Goal: Information Seeking & Learning: Learn about a topic

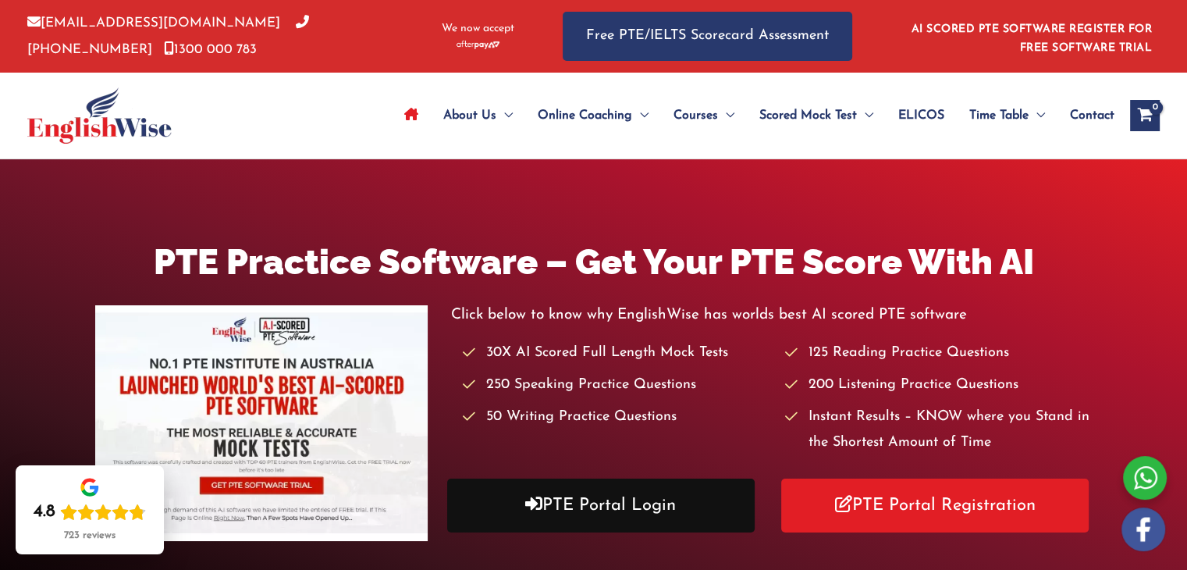
click at [577, 507] on link "PTE Portal Login" at bounding box center [601, 505] width 308 height 54
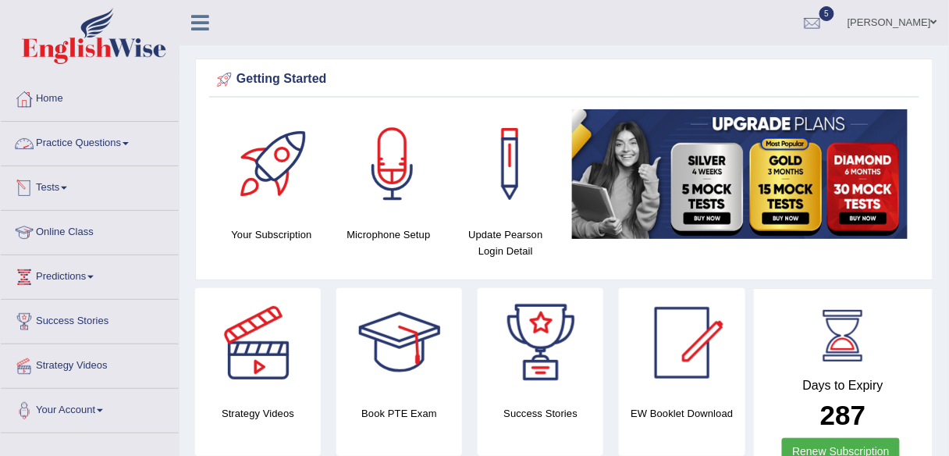
click at [94, 139] on link "Practice Questions" at bounding box center [90, 141] width 178 height 39
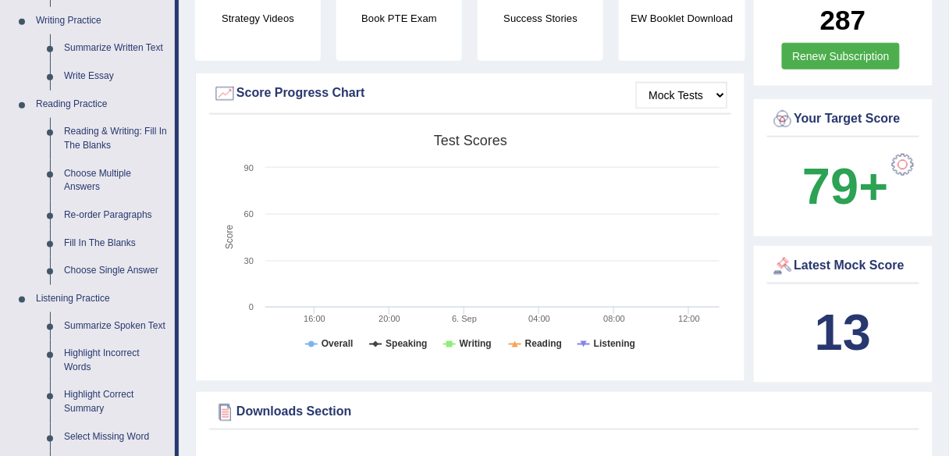
scroll to position [389, 0]
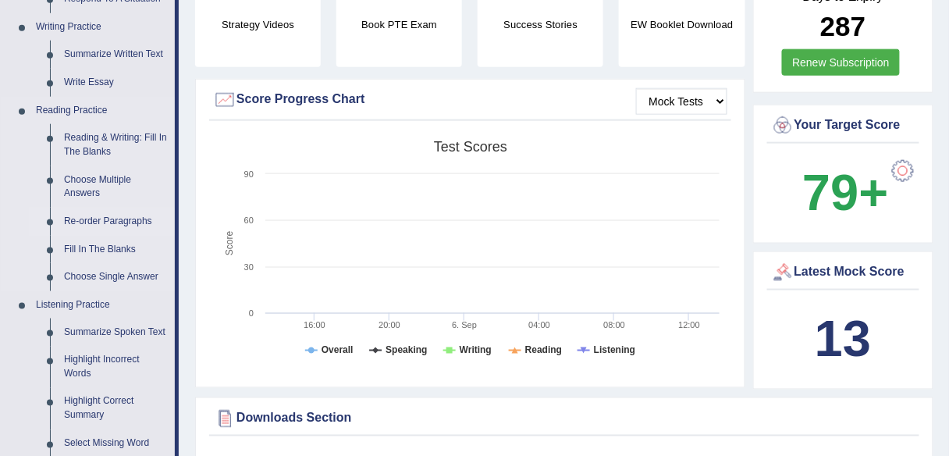
click at [102, 217] on link "Re-order Paragraphs" at bounding box center [116, 222] width 118 height 28
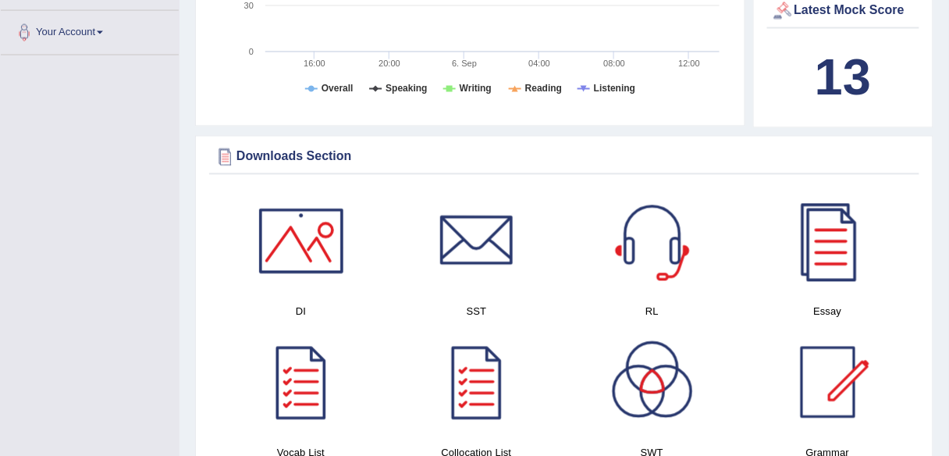
scroll to position [1219, 0]
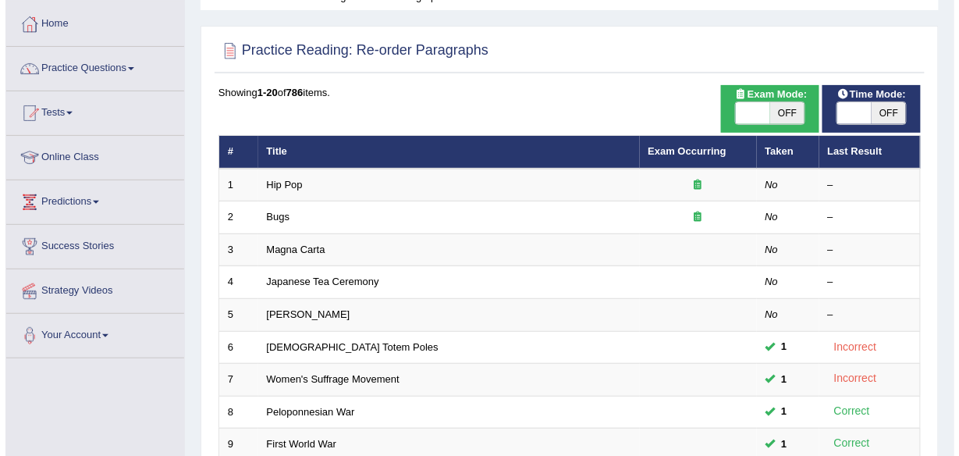
scroll to position [87, 0]
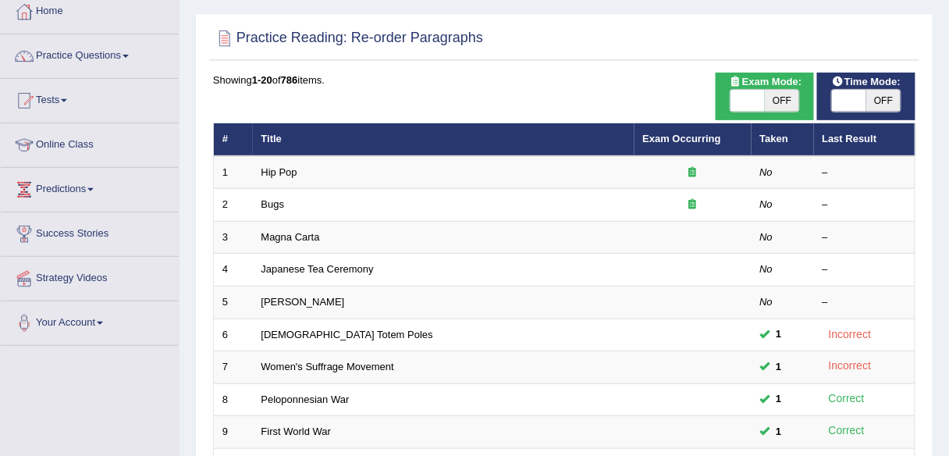
click at [785, 100] on span "OFF" at bounding box center [782, 101] width 34 height 22
checkbox input "true"
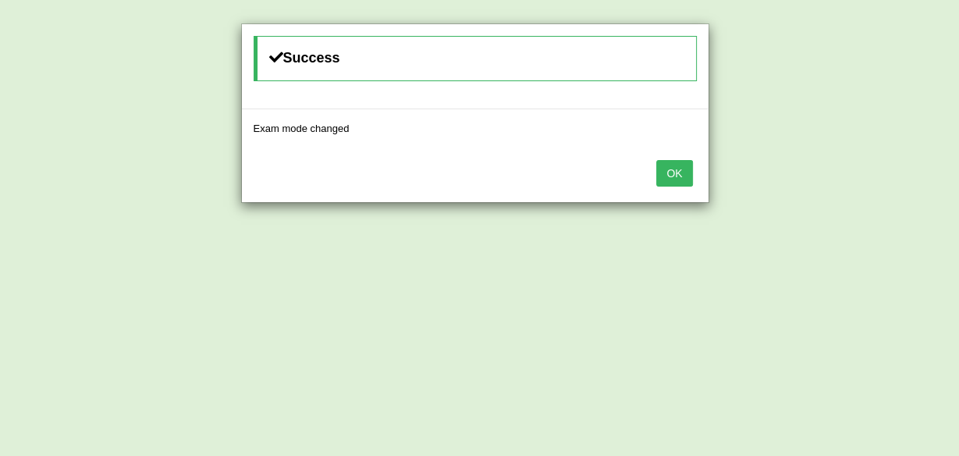
click at [681, 166] on button "OK" at bounding box center [674, 173] width 36 height 27
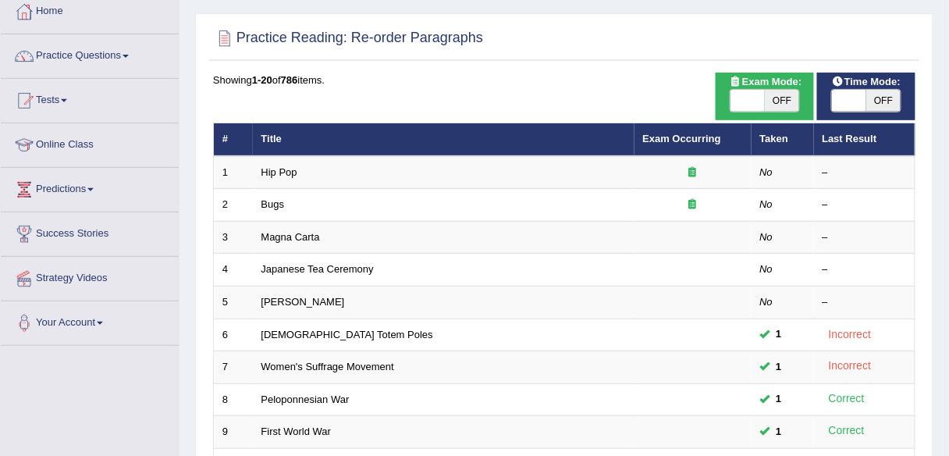
click at [871, 105] on span "OFF" at bounding box center [883, 101] width 34 height 22
checkbox input "true"
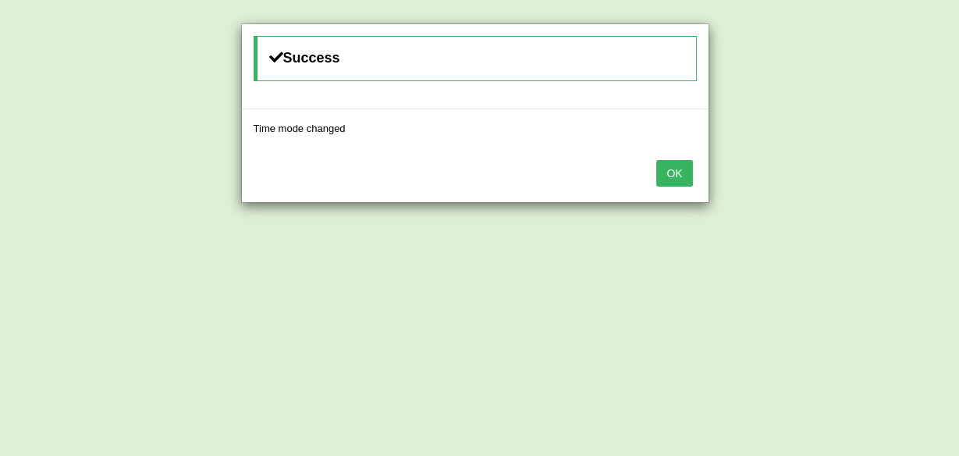
click at [681, 172] on button "OK" at bounding box center [674, 173] width 36 height 27
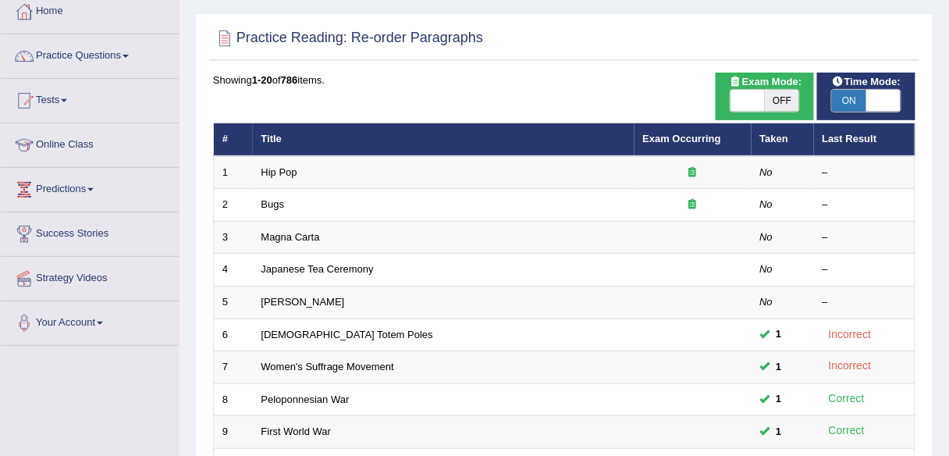
click at [781, 98] on span "OFF" at bounding box center [782, 101] width 34 height 22
checkbox input "true"
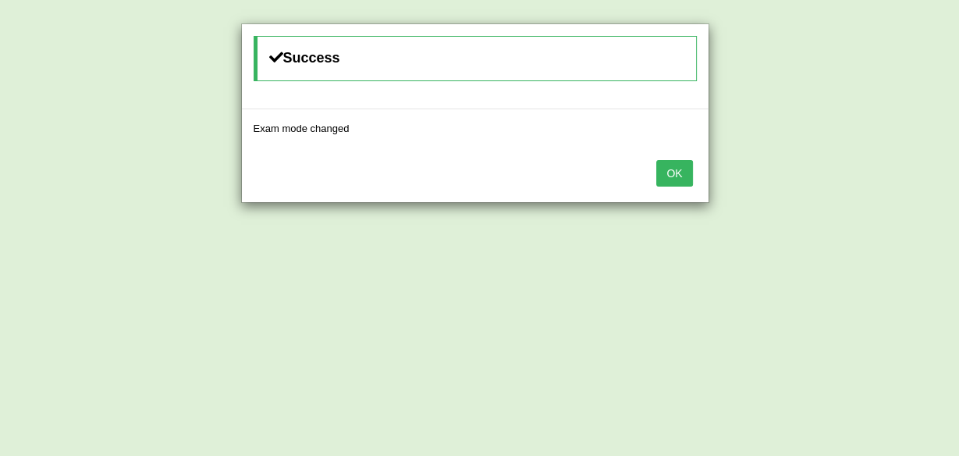
click at [681, 169] on button "OK" at bounding box center [674, 173] width 36 height 27
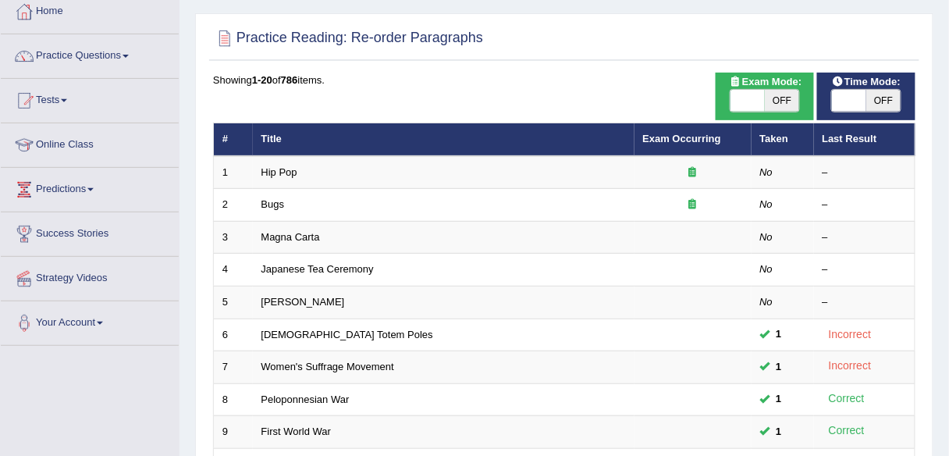
scroll to position [87, 0]
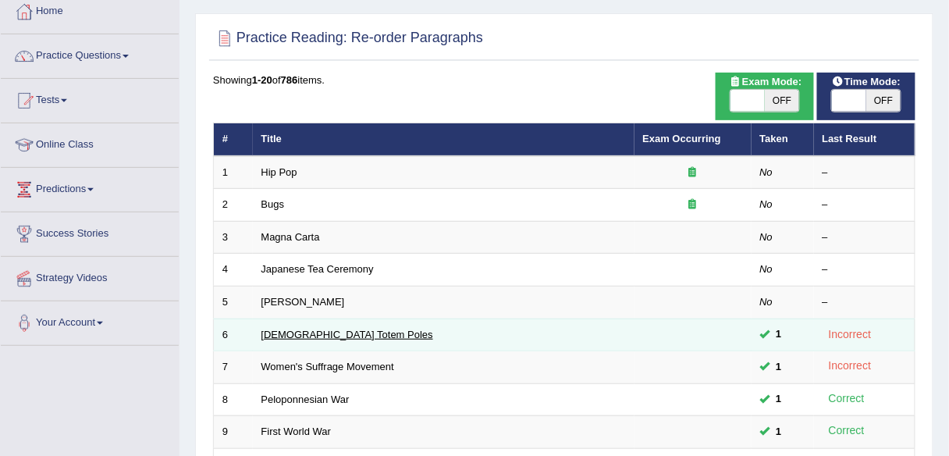
click at [368, 332] on link "Native American Totem Poles" at bounding box center [347, 335] width 172 height 12
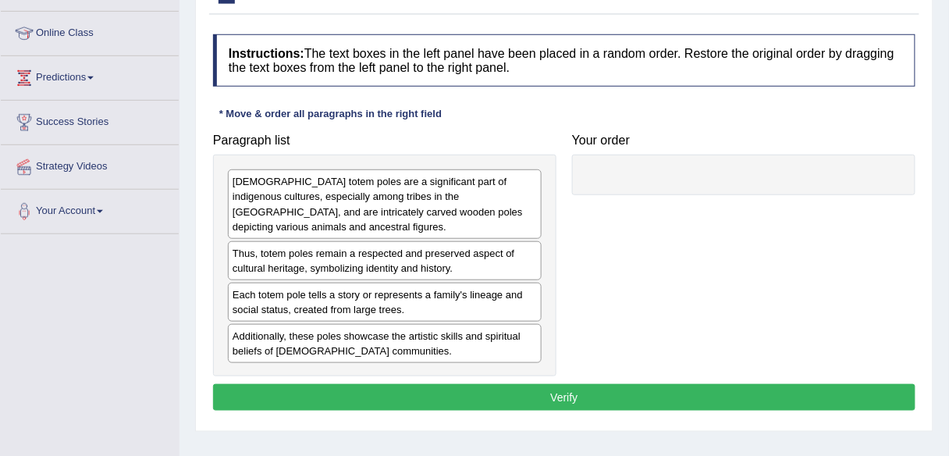
scroll to position [240, 0]
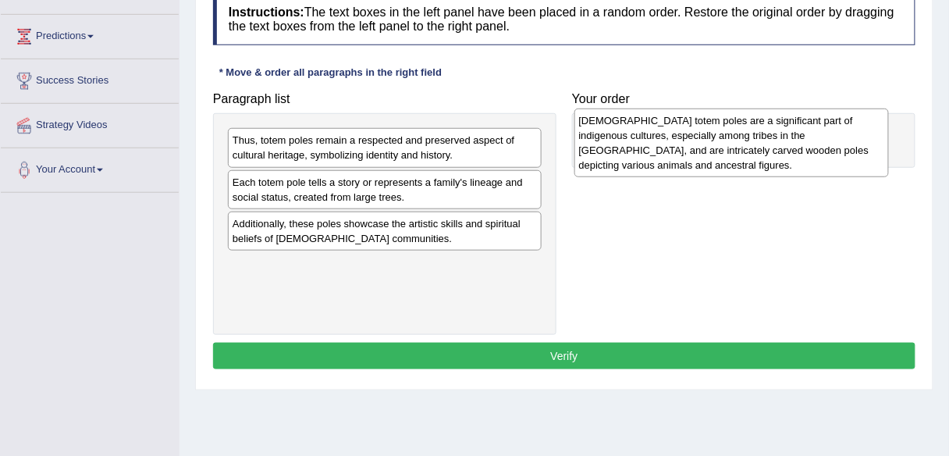
drag, startPoint x: 375, startPoint y: 158, endPoint x: 721, endPoint y: 139, distance: 347.1
click at [721, 139] on div "Native American totem poles are a significant part of indigenous cultures, espe…" at bounding box center [731, 142] width 315 height 69
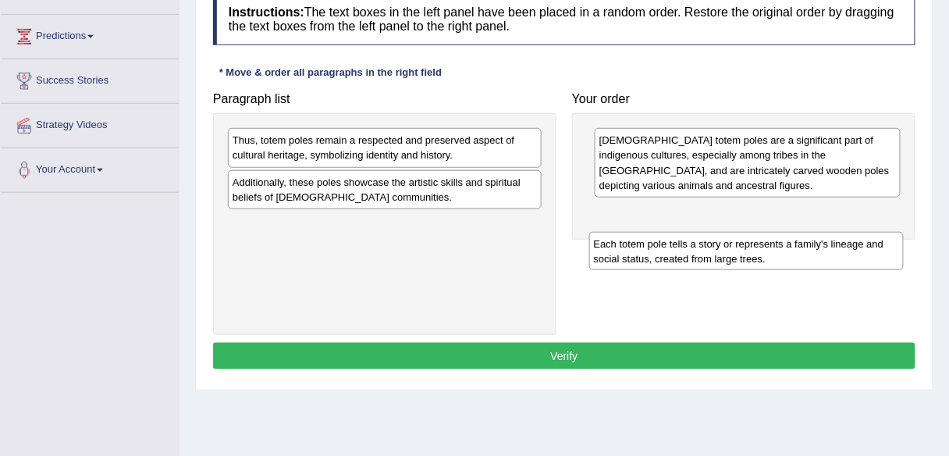
drag, startPoint x: 313, startPoint y: 184, endPoint x: 674, endPoint y: 246, distance: 366.6
click at [674, 246] on div "Each totem pole tells a story or represents a family's lineage and social statu…" at bounding box center [746, 251] width 315 height 39
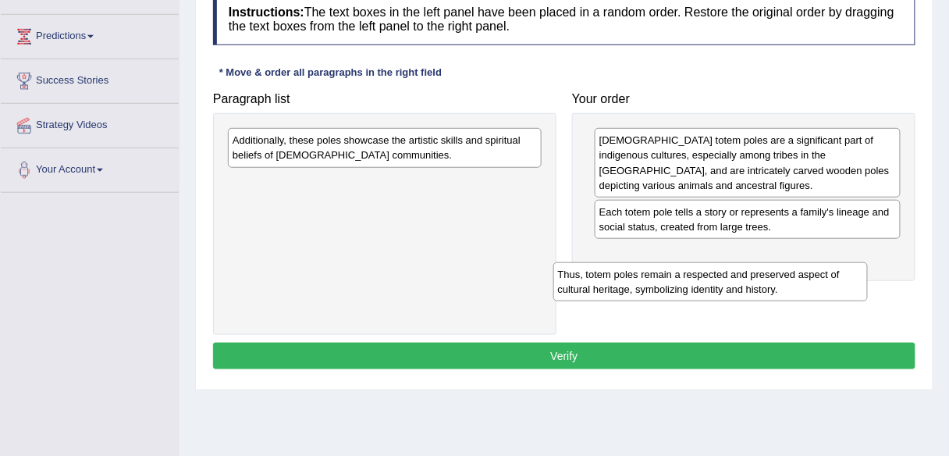
drag, startPoint x: 414, startPoint y: 140, endPoint x: 742, endPoint y: 273, distance: 353.7
click at [742, 273] on div "Thus, totem poles remain a respected and preserved aspect of cultural heritage,…" at bounding box center [710, 281] width 315 height 39
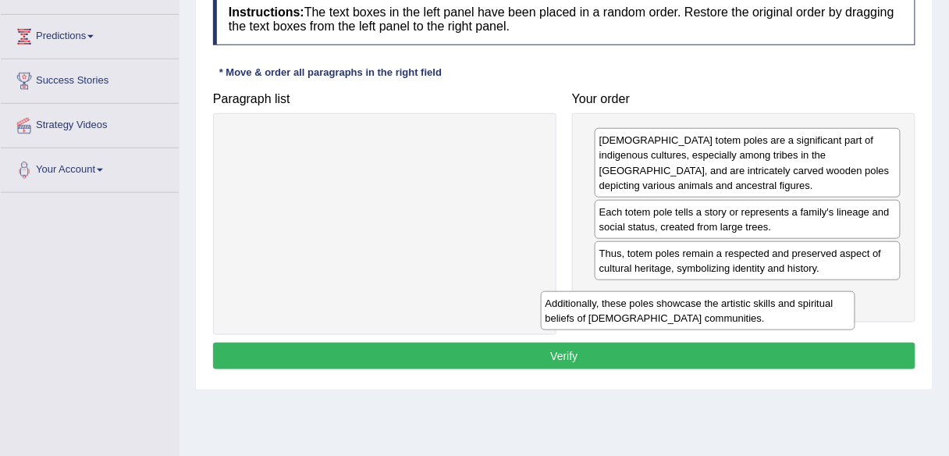
drag, startPoint x: 407, startPoint y: 144, endPoint x: 720, endPoint y: 307, distance: 353.7
click at [720, 307] on div "Additionally, these poles showcase the artistic skills and spiritual beliefs of…" at bounding box center [698, 310] width 315 height 39
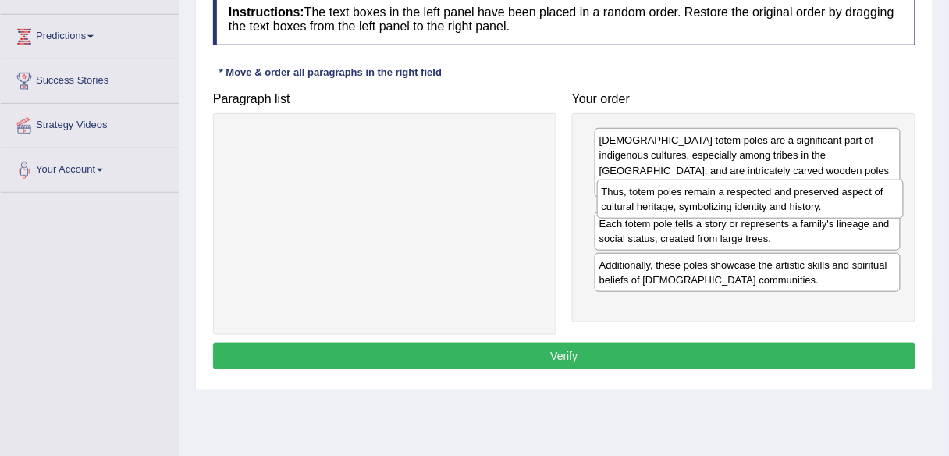
drag, startPoint x: 728, startPoint y: 259, endPoint x: 731, endPoint y: 200, distance: 59.4
click at [731, 200] on div "Thus, totem poles remain a respected and preserved aspect of cultural heritage,…" at bounding box center [750, 199] width 307 height 39
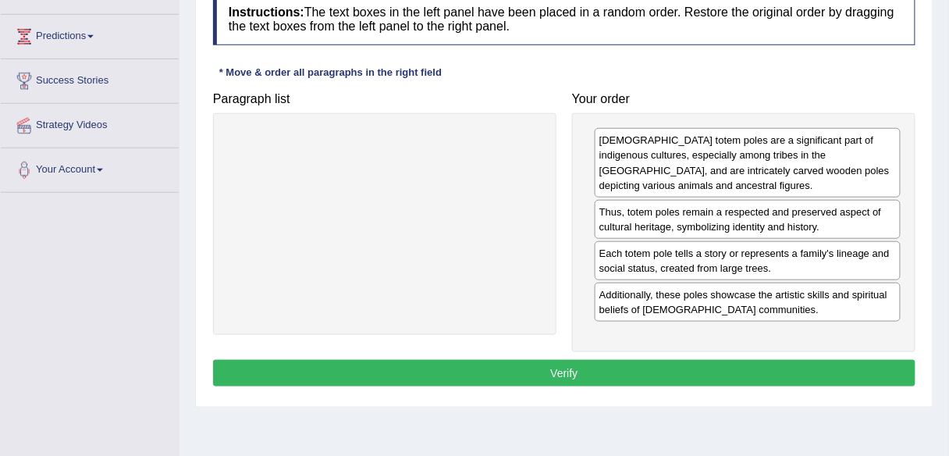
click at [715, 261] on div "Each totem pole tells a story or represents a family's lineage and social statu…" at bounding box center [748, 260] width 306 height 39
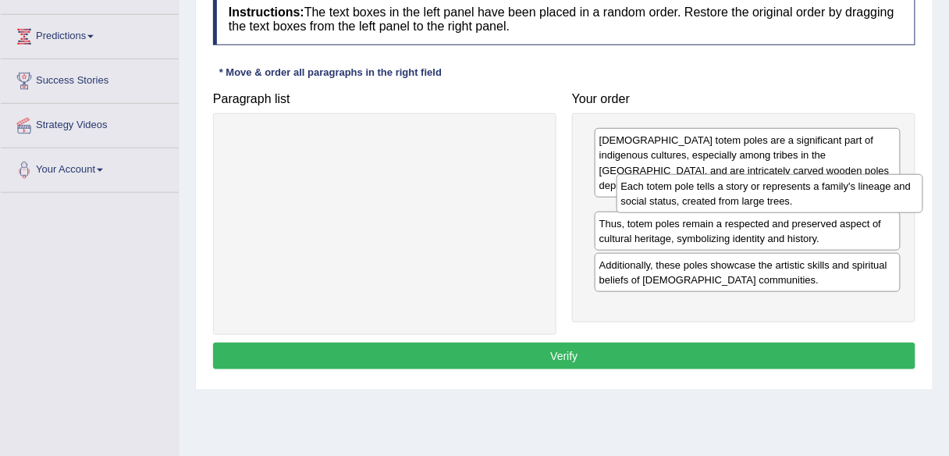
drag, startPoint x: 715, startPoint y: 261, endPoint x: 737, endPoint y: 197, distance: 68.4
click at [737, 197] on div "Each totem pole tells a story or represents a family's lineage and social statu…" at bounding box center [770, 193] width 307 height 39
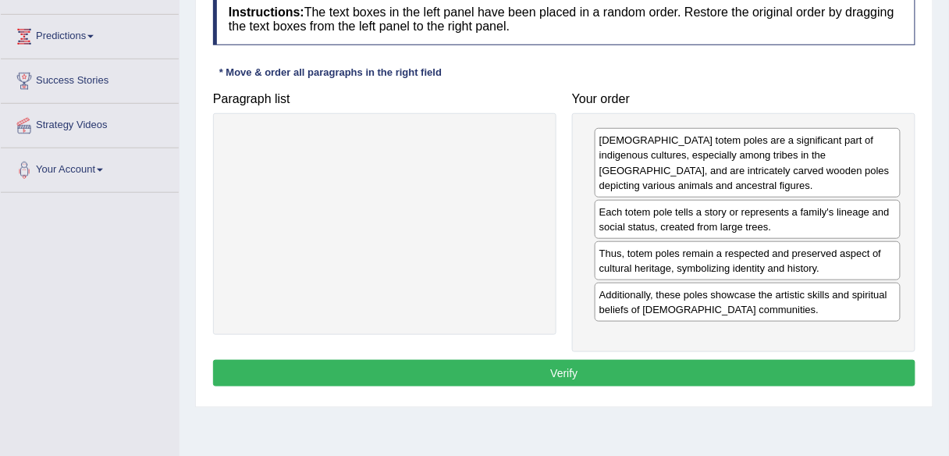
click at [586, 368] on button "Verify" at bounding box center [564, 373] width 702 height 27
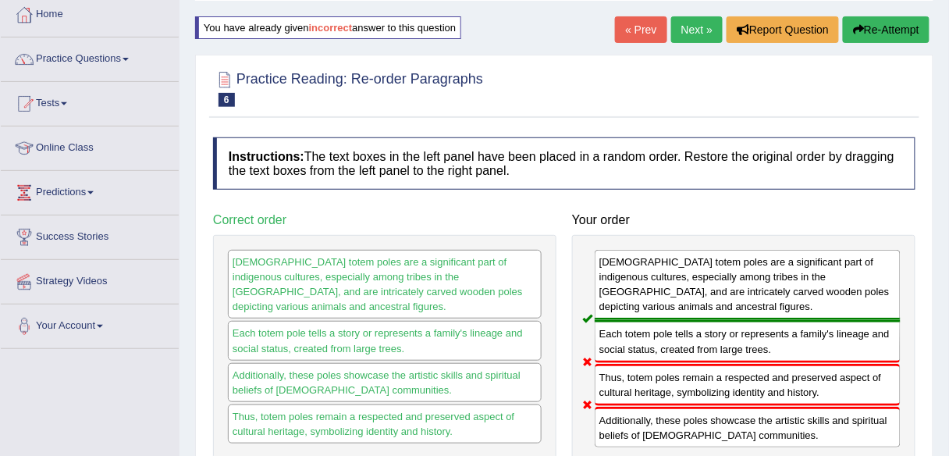
scroll to position [74, 0]
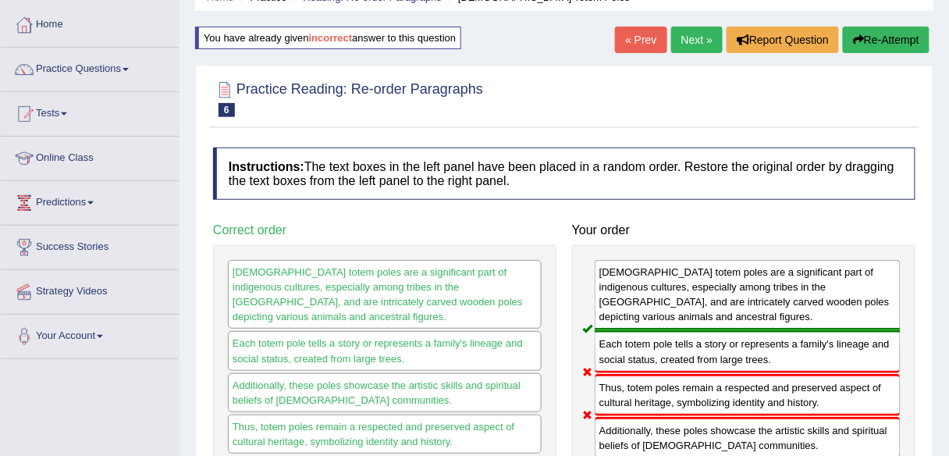
click at [693, 32] on link "Next »" at bounding box center [697, 40] width 52 height 27
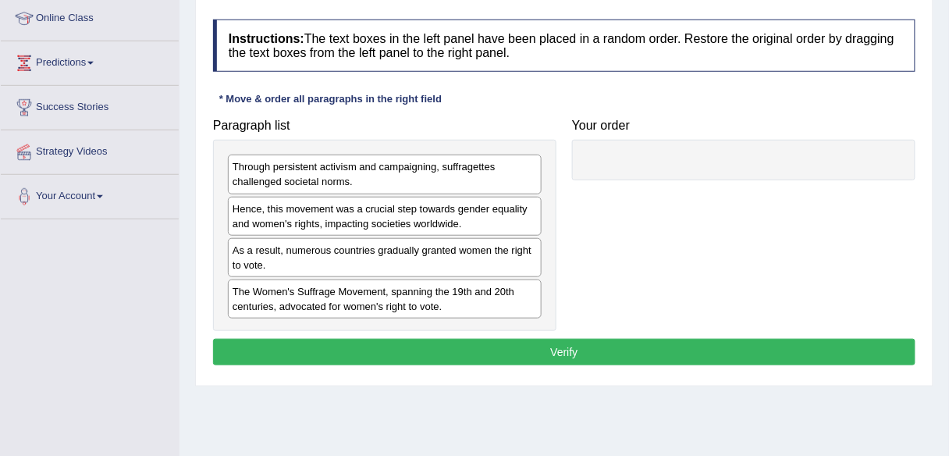
scroll to position [226, 0]
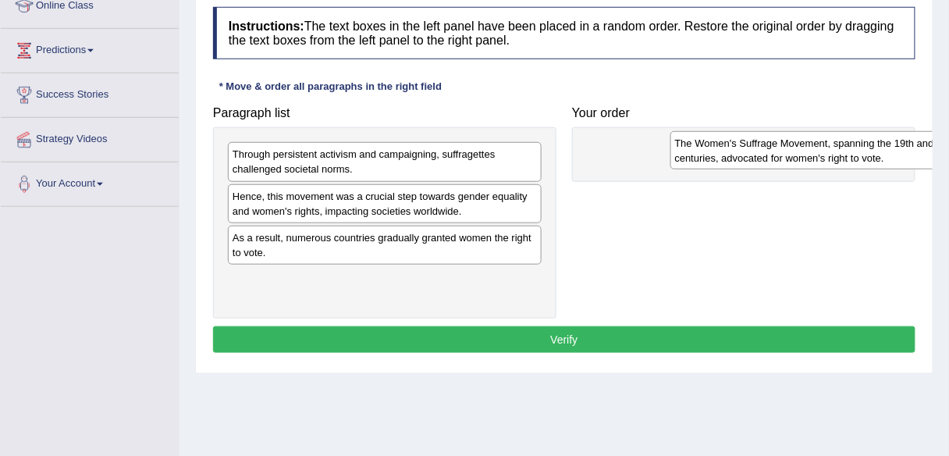
drag, startPoint x: 332, startPoint y: 287, endPoint x: 777, endPoint y: 153, distance: 465.5
click at [777, 153] on div "The Women's Suffrage Movement, spanning the 19th and 20th centuries, advocated …" at bounding box center [827, 150] width 315 height 39
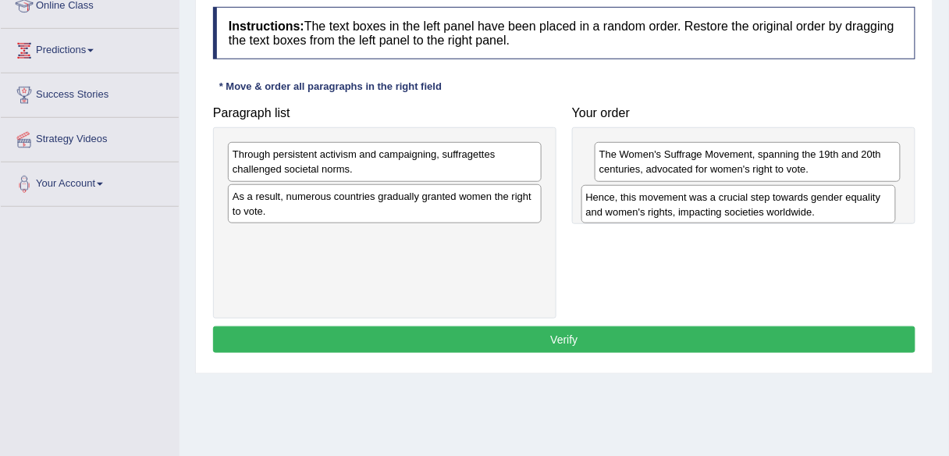
drag, startPoint x: 368, startPoint y: 201, endPoint x: 741, endPoint y: 201, distance: 373.1
click at [741, 201] on div "Hence, this movement was a crucial step towards gender equality and women's rig…" at bounding box center [739, 204] width 315 height 39
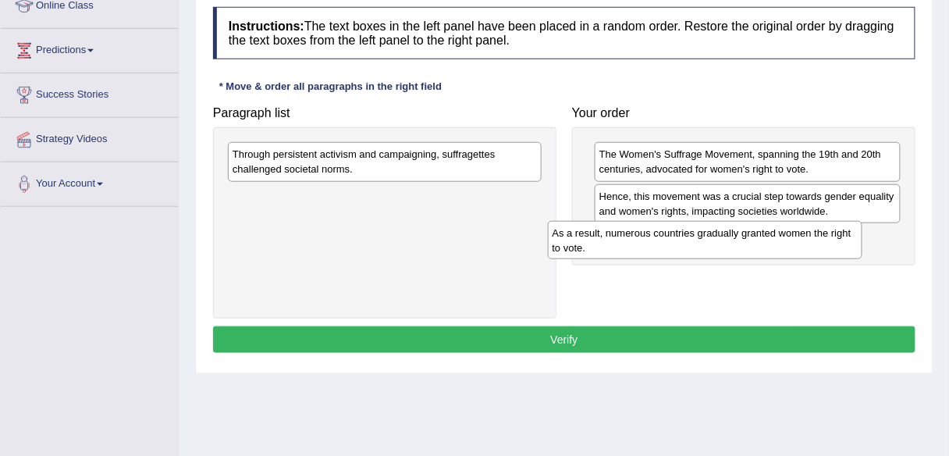
drag, startPoint x: 381, startPoint y: 201, endPoint x: 710, endPoint y: 238, distance: 330.6
click at [710, 238] on div "As a result, numerous countries gradually granted women the right to vote." at bounding box center [705, 240] width 315 height 39
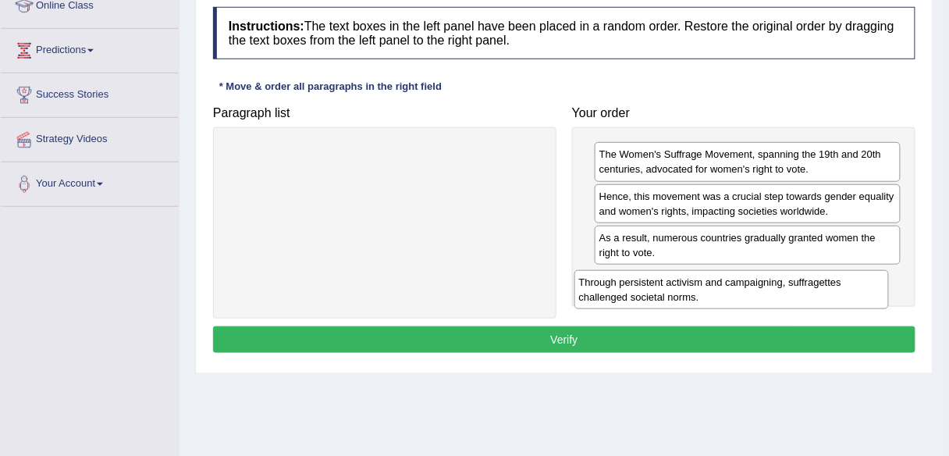
drag, startPoint x: 344, startPoint y: 159, endPoint x: 691, endPoint y: 286, distance: 369.2
click at [691, 286] on div "Through persistent activism and campaigning, suffragettes challenged societal n…" at bounding box center [731, 289] width 315 height 39
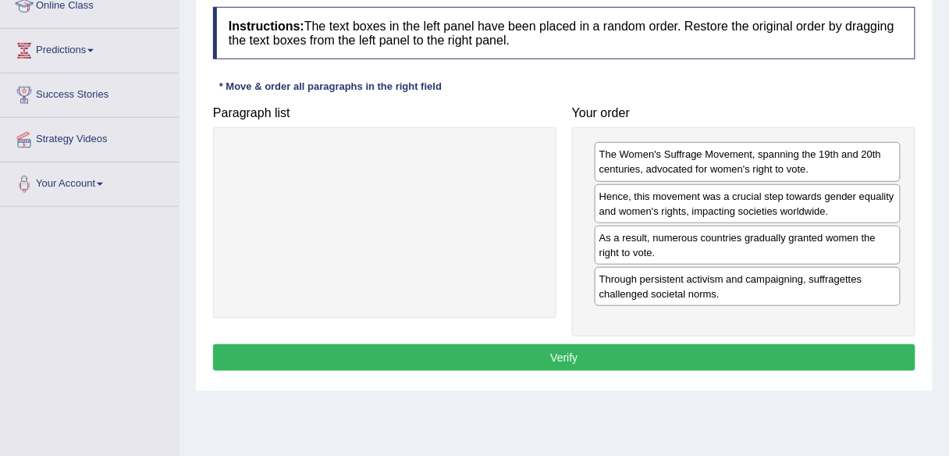
click at [572, 349] on button "Verify" at bounding box center [564, 357] width 702 height 27
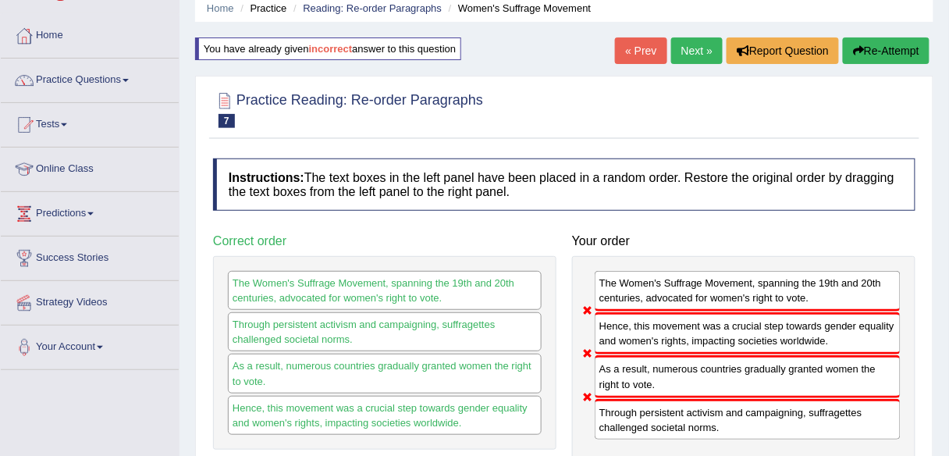
scroll to position [62, 0]
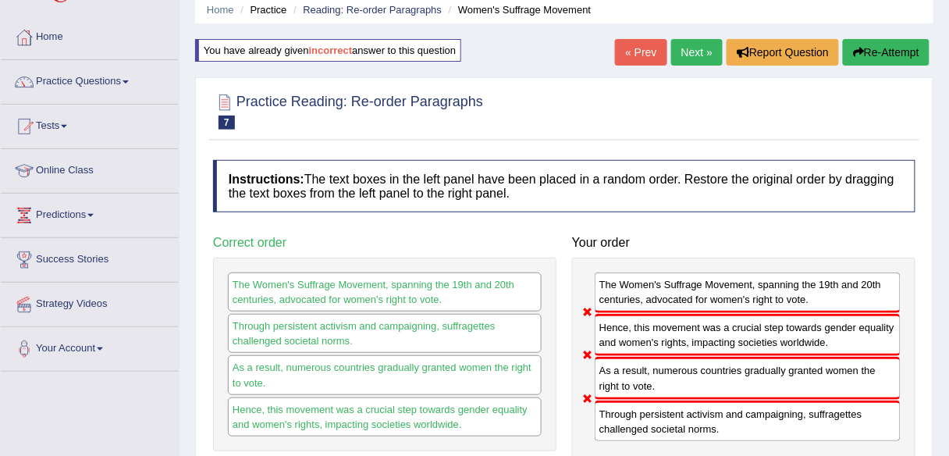
click at [698, 59] on link "Next »" at bounding box center [697, 52] width 52 height 27
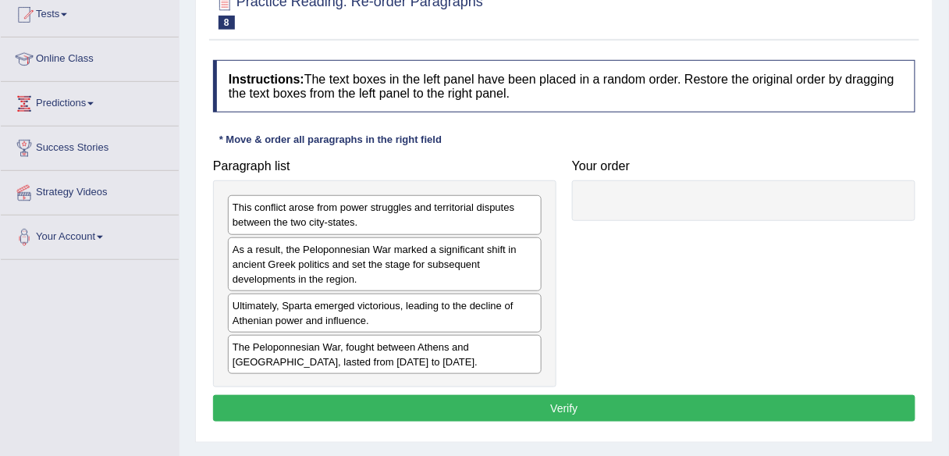
scroll to position [194, 0]
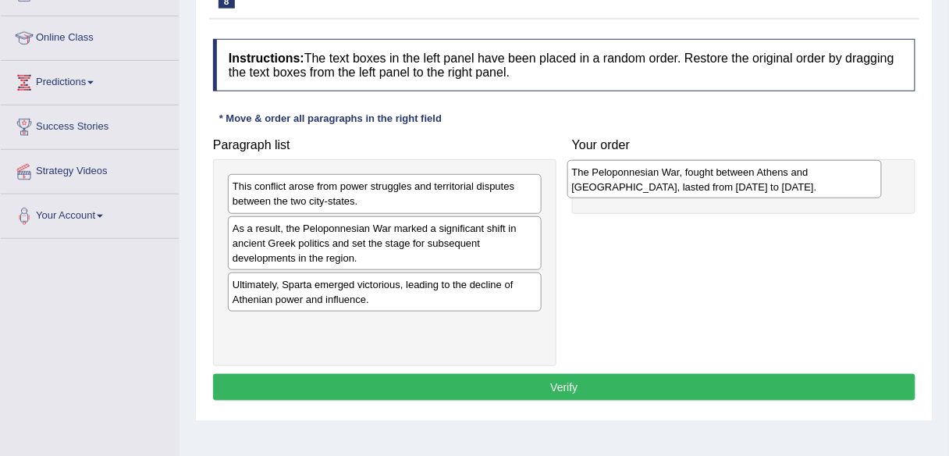
drag, startPoint x: 401, startPoint y: 334, endPoint x: 741, endPoint y: 182, distance: 372.1
click at [741, 182] on div "The Peloponnesian War, fought between Athens and [GEOGRAPHIC_DATA], lasted from…" at bounding box center [724, 179] width 315 height 39
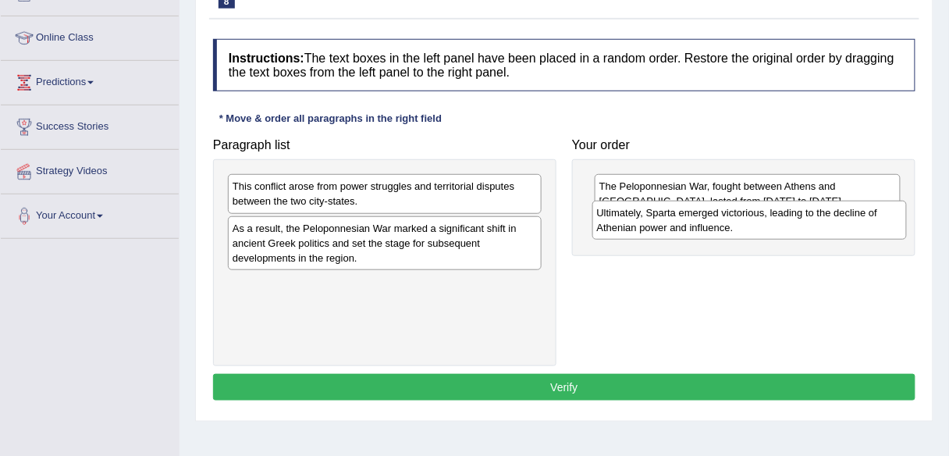
drag, startPoint x: 376, startPoint y: 286, endPoint x: 742, endPoint y: 218, distance: 372.3
click at [742, 218] on div "Ultimately, Sparta emerged victorious, leading to the decline of Athenian power…" at bounding box center [749, 220] width 315 height 39
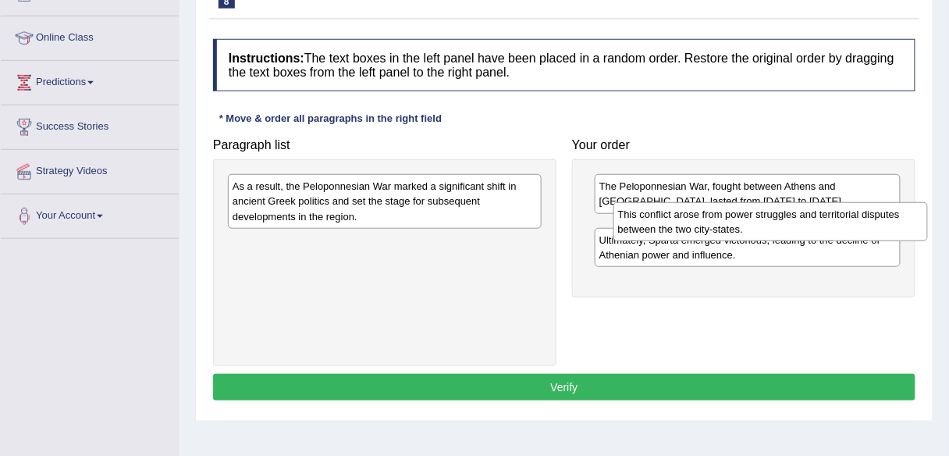
drag, startPoint x: 333, startPoint y: 186, endPoint x: 718, endPoint y: 214, distance: 386.6
click at [718, 214] on div "This conflict arose from power struggles and territorial disputes between the t…" at bounding box center [771, 221] width 315 height 39
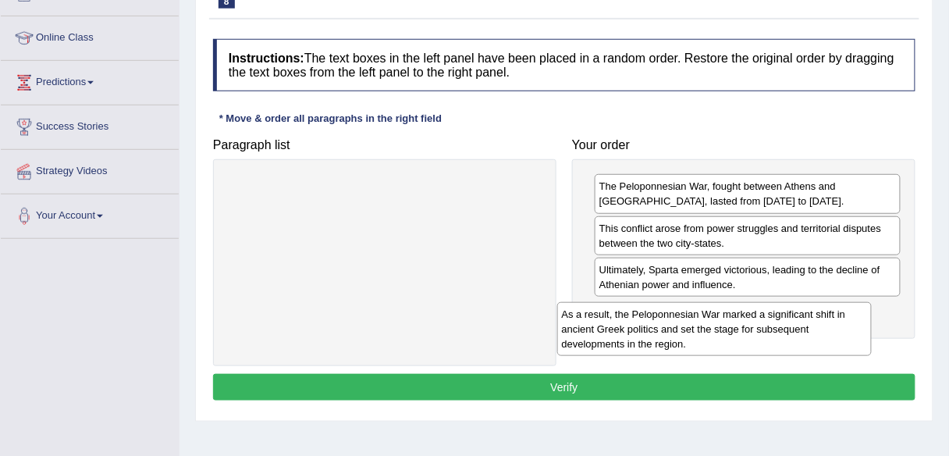
drag, startPoint x: 418, startPoint y: 194, endPoint x: 754, endPoint y: 318, distance: 357.6
click at [754, 318] on div "As a result, the Peloponnesian War marked a significant shift in ancient Greek …" at bounding box center [714, 329] width 315 height 54
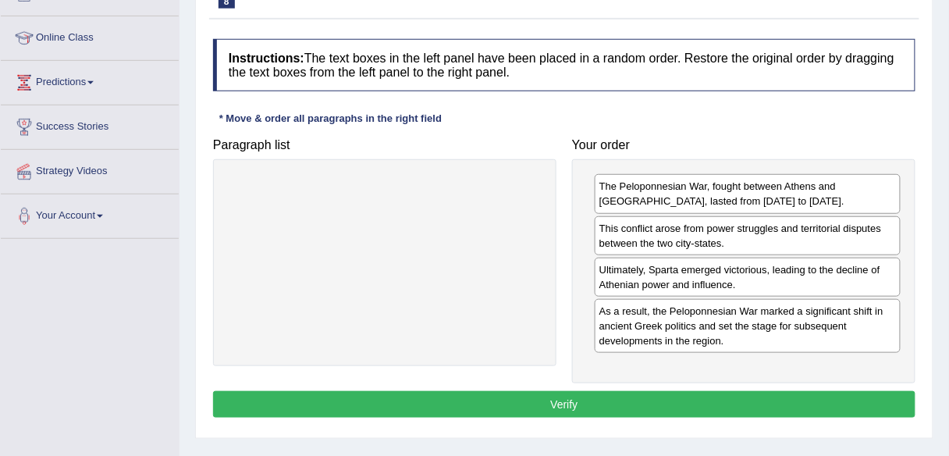
click at [505, 404] on button "Verify" at bounding box center [564, 404] width 702 height 27
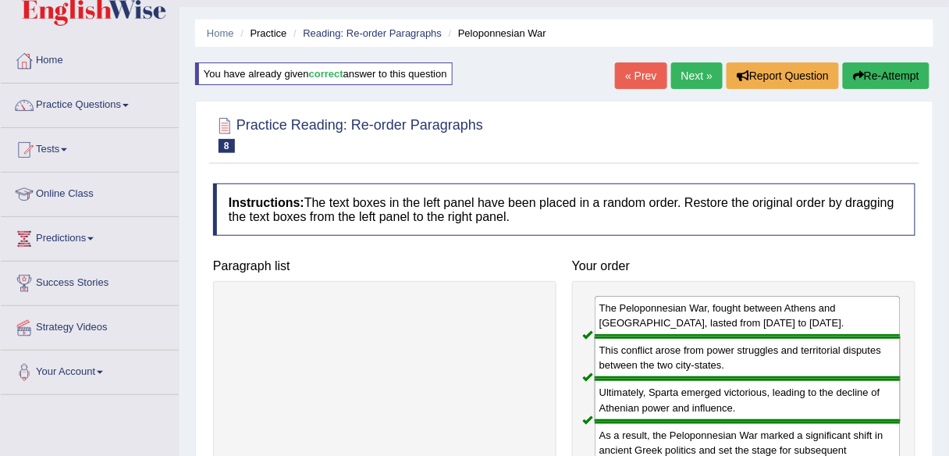
scroll to position [35, 0]
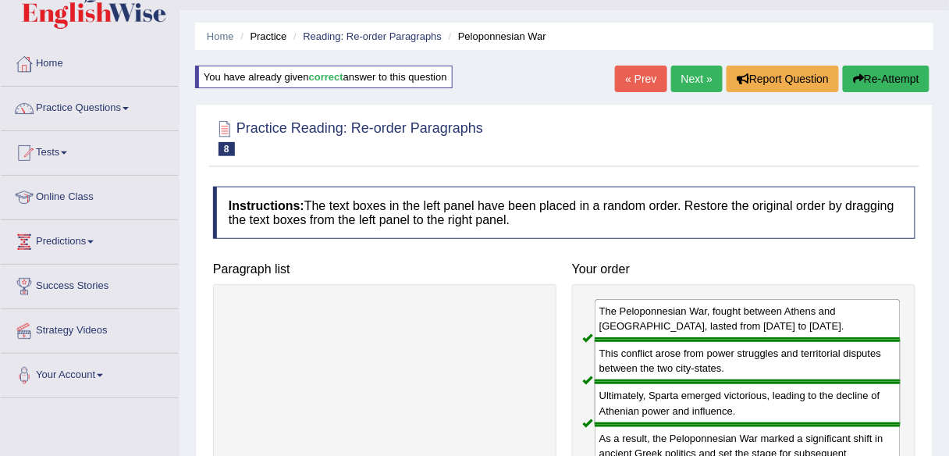
click at [692, 82] on link "Next »" at bounding box center [697, 79] width 52 height 27
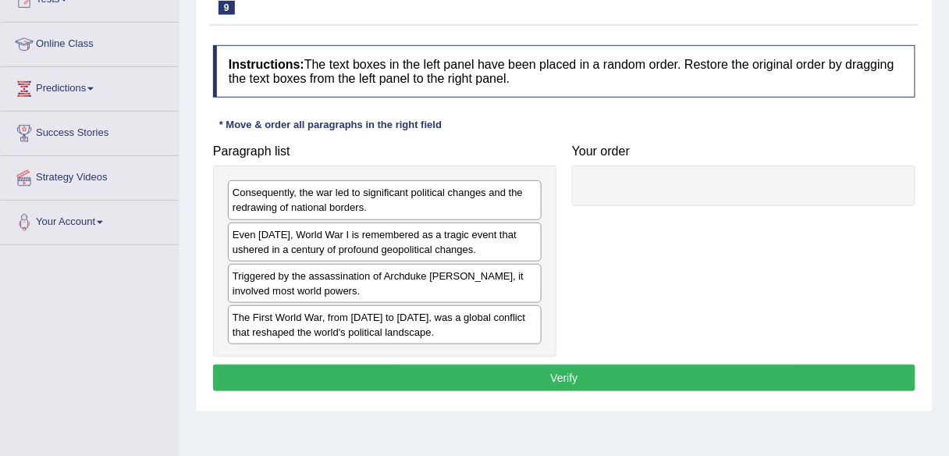
scroll to position [191, 0]
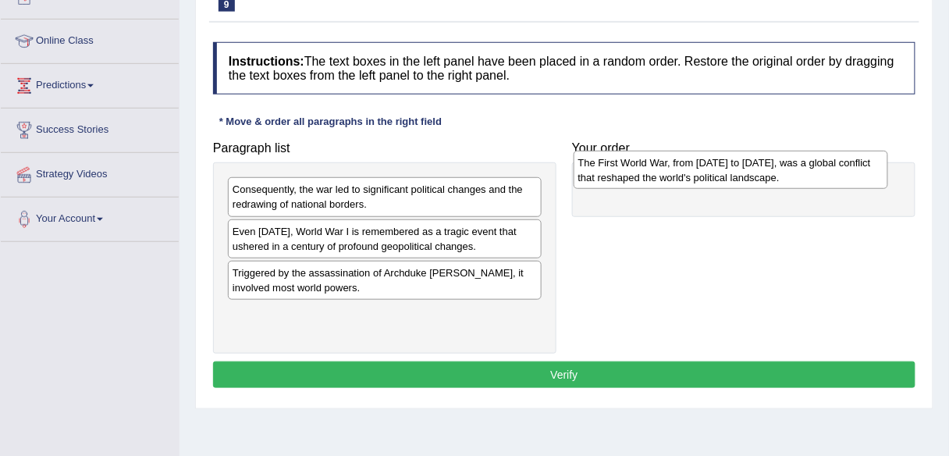
drag, startPoint x: 382, startPoint y: 316, endPoint x: 728, endPoint y: 166, distance: 376.9
click at [728, 166] on div "The First World War, from [DATE] to [DATE], was a global conflict that reshaped…" at bounding box center [731, 170] width 315 height 39
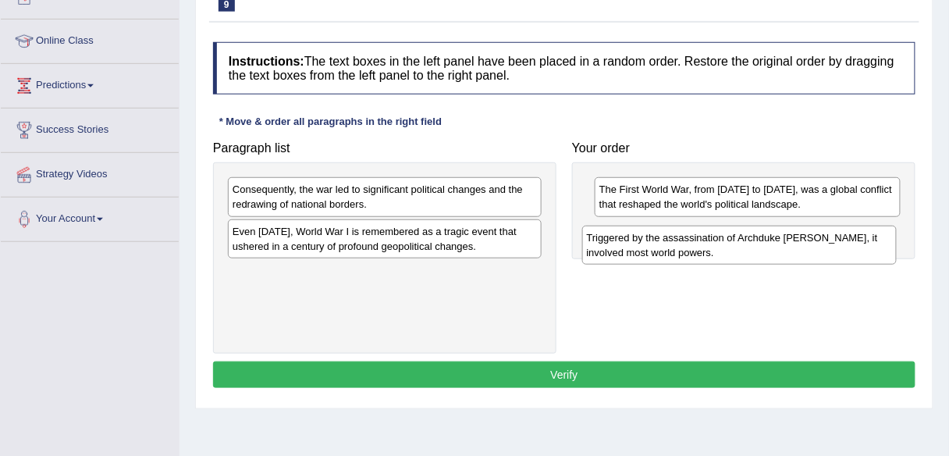
drag, startPoint x: 381, startPoint y: 279, endPoint x: 736, endPoint y: 244, distance: 356.8
click at [736, 244] on div "Triggered by the assassination of Archduke Franz Ferdinand, it involved most wo…" at bounding box center [739, 245] width 315 height 39
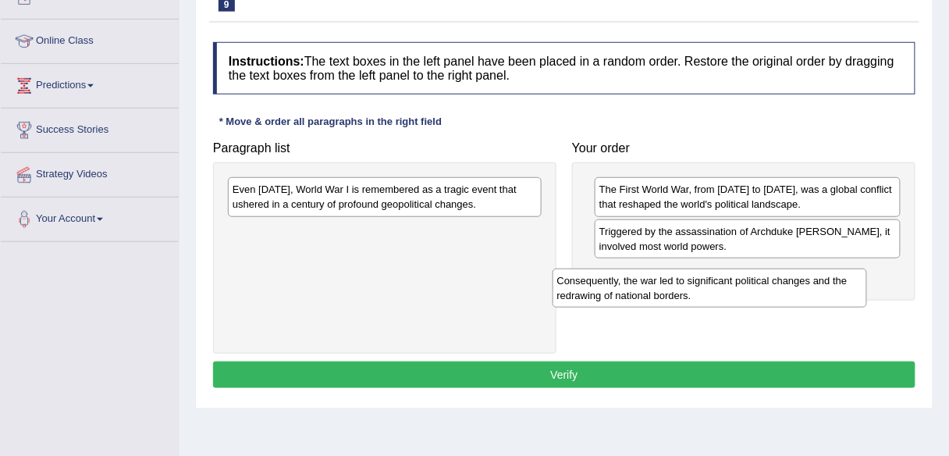
drag, startPoint x: 406, startPoint y: 190, endPoint x: 731, endPoint y: 282, distance: 338.1
click at [731, 282] on div "Consequently, the war led to significant political changes and the redrawing of…" at bounding box center [710, 288] width 315 height 39
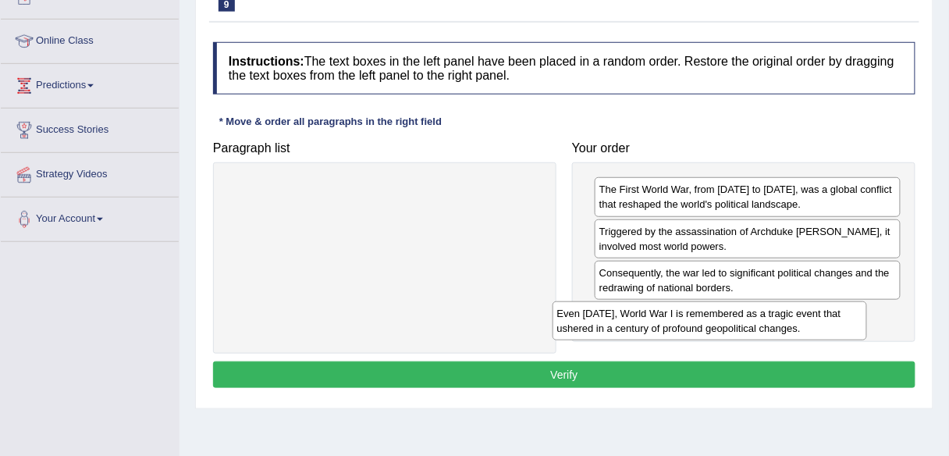
drag, startPoint x: 391, startPoint y: 201, endPoint x: 716, endPoint y: 325, distance: 347.3
click at [716, 325] on div "Even today, World War I is remembered as a tragic event that ushered in a centu…" at bounding box center [710, 320] width 315 height 39
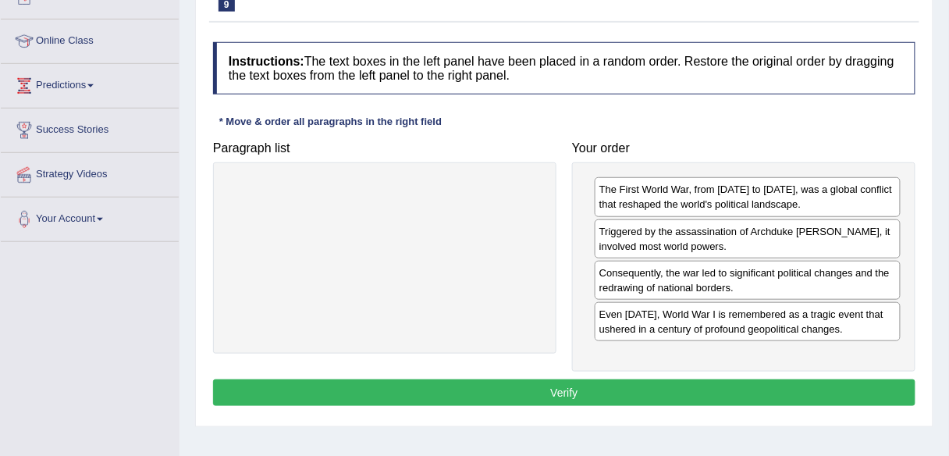
click at [582, 391] on button "Verify" at bounding box center [564, 392] width 702 height 27
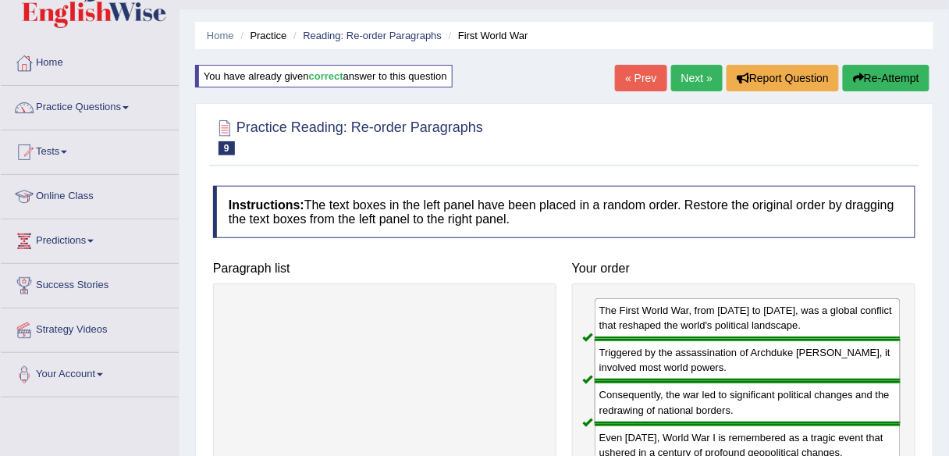
scroll to position [29, 0]
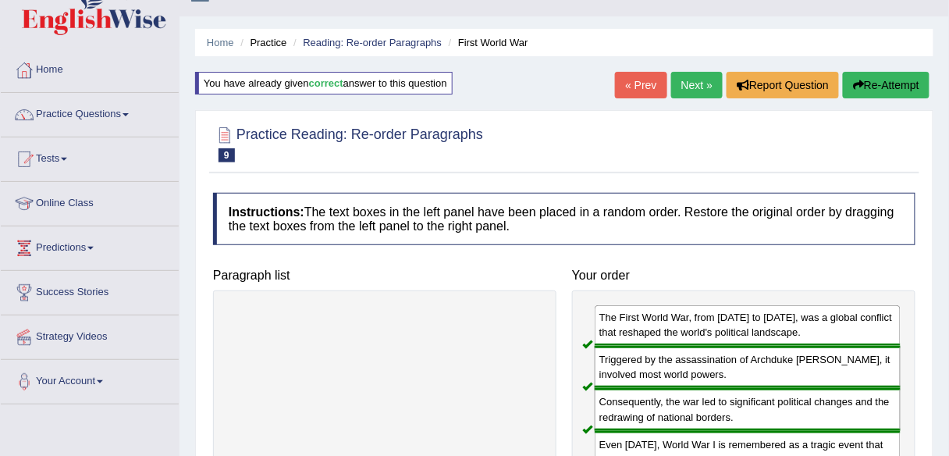
click at [699, 86] on link "Next »" at bounding box center [697, 85] width 52 height 27
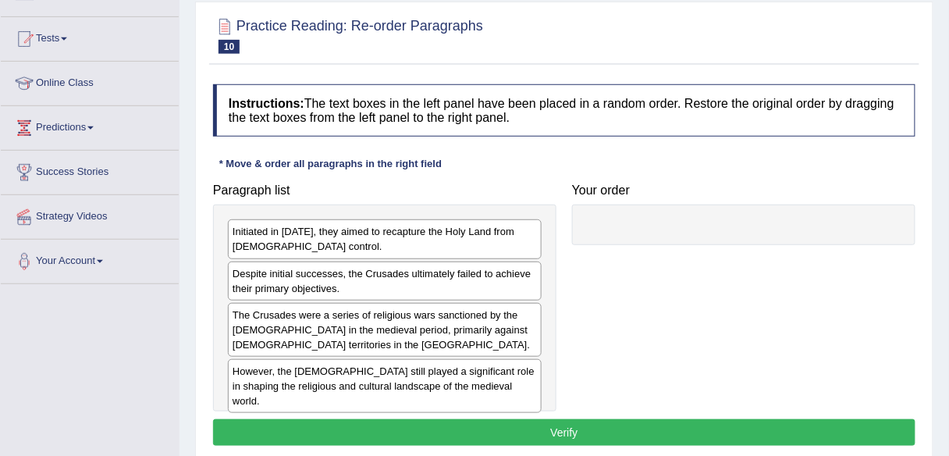
scroll to position [146, 0]
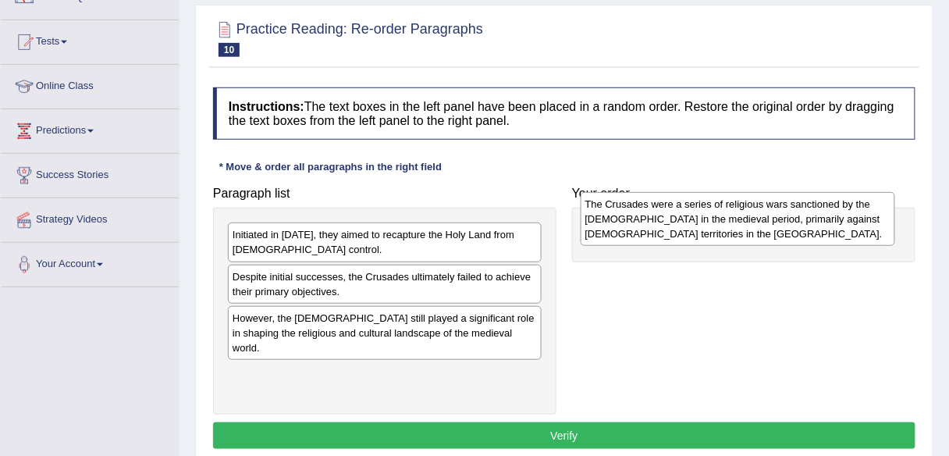
drag, startPoint x: 297, startPoint y: 329, endPoint x: 649, endPoint y: 216, distance: 369.5
click at [649, 216] on div "The Crusades were a series of religious wars sanctioned by the Latin Church in …" at bounding box center [738, 219] width 315 height 54
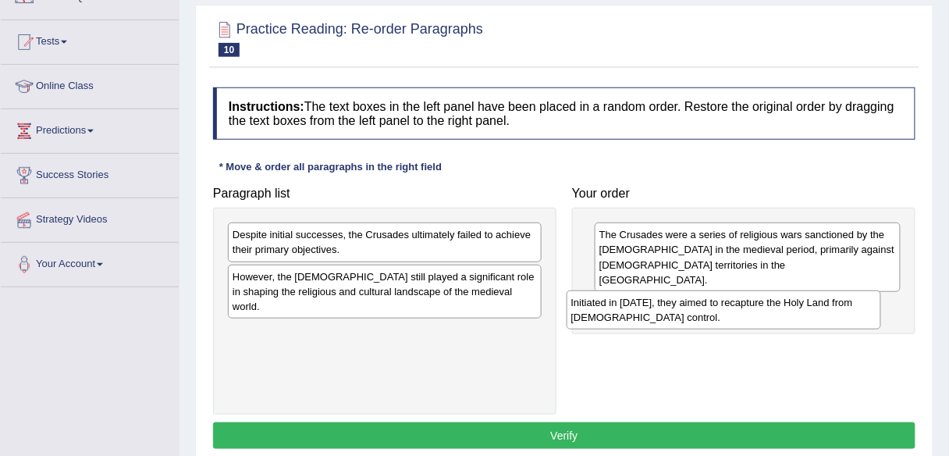
drag, startPoint x: 359, startPoint y: 240, endPoint x: 702, endPoint y: 308, distance: 349.3
click at [702, 308] on div "Initiated in 1095, they aimed to recapture the Holy Land from Muslim control." at bounding box center [724, 309] width 315 height 39
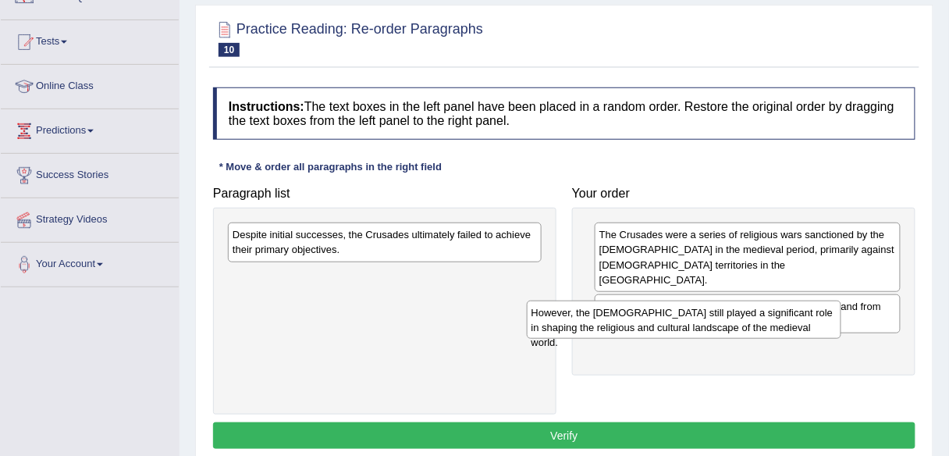
drag, startPoint x: 432, startPoint y: 283, endPoint x: 739, endPoint y: 318, distance: 308.8
click at [739, 318] on div "However, the Crusades still played a significant role in shaping the religious …" at bounding box center [684, 320] width 315 height 39
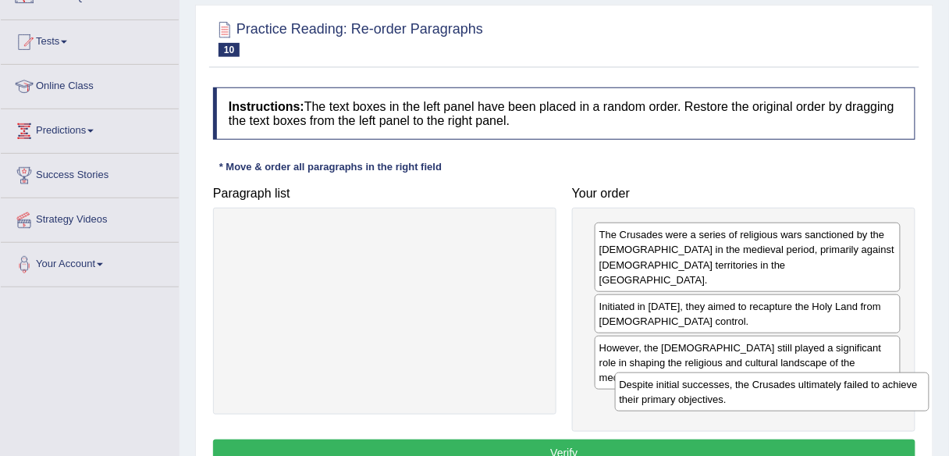
drag, startPoint x: 364, startPoint y: 237, endPoint x: 751, endPoint y: 387, distance: 415.1
click at [751, 387] on div "Despite initial successes, the Crusades ultimately failed to achieve their prim…" at bounding box center [772, 391] width 315 height 39
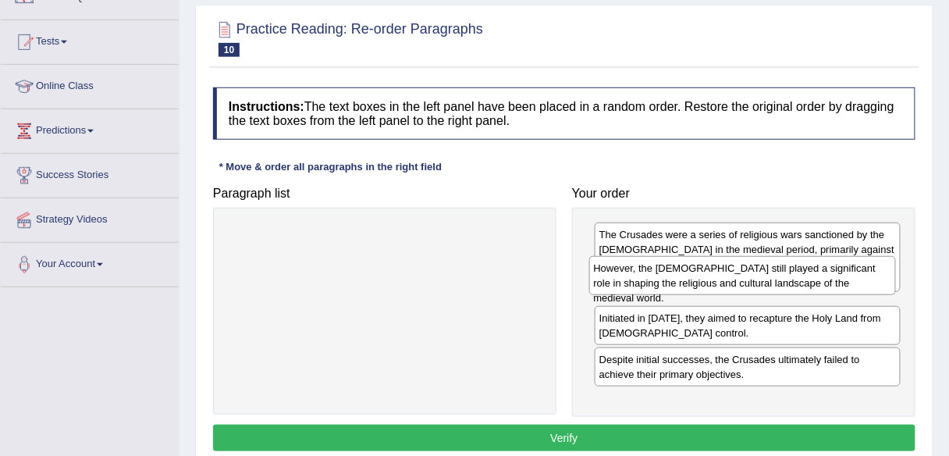
drag, startPoint x: 714, startPoint y: 337, endPoint x: 709, endPoint y: 274, distance: 63.5
click at [709, 274] on div "However, the Crusades still played a significant role in shaping the religious …" at bounding box center [742, 275] width 307 height 39
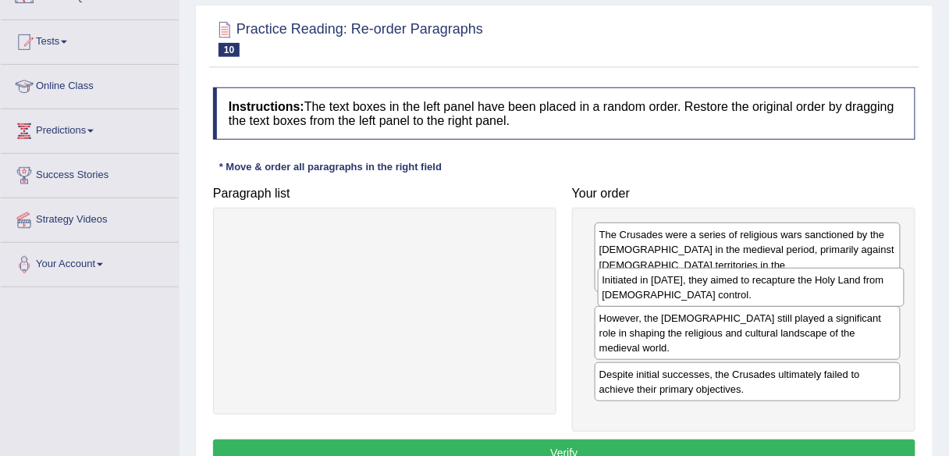
drag, startPoint x: 713, startPoint y: 333, endPoint x: 717, endPoint y: 282, distance: 51.6
click at [717, 282] on div "Initiated in 1095, they aimed to recapture the Holy Land from Muslim control." at bounding box center [751, 287] width 307 height 39
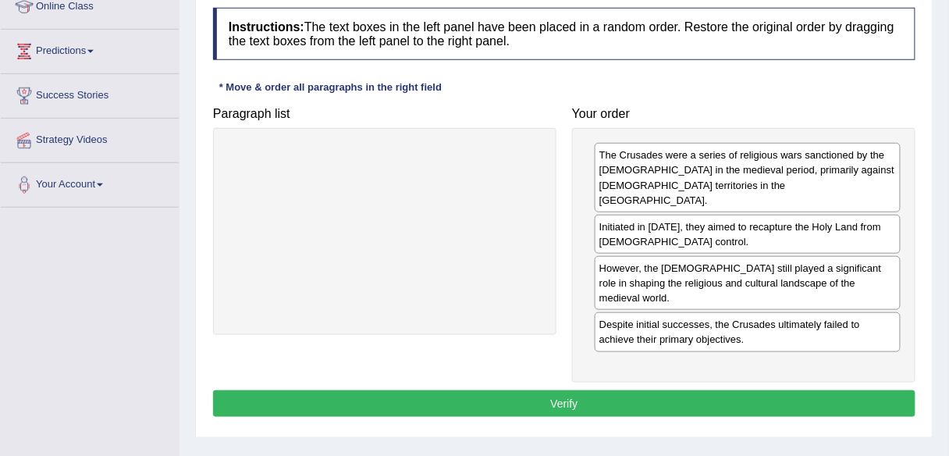
scroll to position [225, 0]
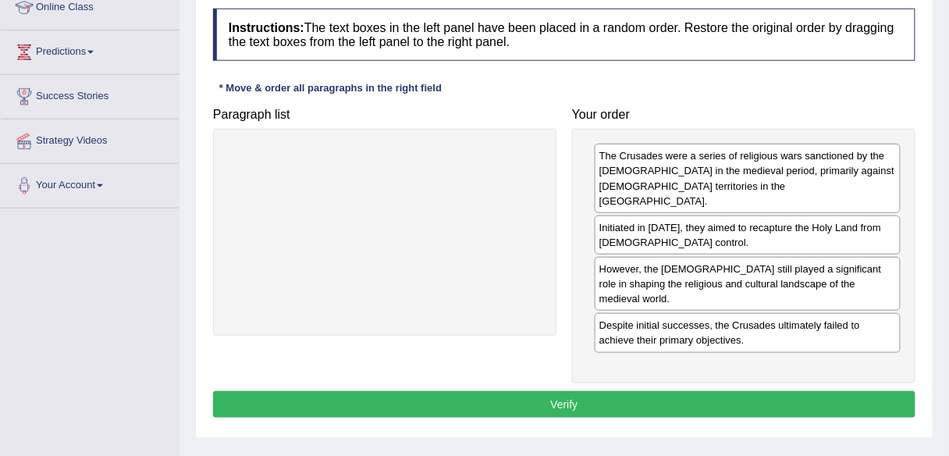
click at [621, 391] on button "Verify" at bounding box center [564, 404] width 702 height 27
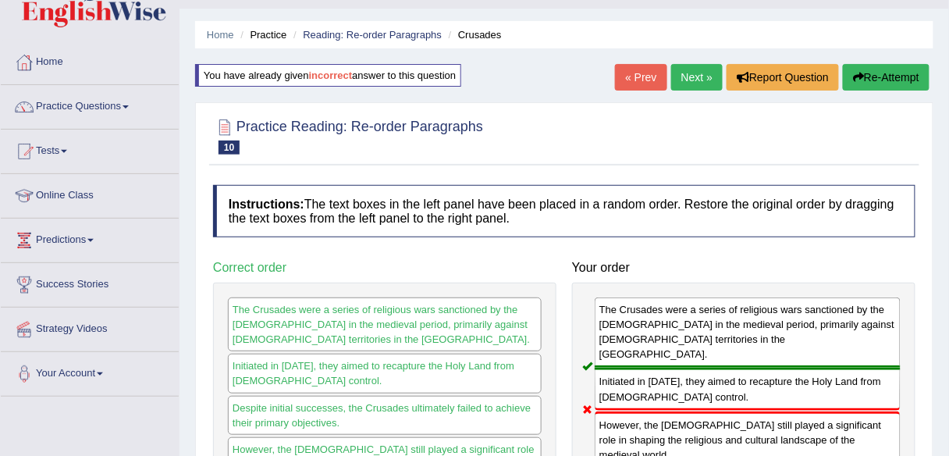
scroll to position [30, 0]
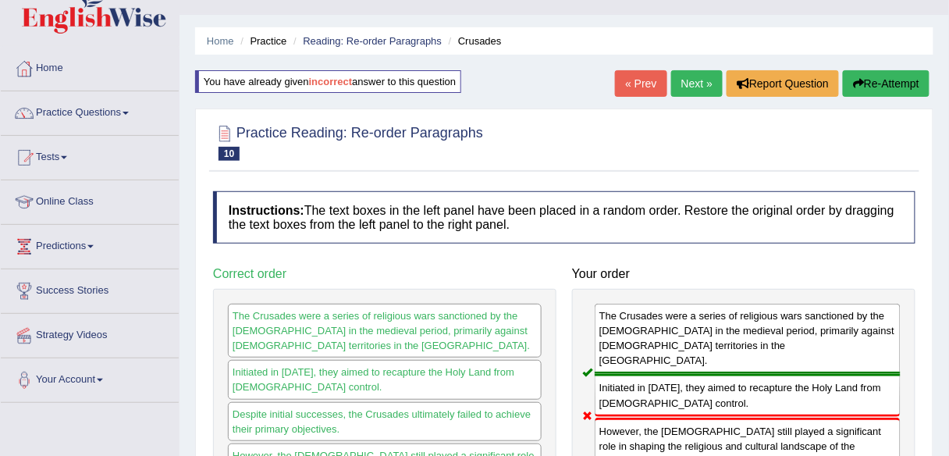
click at [684, 84] on link "Next »" at bounding box center [697, 83] width 52 height 27
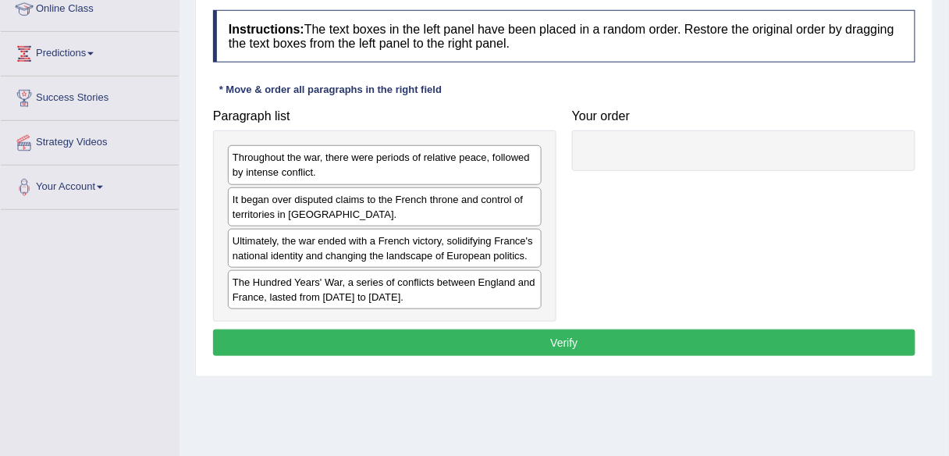
scroll to position [229, 0]
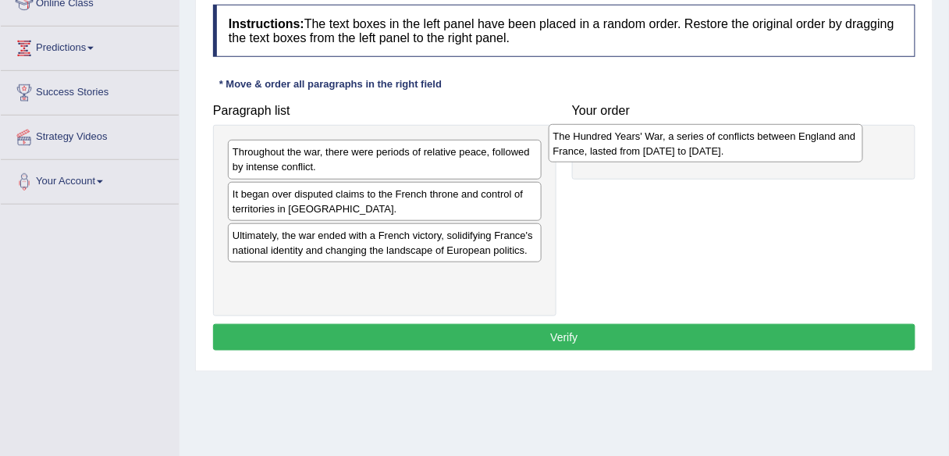
drag, startPoint x: 395, startPoint y: 281, endPoint x: 716, endPoint y: 142, distance: 349.6
click at [716, 142] on div "The Hundred Years' War, a series of conflicts between England and France, laste…" at bounding box center [706, 143] width 315 height 39
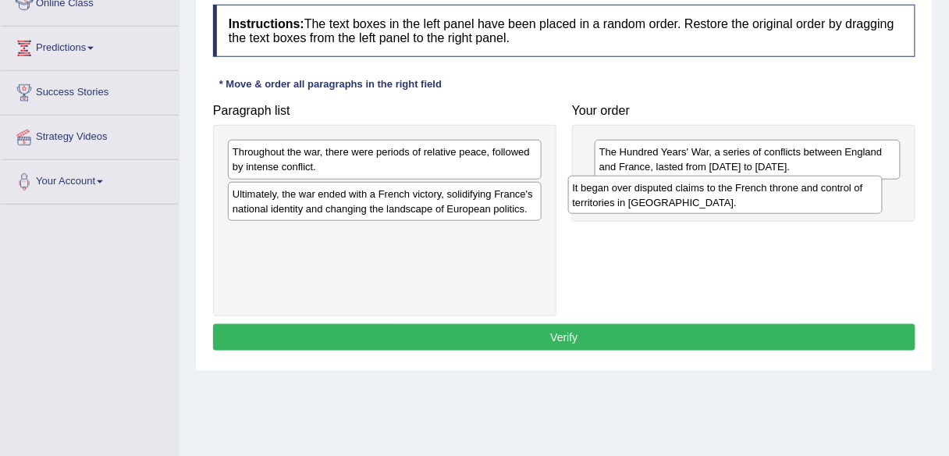
drag, startPoint x: 418, startPoint y: 203, endPoint x: 763, endPoint y: 197, distance: 345.0
click at [763, 197] on div "It began over disputed claims to the French throne and control of territories i…" at bounding box center [725, 195] width 315 height 39
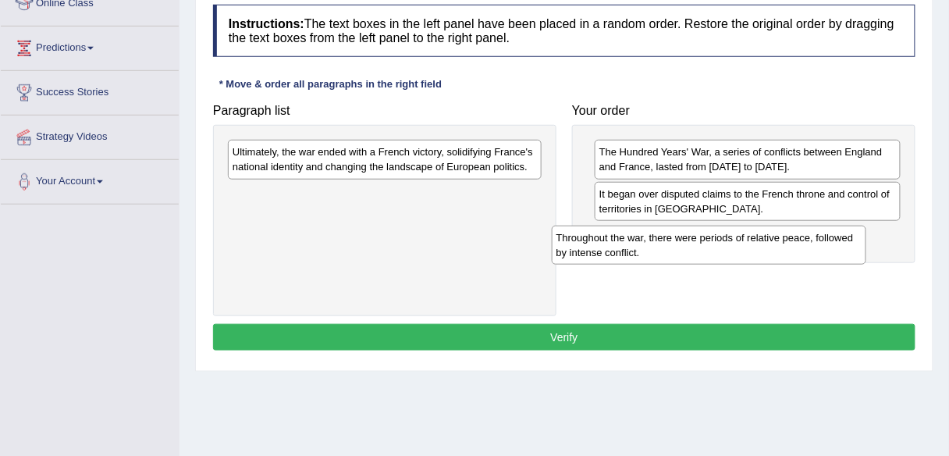
drag, startPoint x: 370, startPoint y: 151, endPoint x: 710, endPoint y: 236, distance: 350.8
click at [710, 236] on div "Throughout the war, there were periods of relative peace, followed by intense c…" at bounding box center [709, 245] width 315 height 39
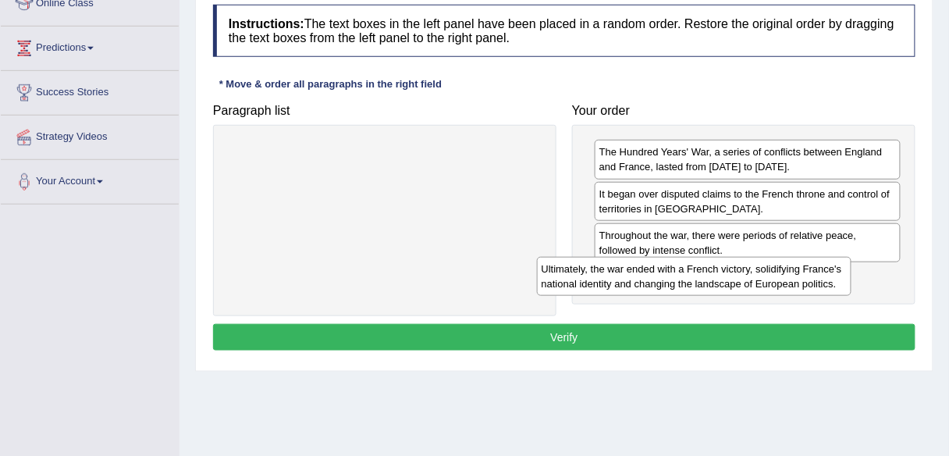
drag, startPoint x: 361, startPoint y: 163, endPoint x: 670, endPoint y: 280, distance: 330.5
click at [670, 280] on div "Ultimately, the war ended with a French victory, solidifying France's national …" at bounding box center [694, 276] width 315 height 39
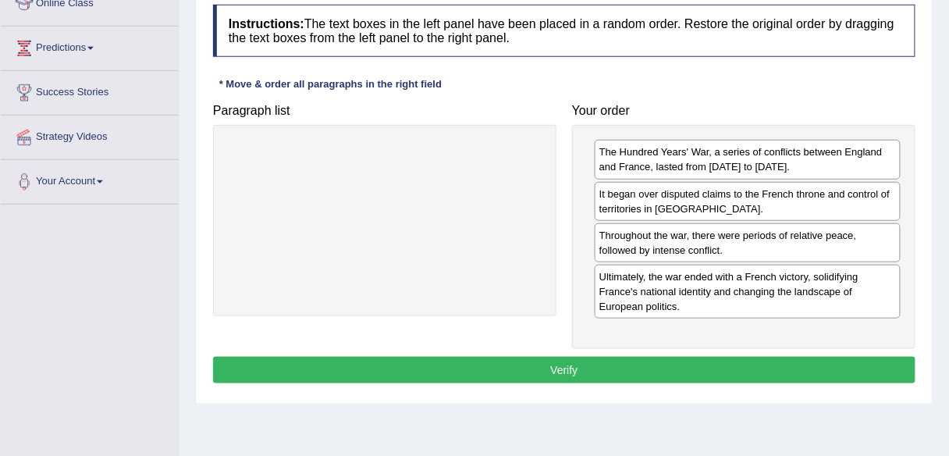
click at [507, 368] on button "Verify" at bounding box center [564, 370] width 702 height 27
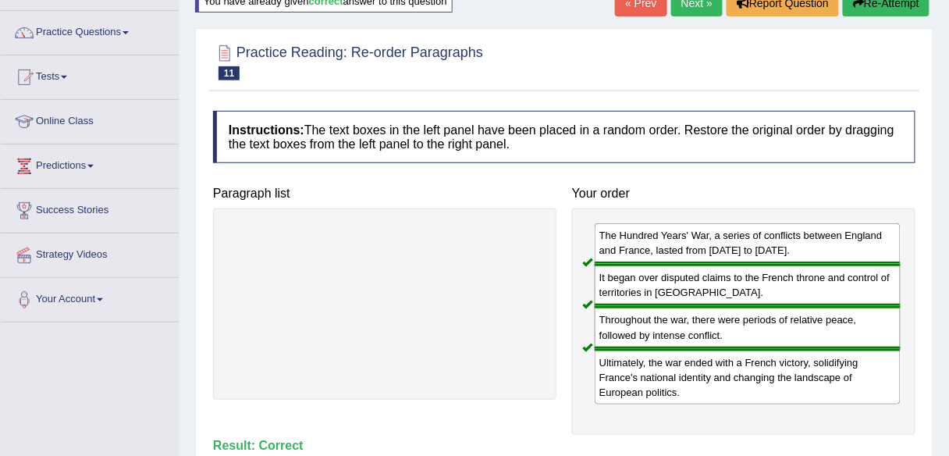
scroll to position [105, 0]
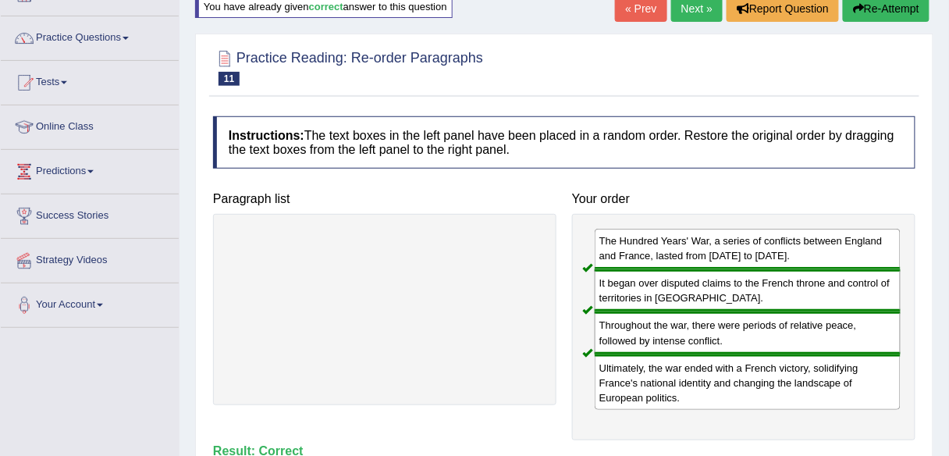
click at [695, 14] on link "Next »" at bounding box center [697, 8] width 52 height 27
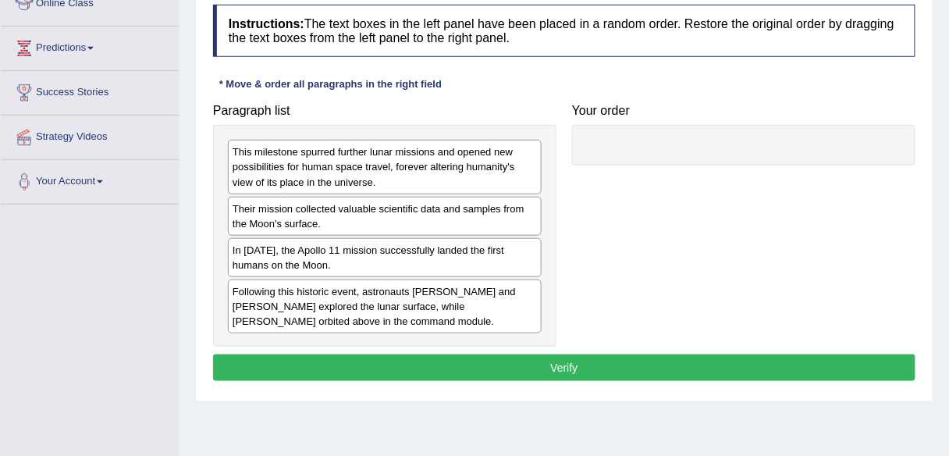
scroll to position [232, 0]
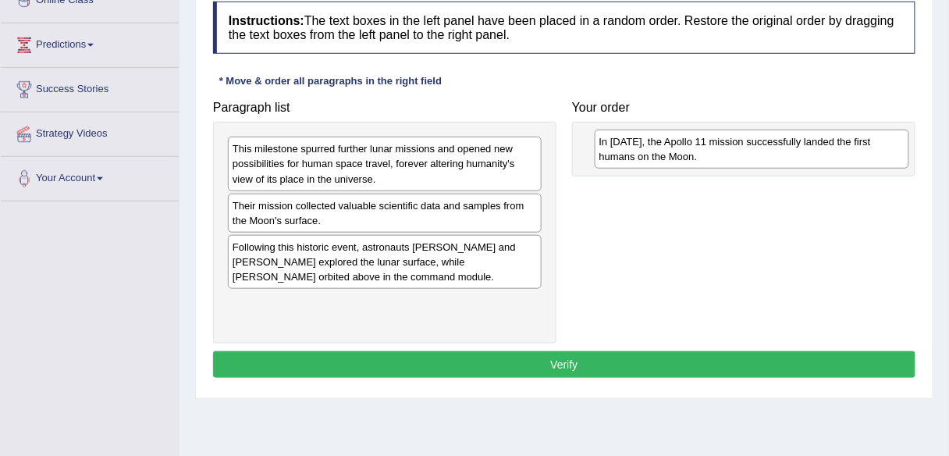
drag, startPoint x: 383, startPoint y: 250, endPoint x: 752, endPoint y: 144, distance: 383.2
click at [752, 144] on div "In [DATE], the Apollo 11 mission successfully landed the first humans on the Mo…" at bounding box center [752, 149] width 315 height 39
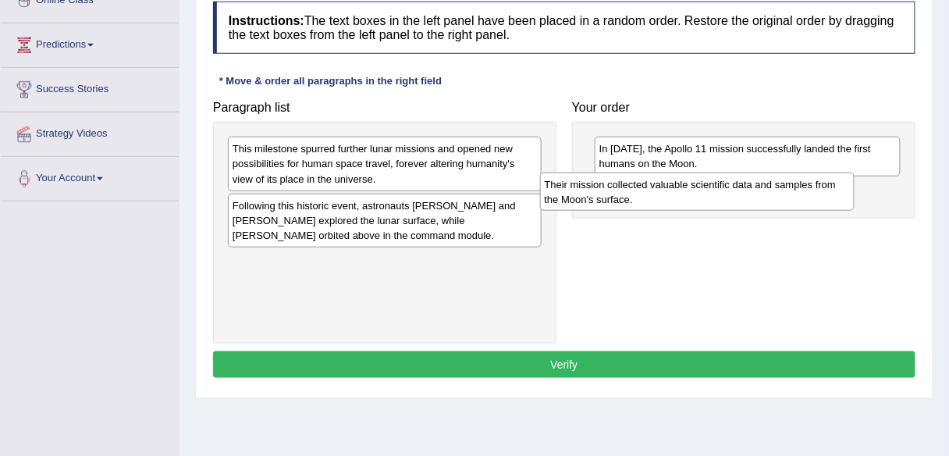
drag, startPoint x: 359, startPoint y: 208, endPoint x: 671, endPoint y: 187, distance: 312.9
click at [671, 187] on div "Their mission collected valuable scientific data and samples from the Moon's su…" at bounding box center [697, 191] width 315 height 39
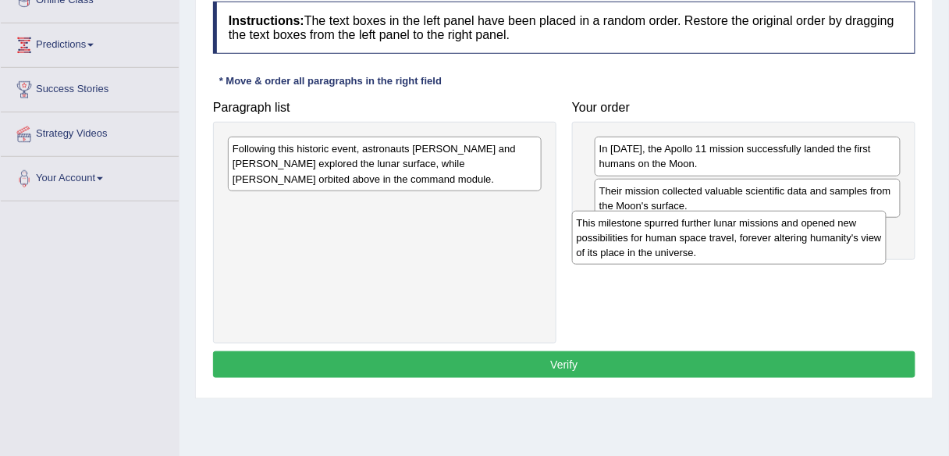
drag, startPoint x: 380, startPoint y: 161, endPoint x: 727, endPoint y: 233, distance: 354.1
click at [727, 233] on div "This milestone spurred further lunar missions and opened new possibilities for …" at bounding box center [729, 238] width 315 height 54
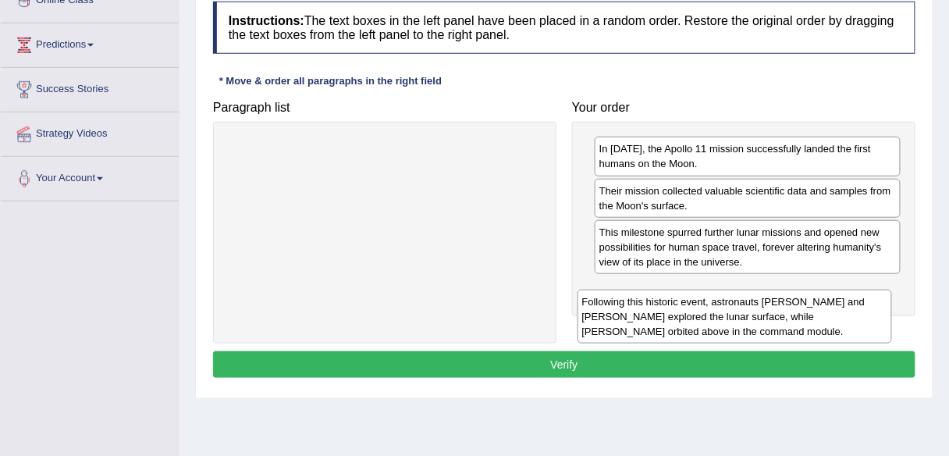
drag, startPoint x: 347, startPoint y: 161, endPoint x: 717, endPoint y: 311, distance: 400.2
click at [717, 311] on div "Following this historic event, astronauts [PERSON_NAME] and [PERSON_NAME] explo…" at bounding box center [735, 317] width 315 height 54
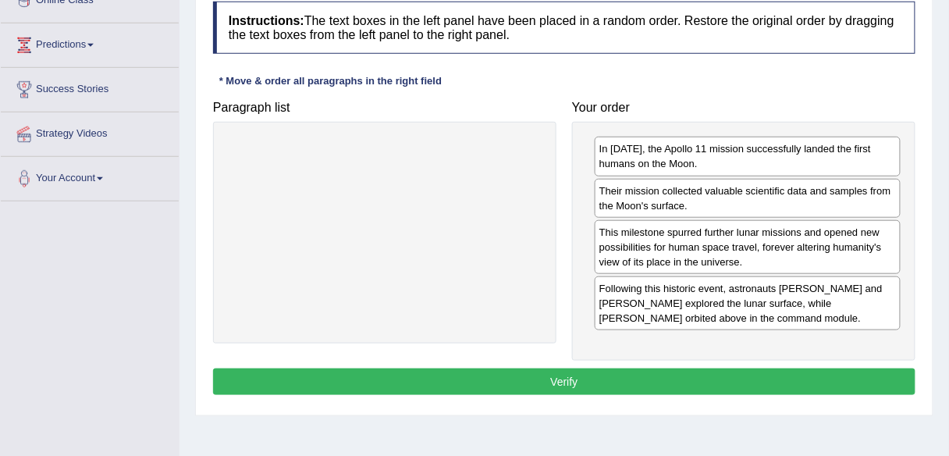
click at [530, 372] on button "Verify" at bounding box center [564, 381] width 702 height 27
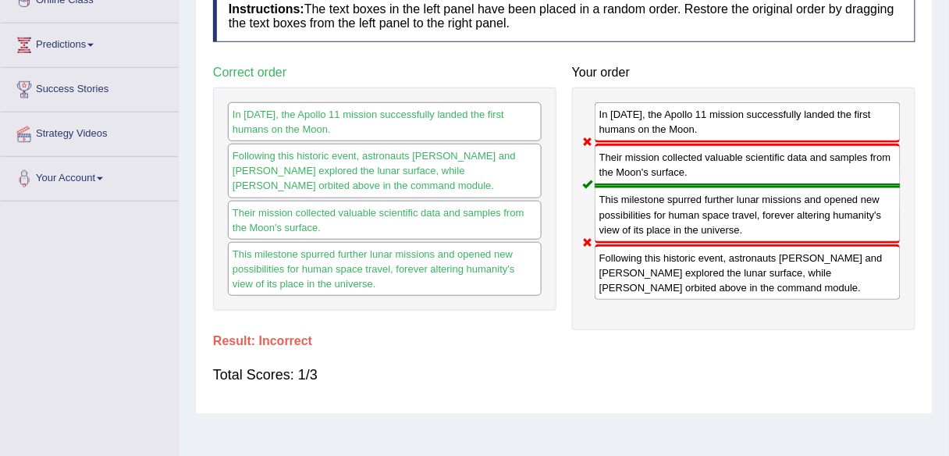
click at [551, 374] on div "Total Scores: 1/3" at bounding box center [564, 374] width 702 height 37
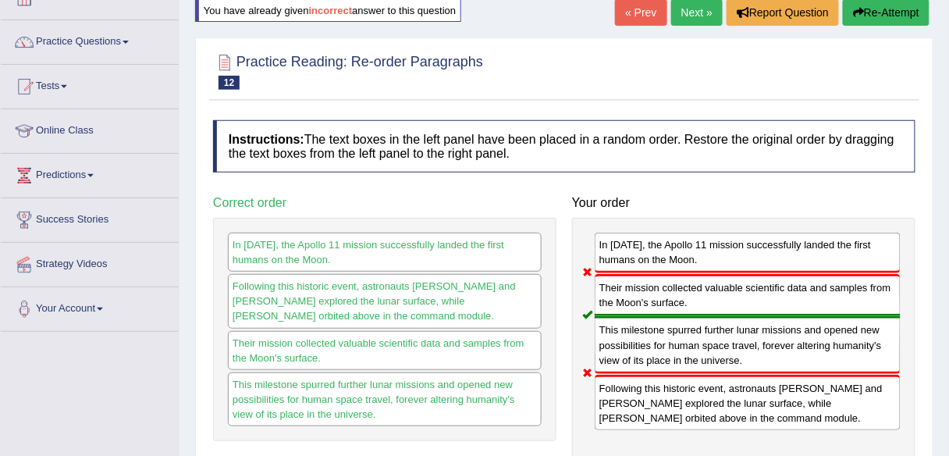
scroll to position [93, 0]
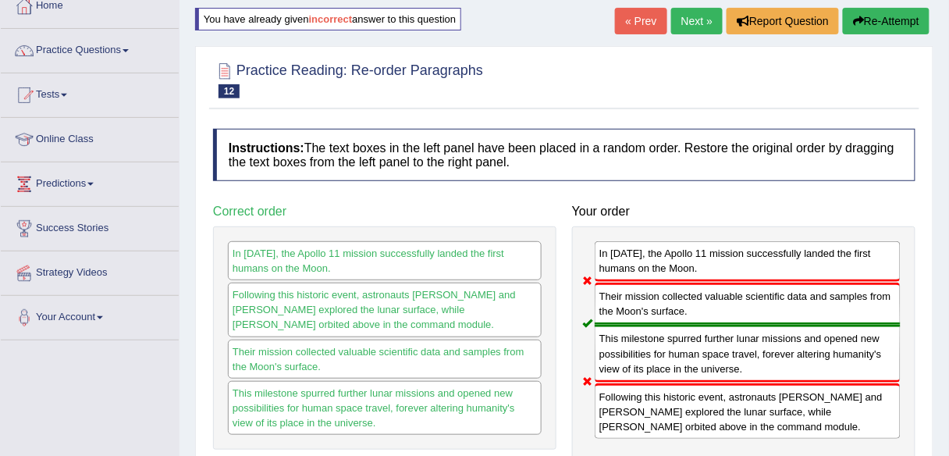
click at [692, 18] on link "Next »" at bounding box center [697, 21] width 52 height 27
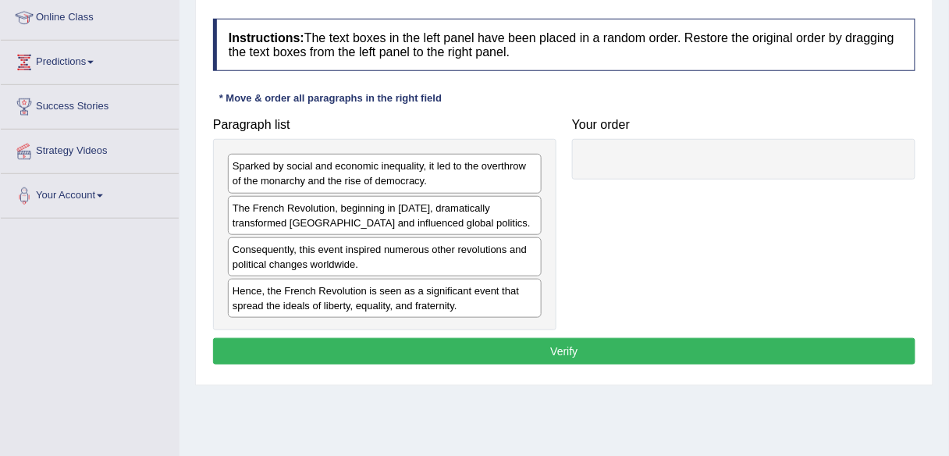
scroll to position [220, 0]
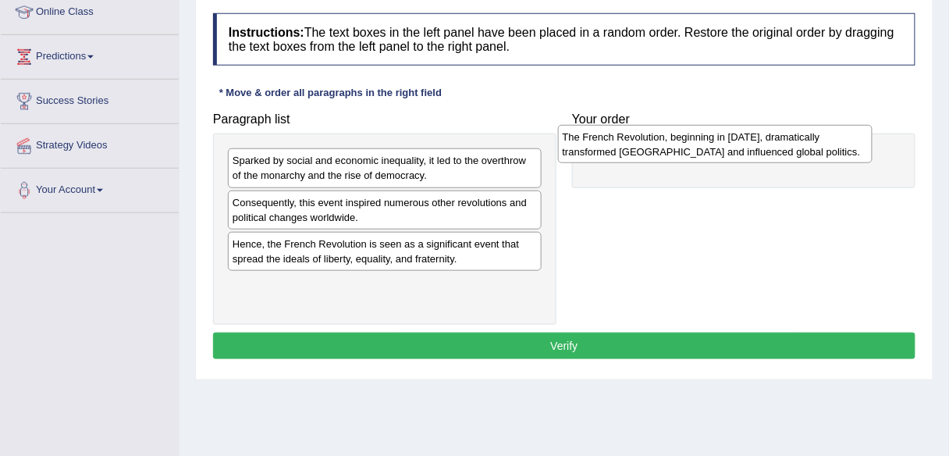
drag, startPoint x: 441, startPoint y: 208, endPoint x: 771, endPoint y: 143, distance: 336.6
click at [771, 143] on div "The French Revolution, beginning in 1789, dramatically transformed France and i…" at bounding box center [715, 144] width 315 height 39
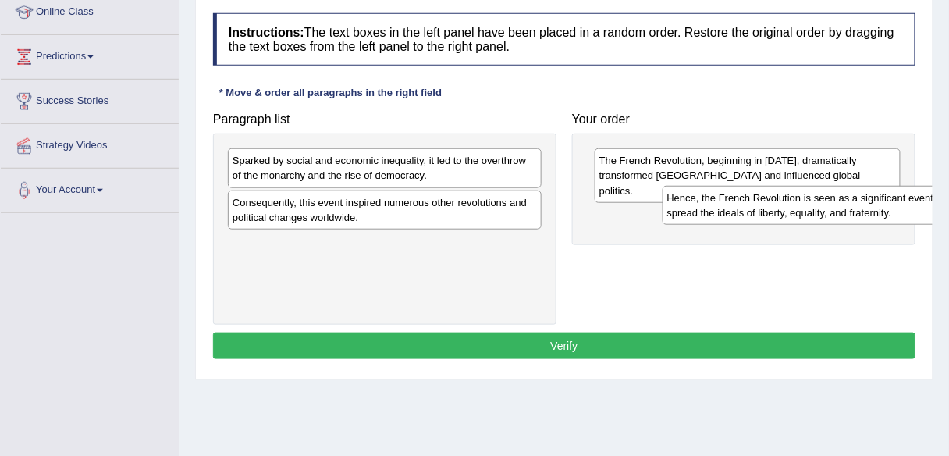
drag, startPoint x: 323, startPoint y: 250, endPoint x: 757, endPoint y: 205, distance: 436.3
click at [757, 205] on div "Hence, the French Revolution is seen as a significant event that spread the ide…" at bounding box center [820, 205] width 315 height 39
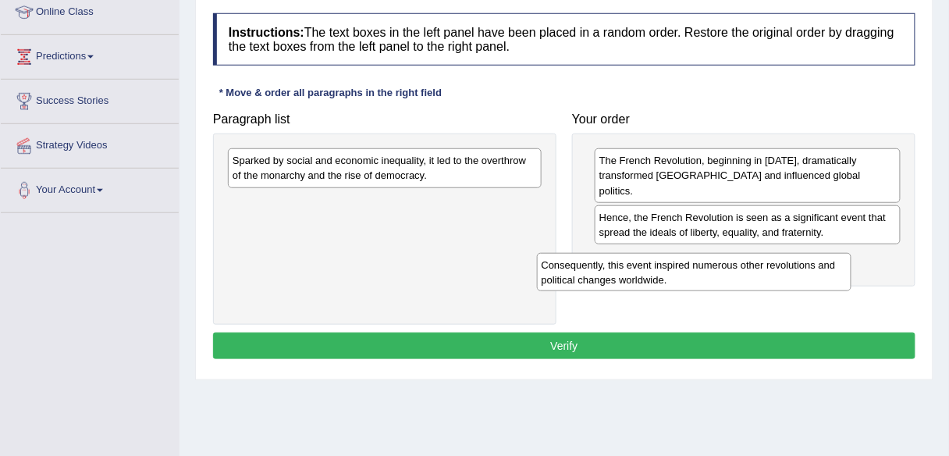
drag, startPoint x: 404, startPoint y: 206, endPoint x: 720, endPoint y: 261, distance: 320.8
click at [720, 261] on div "Consequently, this event inspired numerous other revolutions and political chan…" at bounding box center [694, 272] width 315 height 39
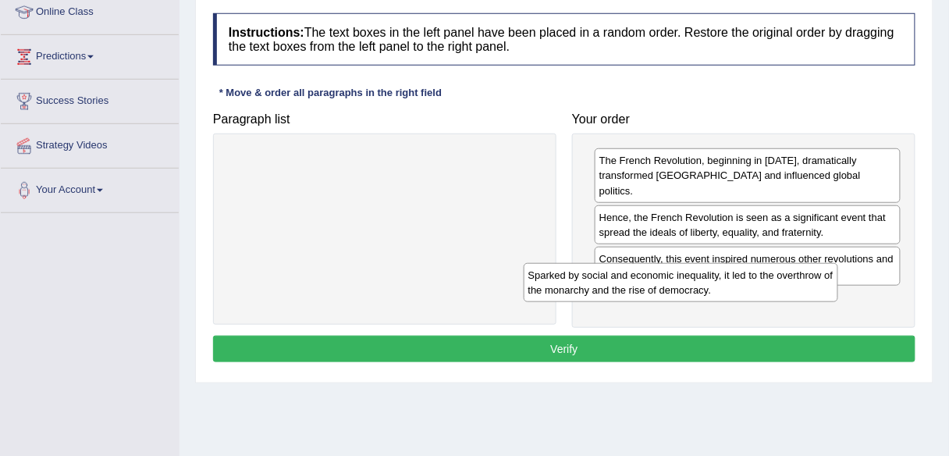
drag, startPoint x: 414, startPoint y: 166, endPoint x: 710, endPoint y: 281, distance: 318.0
click at [710, 281] on div "Sparked by social and economic inequality, it led to the overthrow of the monar…" at bounding box center [681, 282] width 315 height 39
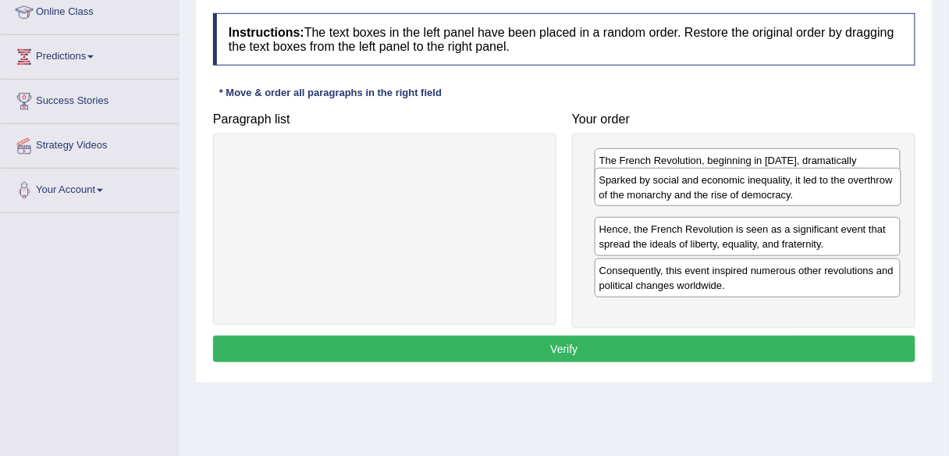
drag, startPoint x: 732, startPoint y: 290, endPoint x: 729, endPoint y: 187, distance: 103.1
click at [729, 187] on div "Sparked by social and economic inequality, it led to the overthrow of the monar…" at bounding box center [748, 187] width 307 height 39
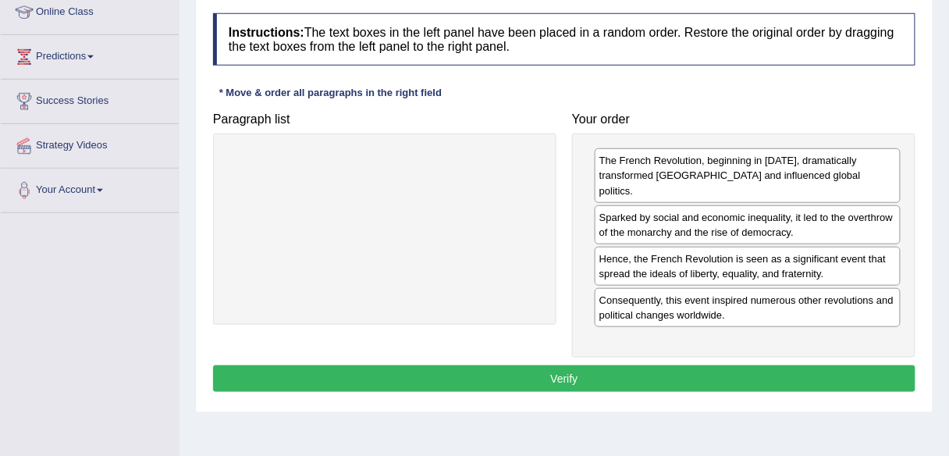
click at [597, 365] on button "Verify" at bounding box center [564, 378] width 702 height 27
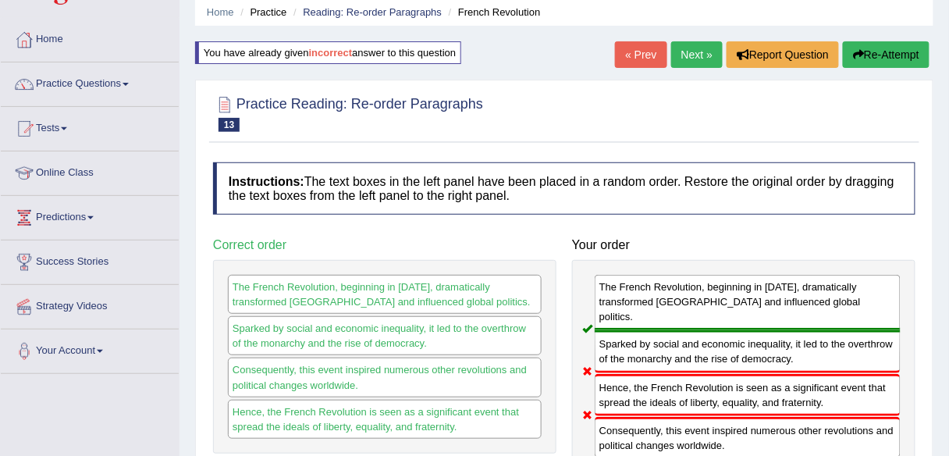
scroll to position [51, 0]
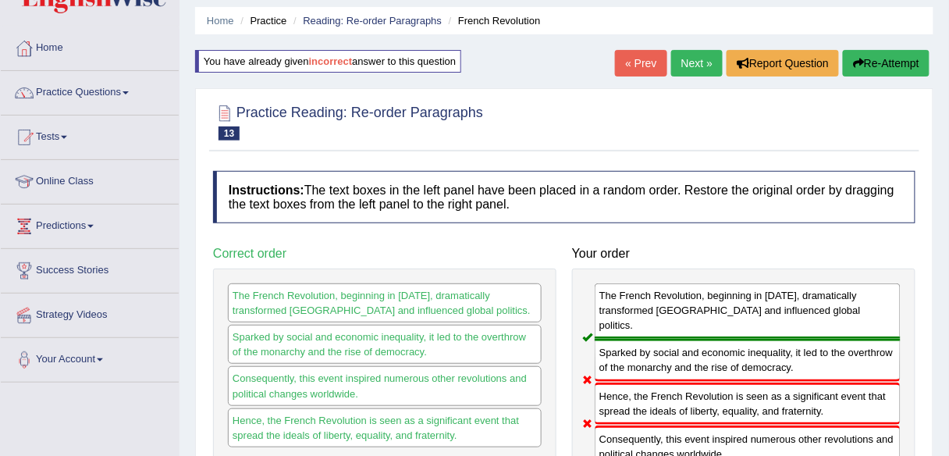
click at [687, 65] on link "Next »" at bounding box center [697, 63] width 52 height 27
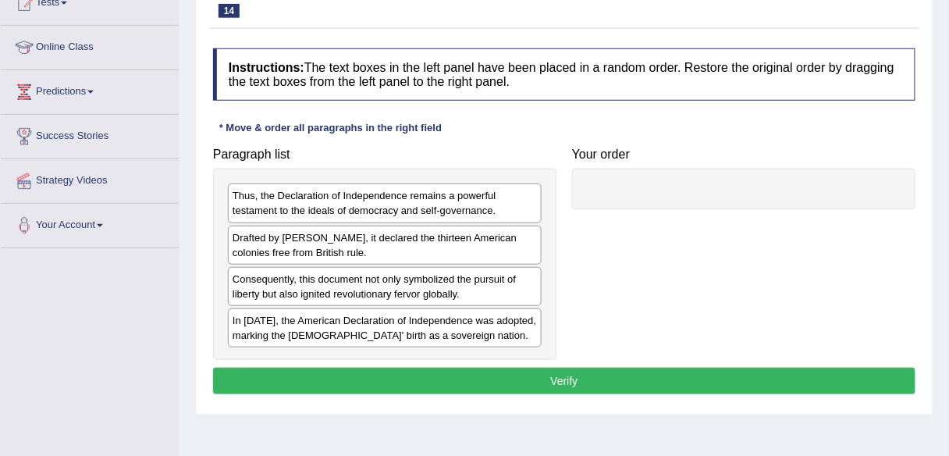
scroll to position [196, 0]
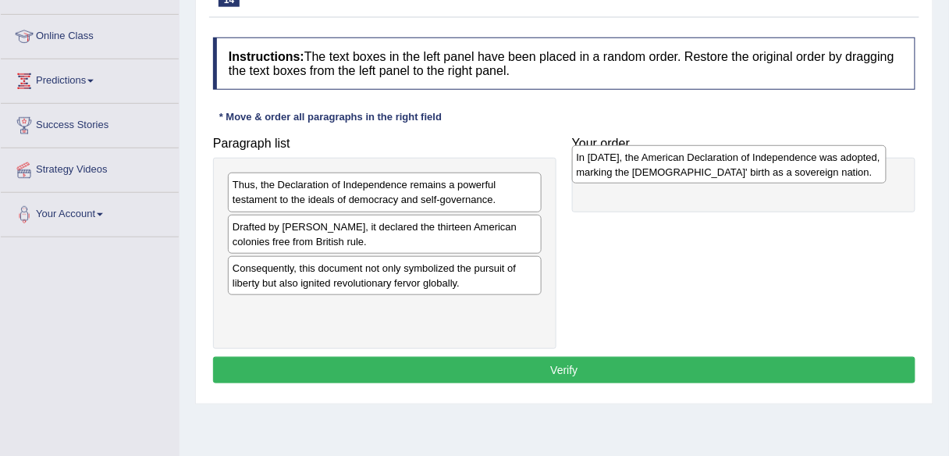
drag, startPoint x: 386, startPoint y: 315, endPoint x: 731, endPoint y: 164, distance: 376.8
click at [731, 164] on div "In [DATE], the American Declaration of Independence was adopted, marking the [D…" at bounding box center [729, 164] width 315 height 39
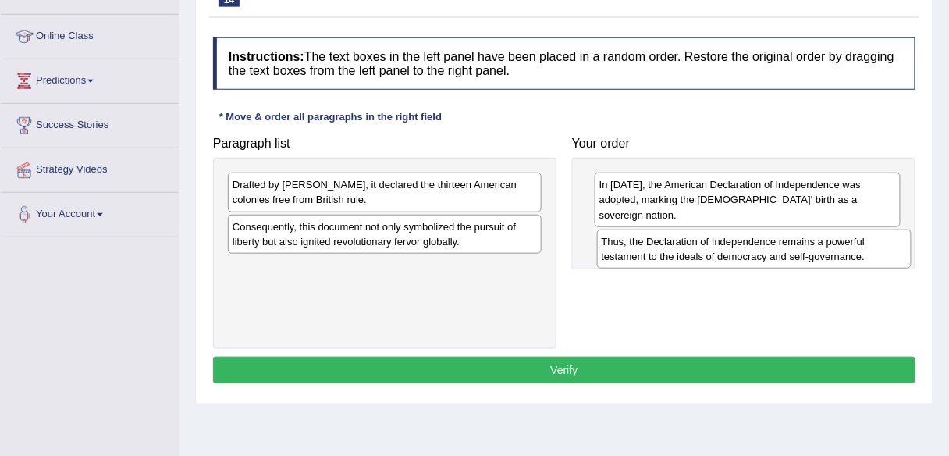
drag, startPoint x: 401, startPoint y: 186, endPoint x: 771, endPoint y: 242, distance: 374.2
click at [771, 242] on div "Thus, the Declaration of Independence remains a powerful testament to the ideal…" at bounding box center [754, 248] width 315 height 39
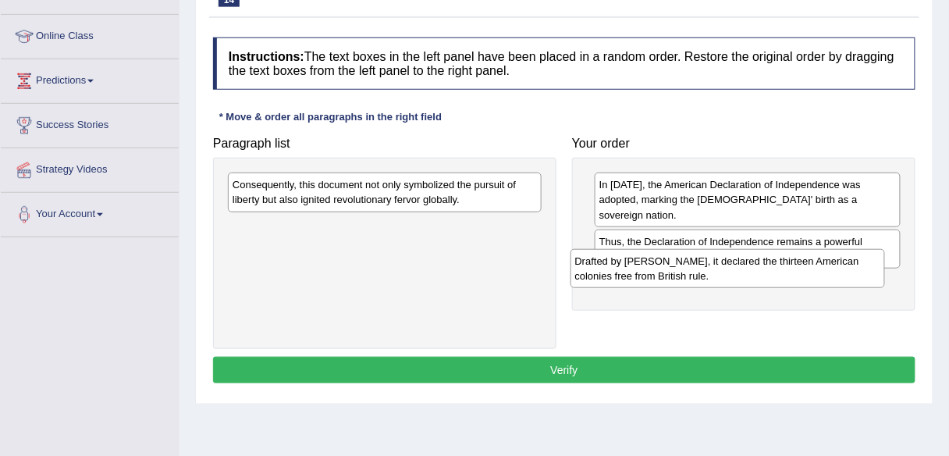
drag, startPoint x: 372, startPoint y: 185, endPoint x: 714, endPoint y: 262, distance: 351.3
click at [714, 262] on div "Drafted by [PERSON_NAME], it declared the thirteen American colonies free from …" at bounding box center [728, 268] width 315 height 39
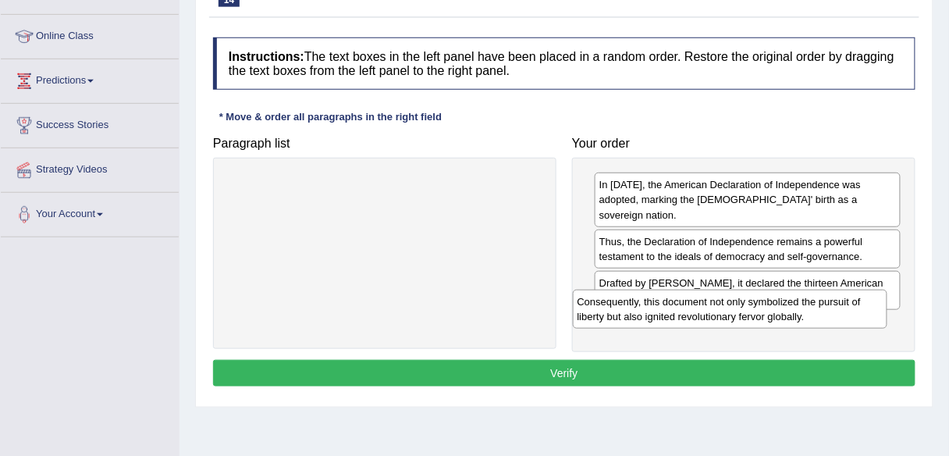
drag, startPoint x: 365, startPoint y: 183, endPoint x: 710, endPoint y: 300, distance: 364.3
click at [710, 300] on div "Consequently, this document not only symbolized the pursuit of liberty but also…" at bounding box center [730, 309] width 315 height 39
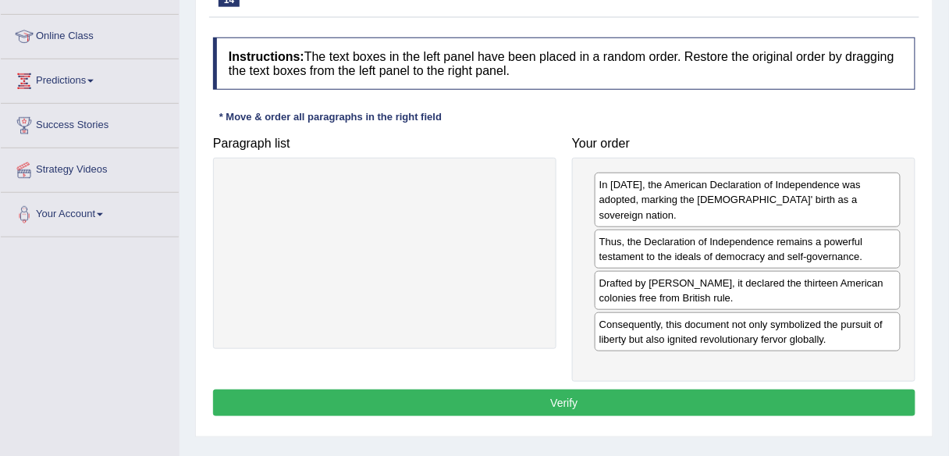
click at [575, 389] on button "Verify" at bounding box center [564, 402] width 702 height 27
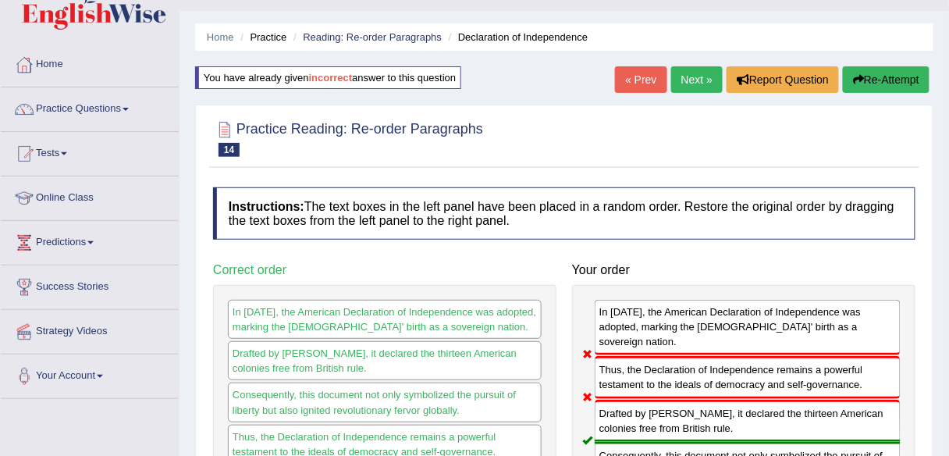
scroll to position [0, 0]
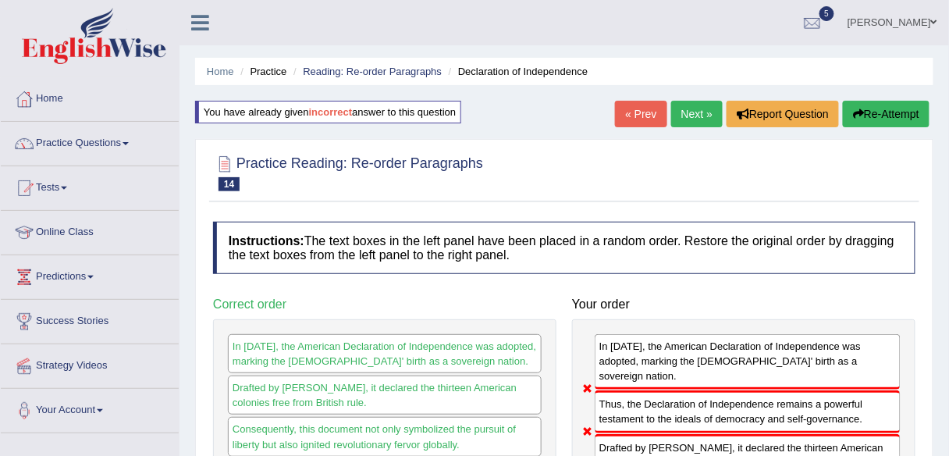
click at [685, 118] on link "Next »" at bounding box center [697, 114] width 52 height 27
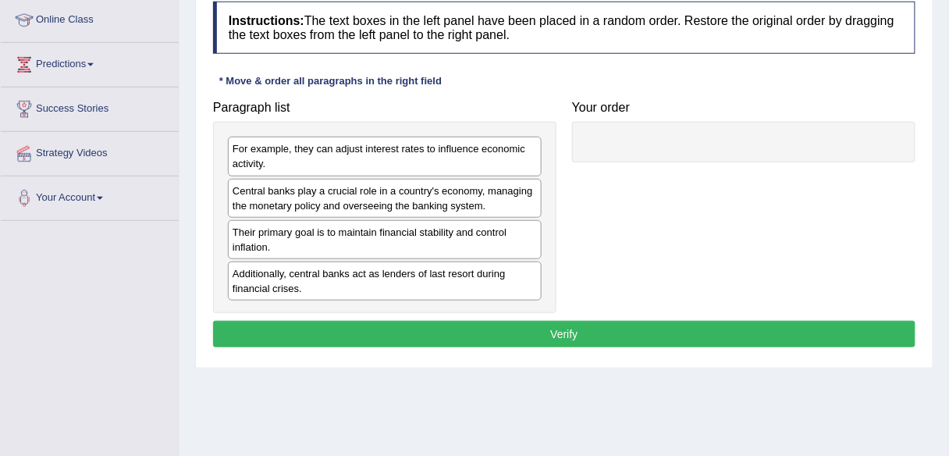
scroll to position [215, 0]
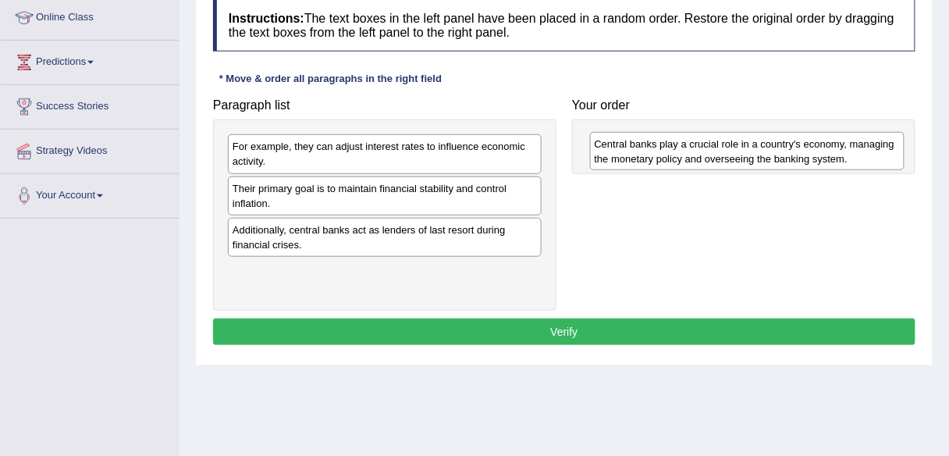
drag, startPoint x: 382, startPoint y: 193, endPoint x: 747, endPoint y: 140, distance: 368.2
click at [747, 140] on div "Central banks play a crucial role in a country's economy, managing the monetary…" at bounding box center [747, 151] width 315 height 39
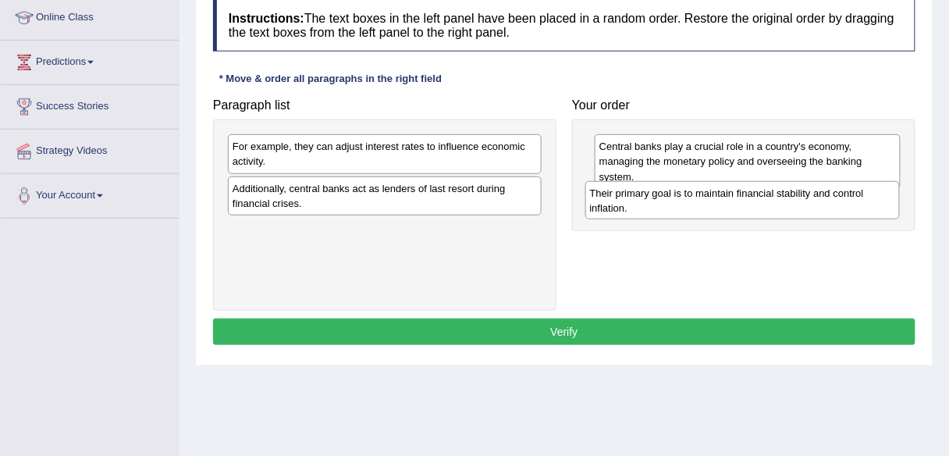
drag, startPoint x: 396, startPoint y: 190, endPoint x: 753, endPoint y: 198, distance: 357.6
click at [753, 198] on div "Their primary goal is to maintain financial stability and control inflation." at bounding box center [742, 200] width 315 height 39
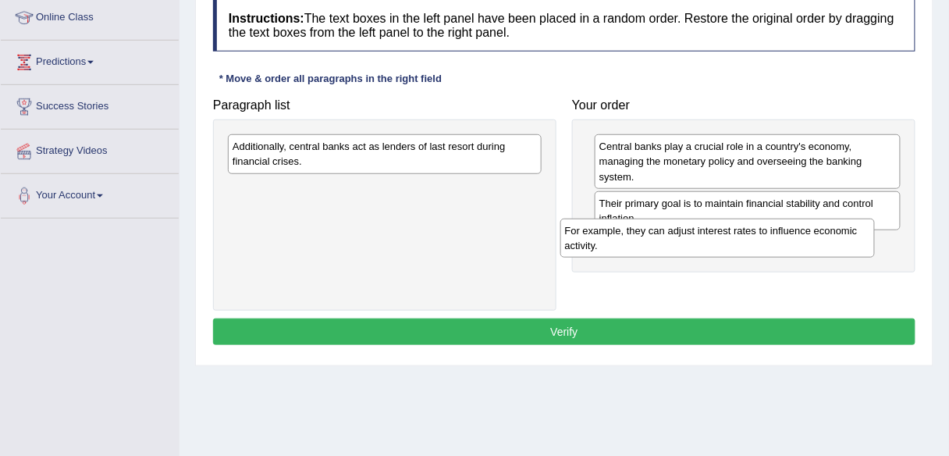
drag, startPoint x: 391, startPoint y: 147, endPoint x: 724, endPoint y: 230, distance: 343.6
click at [724, 230] on div "For example, they can adjust interest rates to influence economic activity." at bounding box center [717, 238] width 315 height 39
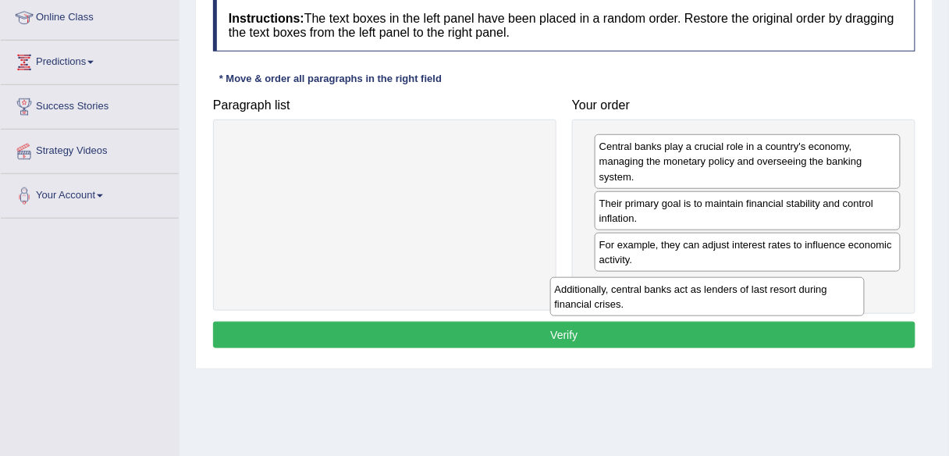
drag, startPoint x: 397, startPoint y: 151, endPoint x: 719, endPoint y: 293, distance: 352.3
click at [719, 293] on div "Additionally, central banks act as lenders of last resort during financial cris…" at bounding box center [707, 296] width 315 height 39
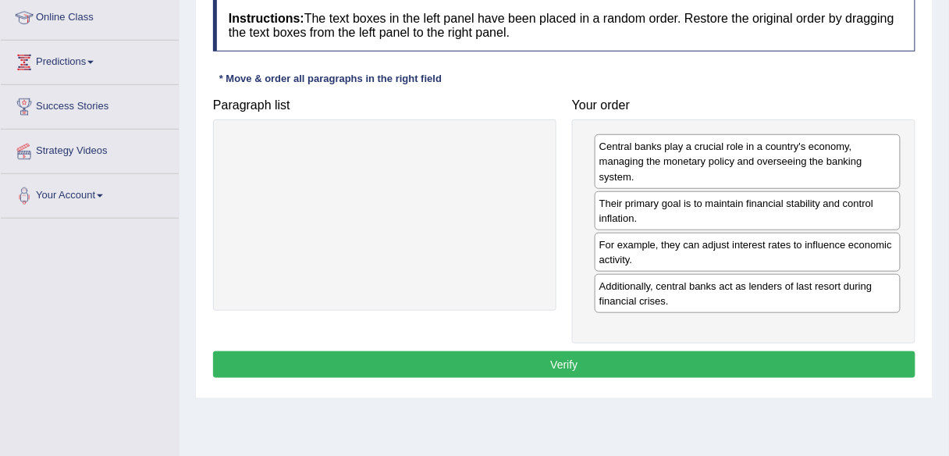
click at [571, 354] on button "Verify" at bounding box center [564, 364] width 702 height 27
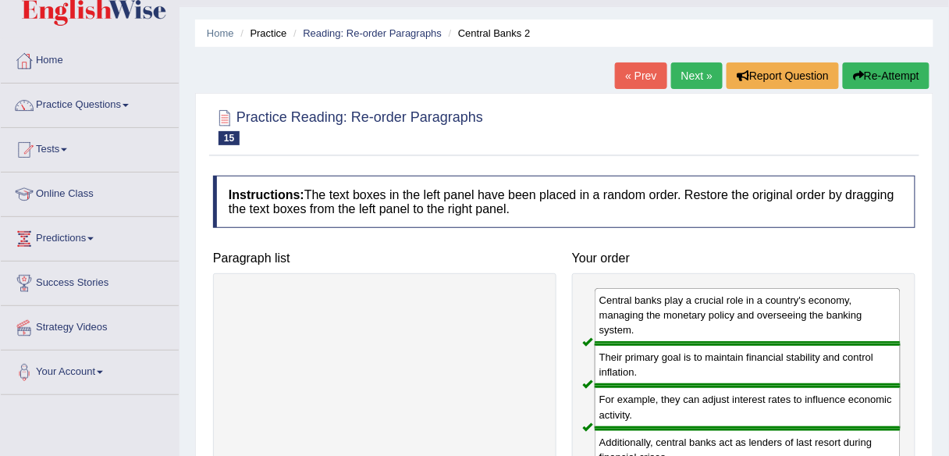
scroll to position [37, 0]
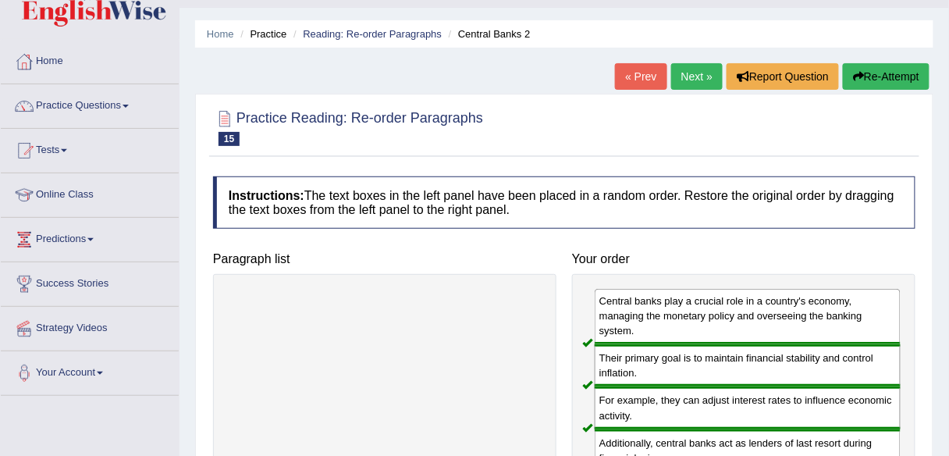
click at [691, 77] on link "Next »" at bounding box center [697, 76] width 52 height 27
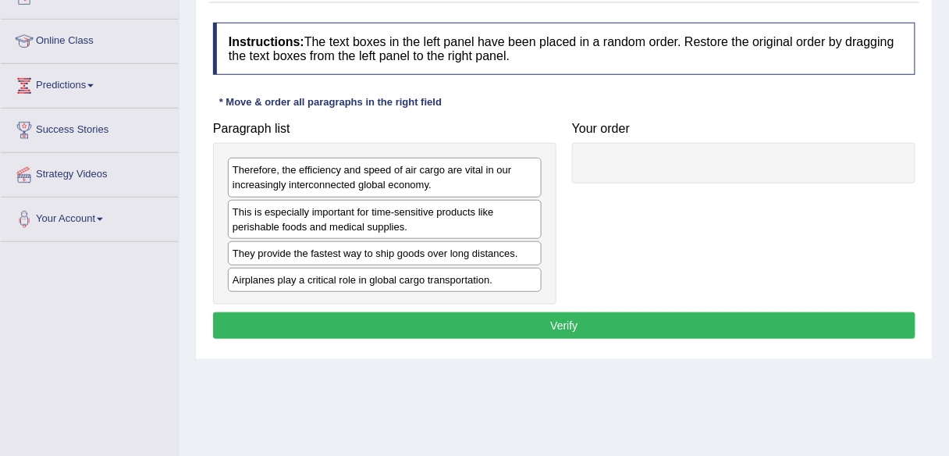
scroll to position [201, 0]
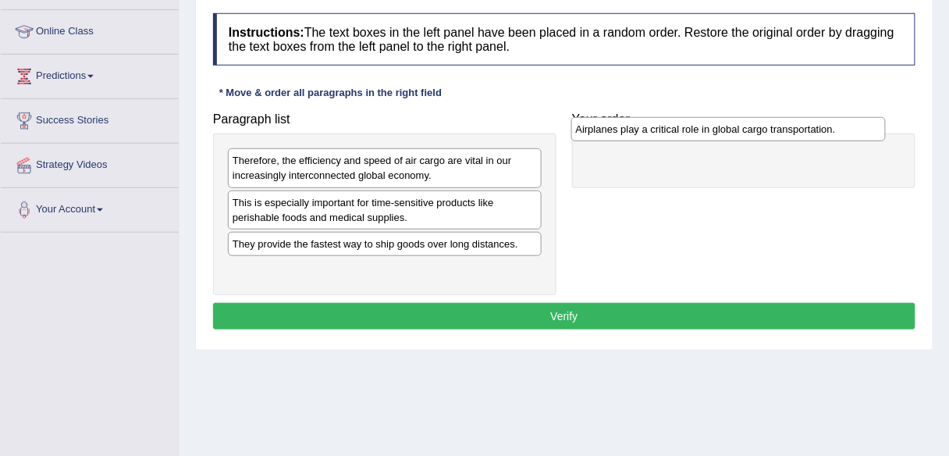
drag, startPoint x: 348, startPoint y: 266, endPoint x: 699, endPoint y: 126, distance: 377.3
click at [699, 126] on div "Airplanes play a critical role in global cargo transportation." at bounding box center [728, 128] width 315 height 23
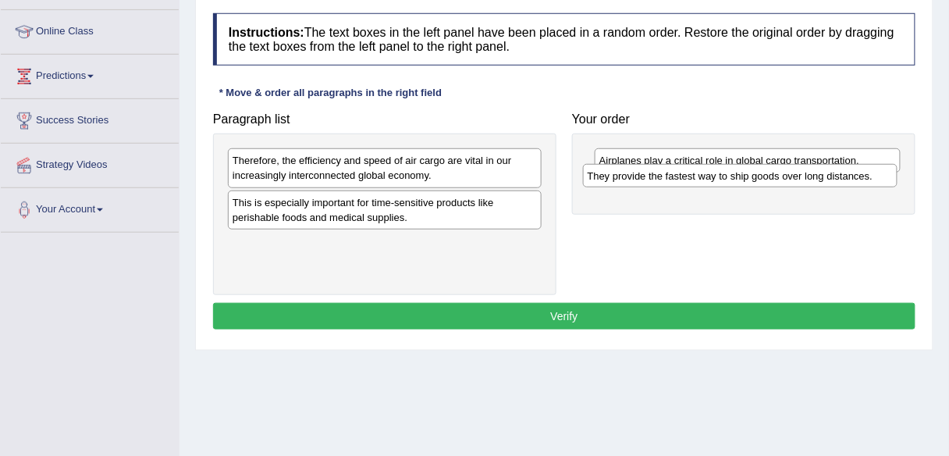
drag, startPoint x: 397, startPoint y: 244, endPoint x: 752, endPoint y: 178, distance: 360.4
click at [752, 178] on div "They provide the fastest way to ship goods over long distances." at bounding box center [740, 175] width 315 height 23
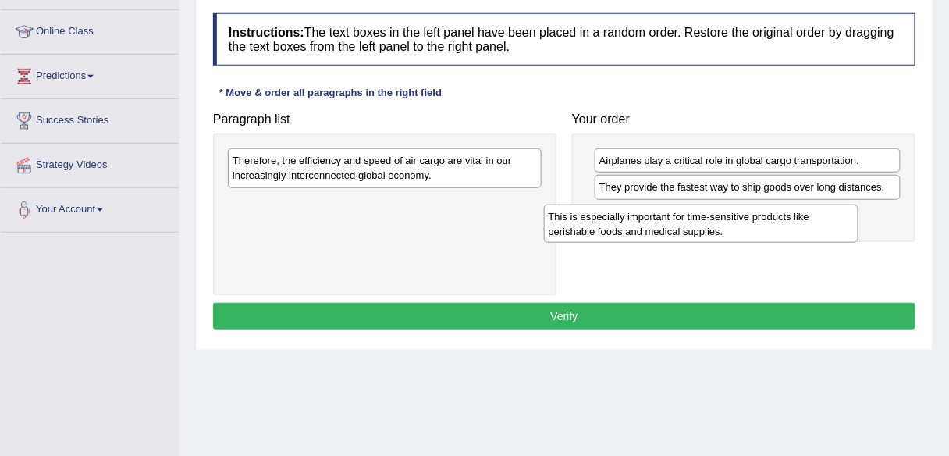
drag, startPoint x: 412, startPoint y: 212, endPoint x: 728, endPoint y: 227, distance: 316.5
click at [728, 227] on div "This is especially important for time-sensitive products like perishable foods …" at bounding box center [701, 224] width 315 height 39
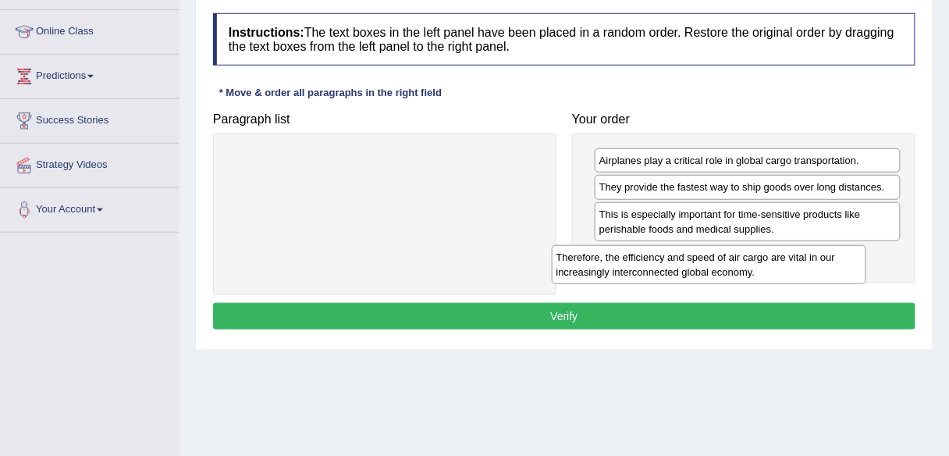
drag, startPoint x: 414, startPoint y: 168, endPoint x: 737, endPoint y: 265, distance: 337.3
click at [737, 265] on div "Therefore, the efficiency and speed of air cargo are vital in our increasingly …" at bounding box center [709, 264] width 315 height 39
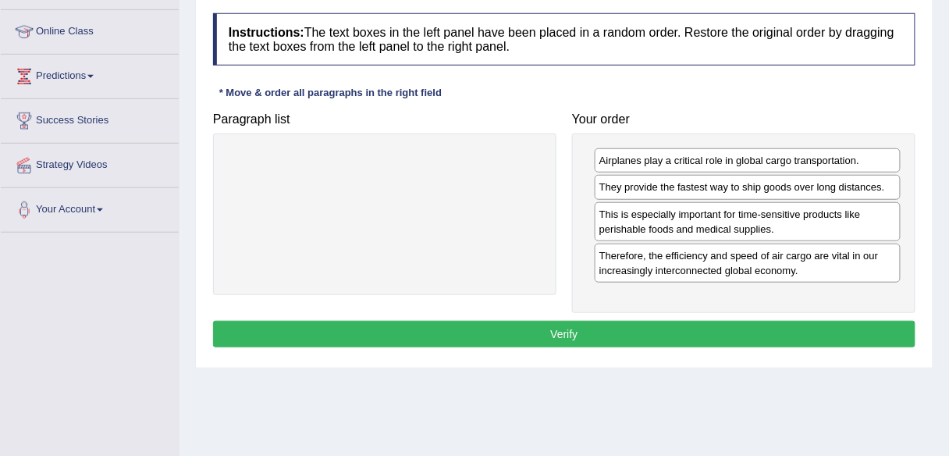
click at [544, 329] on button "Verify" at bounding box center [564, 334] width 702 height 27
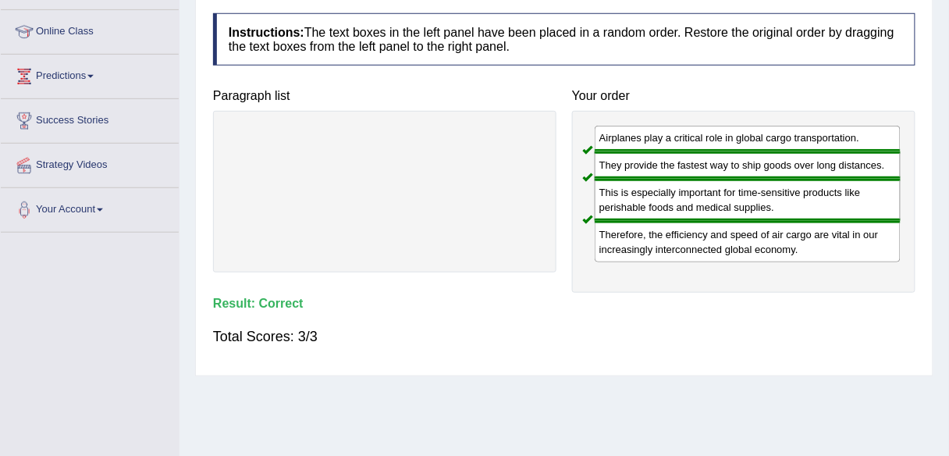
click at [948, 144] on html "Toggle navigation Home Practice Questions Speaking Practice Read Aloud Repeat S…" at bounding box center [474, 27] width 949 height 456
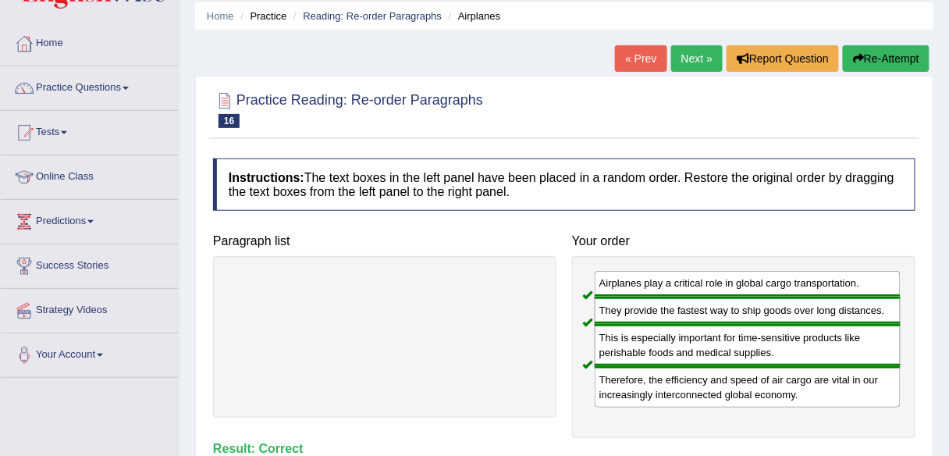
scroll to position [51, 0]
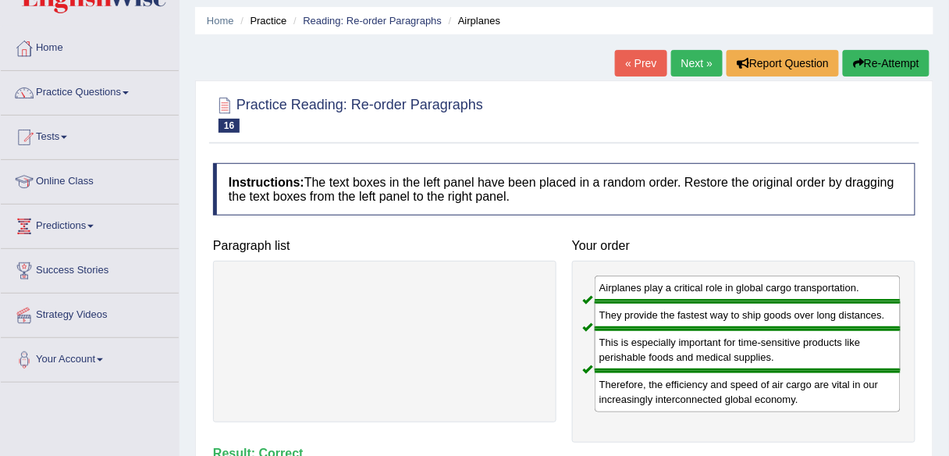
click at [691, 57] on link "Next »" at bounding box center [697, 63] width 52 height 27
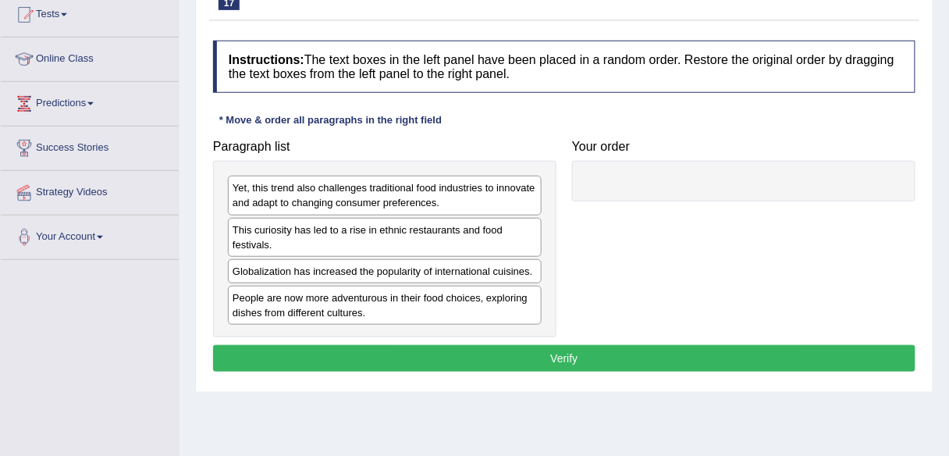
scroll to position [226, 0]
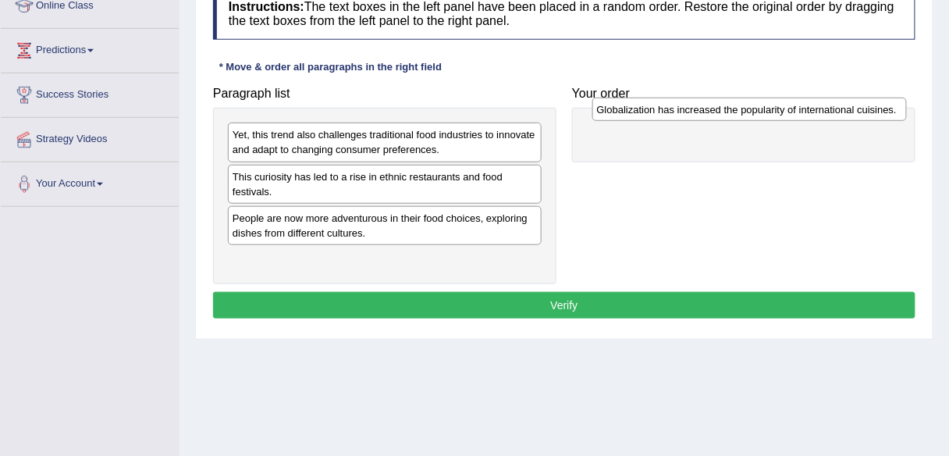
drag, startPoint x: 376, startPoint y: 215, endPoint x: 741, endPoint y: 108, distance: 379.9
click at [741, 108] on div "Globalization has increased the popularity of international cuisines." at bounding box center [749, 109] width 315 height 23
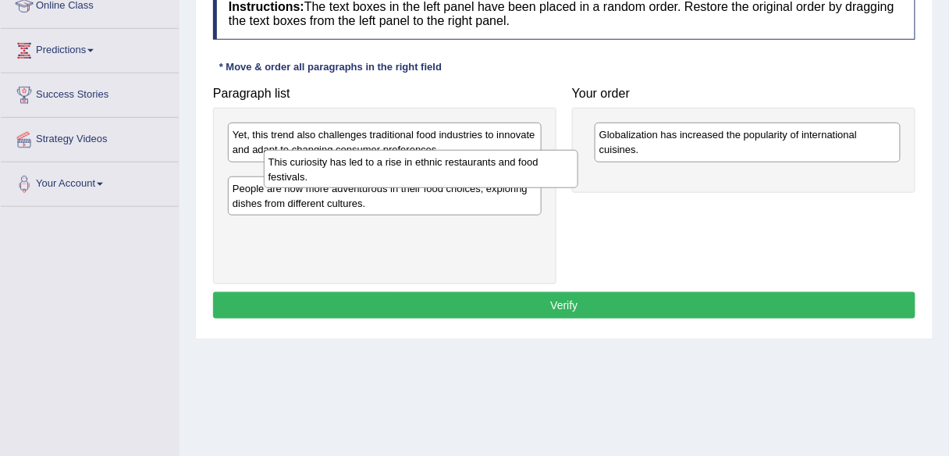
drag, startPoint x: 405, startPoint y: 178, endPoint x: 439, endPoint y: 162, distance: 37.7
click at [439, 162] on div "This curiosity has led to a rise in ethnic restaurants and food festivals." at bounding box center [421, 169] width 315 height 39
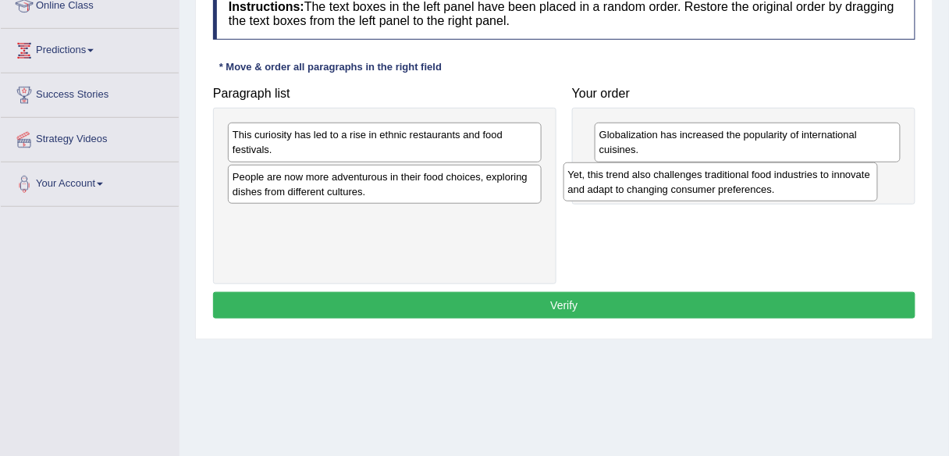
drag, startPoint x: 418, startPoint y: 137, endPoint x: 754, endPoint y: 176, distance: 337.9
click at [754, 176] on div "Yet, this trend also challenges traditional food industries to innovate and ada…" at bounding box center [721, 181] width 315 height 39
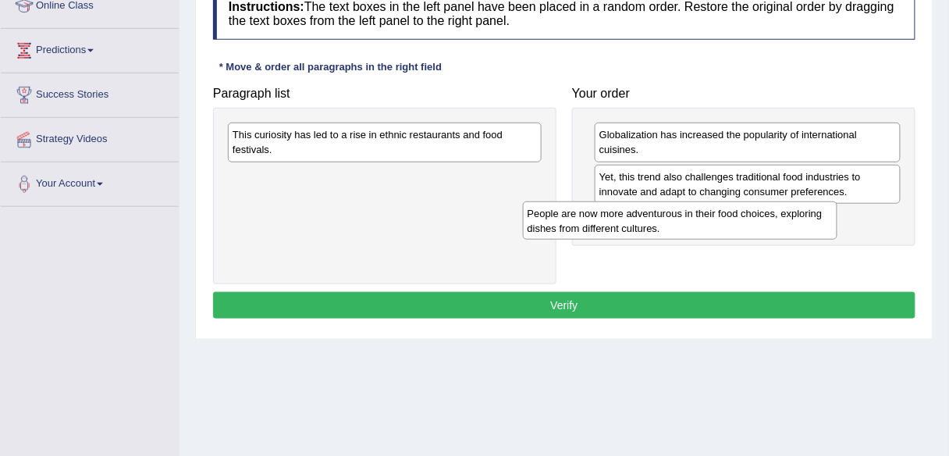
drag, startPoint x: 446, startPoint y: 189, endPoint x: 741, endPoint y: 225, distance: 297.2
click at [741, 225] on div "People are now more adventurous in their food choices, exploring dishes from di…" at bounding box center [680, 220] width 315 height 39
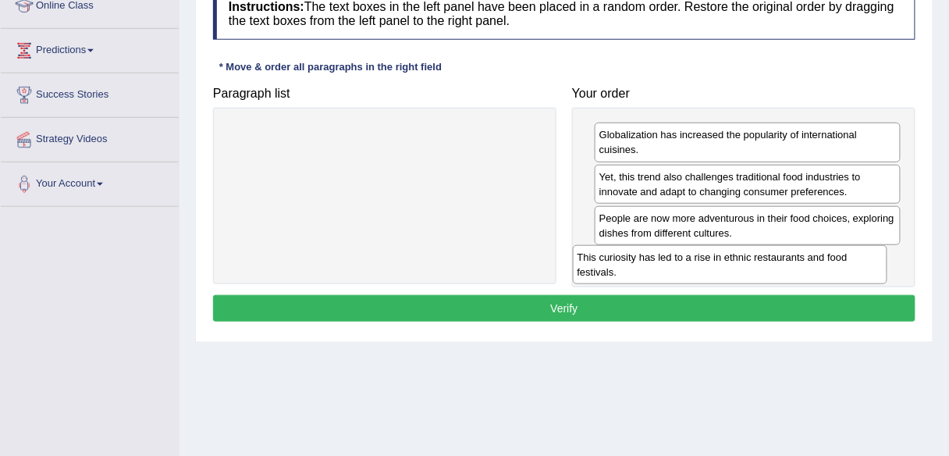
drag, startPoint x: 357, startPoint y: 139, endPoint x: 702, endPoint y: 262, distance: 365.6
click at [702, 262] on div "This curiosity has led to a rise in ethnic restaurants and food festivals." at bounding box center [730, 264] width 315 height 39
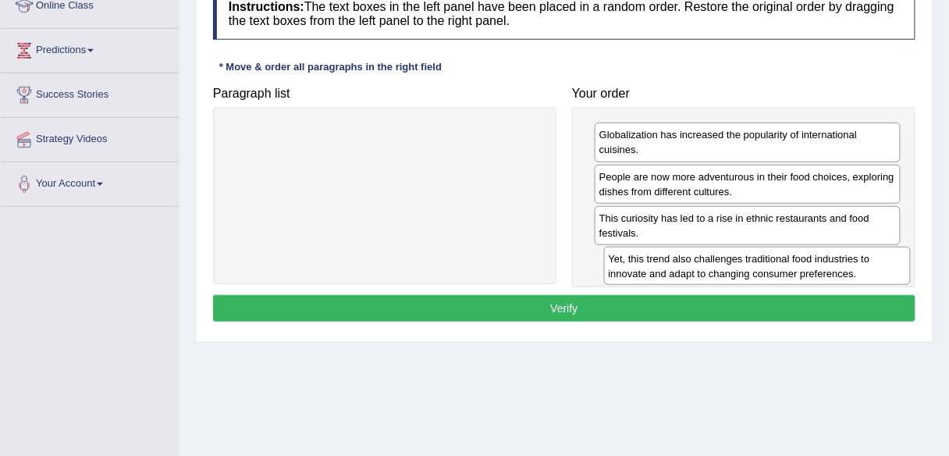
drag, startPoint x: 691, startPoint y: 183, endPoint x: 699, endPoint y: 264, distance: 80.9
click at [699, 264] on div "Yet, this trend also challenges traditional food industries to innovate and ada…" at bounding box center [757, 266] width 307 height 39
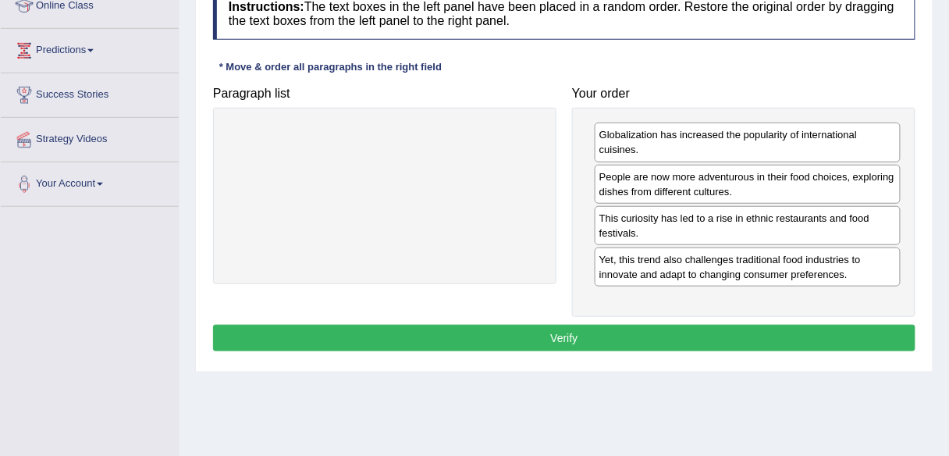
click at [571, 328] on button "Verify" at bounding box center [564, 338] width 702 height 27
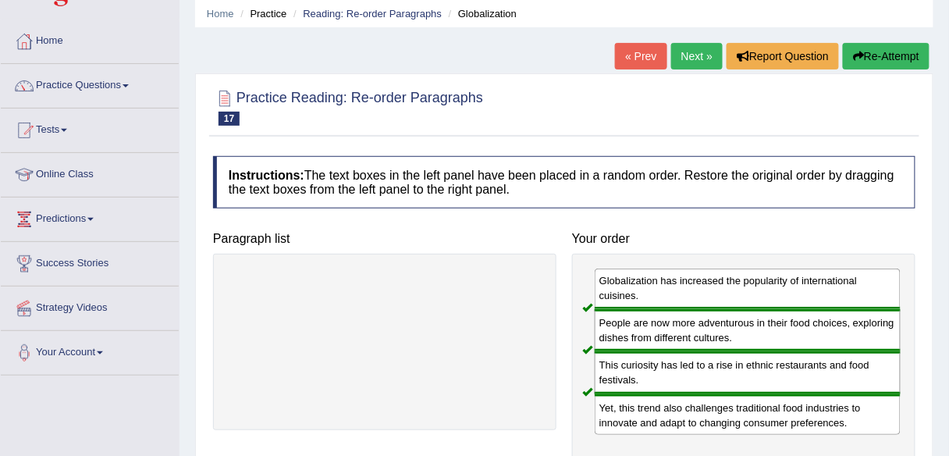
scroll to position [52, 0]
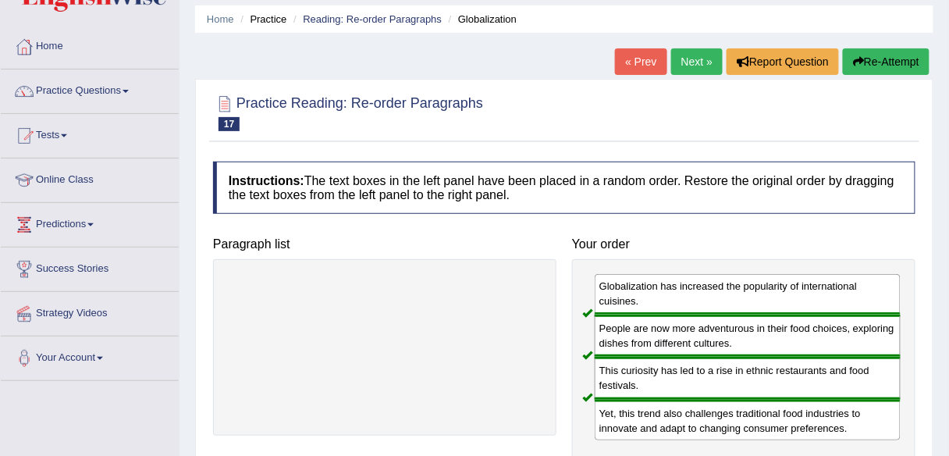
click at [691, 66] on link "Next »" at bounding box center [697, 61] width 52 height 27
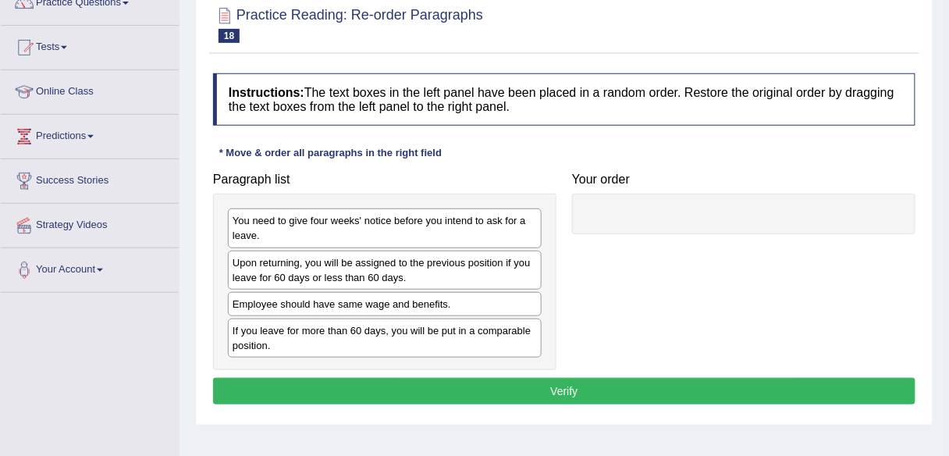
scroll to position [140, 0]
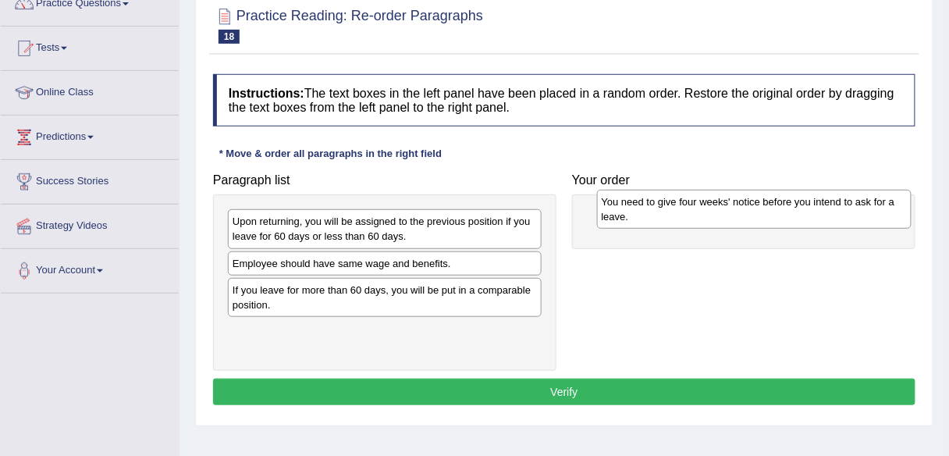
drag, startPoint x: 373, startPoint y: 219, endPoint x: 749, endPoint y: 201, distance: 375.9
click at [749, 201] on div "You need to give four weeks' notice before you intend to ask for a leave." at bounding box center [754, 209] width 315 height 39
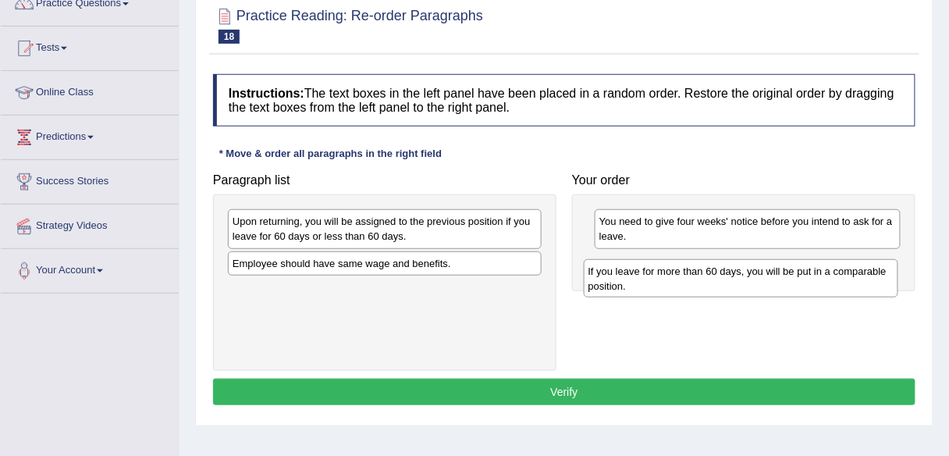
drag, startPoint x: 397, startPoint y: 290, endPoint x: 752, endPoint y: 273, distance: 355.6
click at [752, 273] on div "If you leave for more than 60 days, you will be put in a comparable position." at bounding box center [741, 278] width 315 height 39
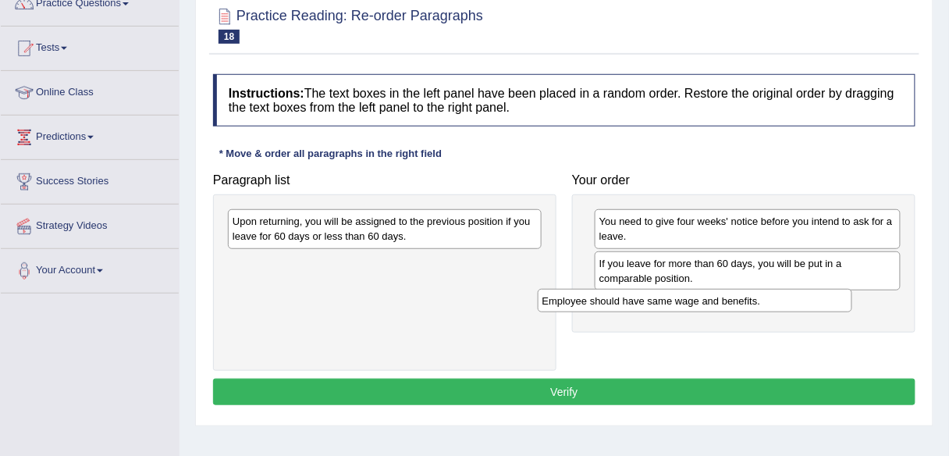
drag, startPoint x: 415, startPoint y: 265, endPoint x: 738, endPoint y: 303, distance: 325.4
click at [738, 303] on div "Employee should have same wage and benefits." at bounding box center [695, 300] width 315 height 23
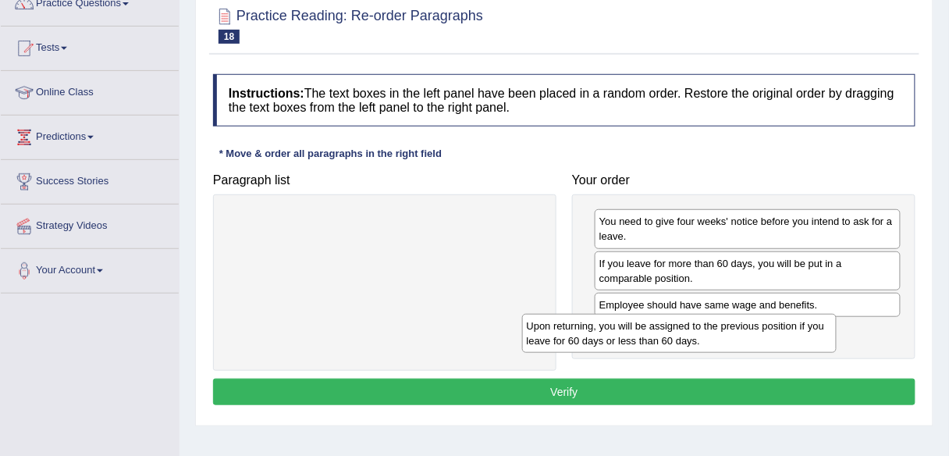
drag, startPoint x: 482, startPoint y: 220, endPoint x: 777, endPoint y: 325, distance: 313.0
click at [777, 325] on div "Upon returning, you will be assigned to the previous position if you leave for …" at bounding box center [679, 333] width 315 height 39
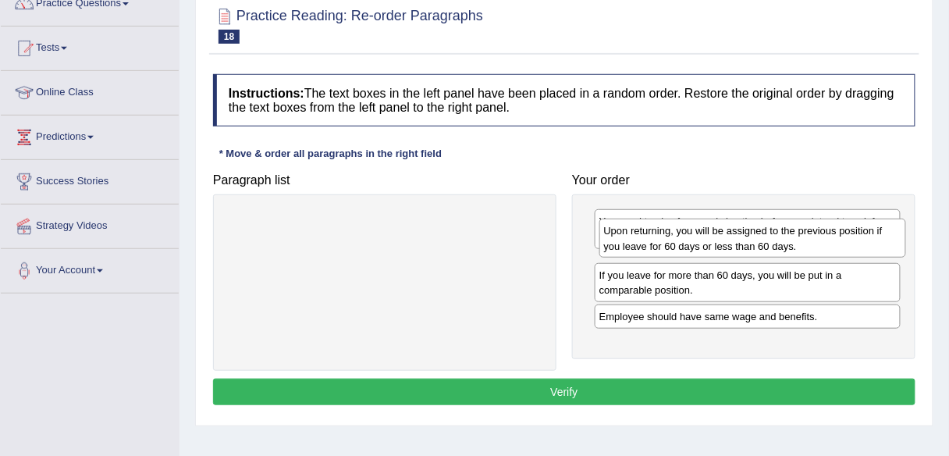
drag, startPoint x: 699, startPoint y: 334, endPoint x: 703, endPoint y: 236, distance: 98.5
click at [703, 236] on div "Upon returning, you will be assigned to the previous position if you leave for …" at bounding box center [752, 238] width 307 height 39
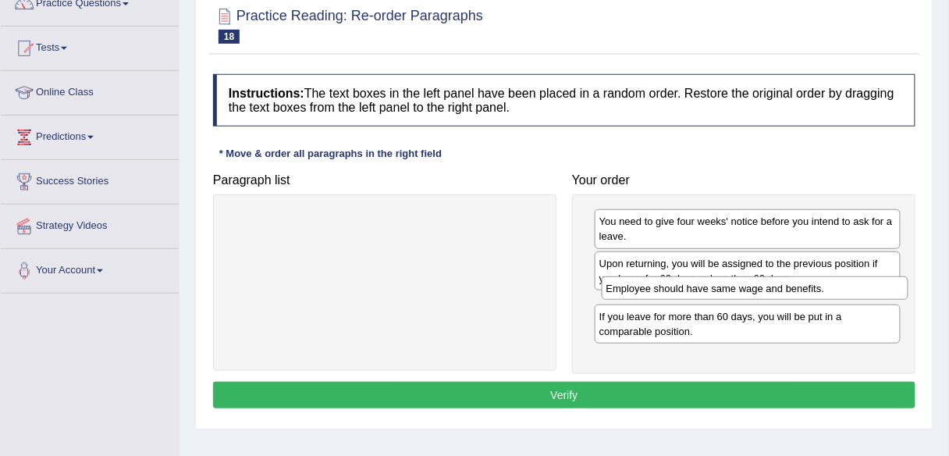
drag, startPoint x: 696, startPoint y: 343, endPoint x: 704, endPoint y: 282, distance: 62.2
click at [704, 282] on div "Employee should have same wage and benefits." at bounding box center [755, 287] width 307 height 23
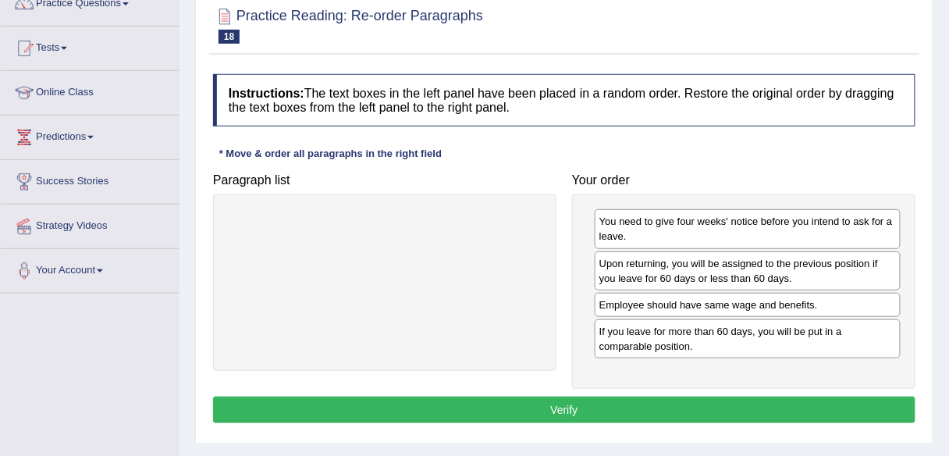
click at [538, 403] on button "Verify" at bounding box center [564, 410] width 702 height 27
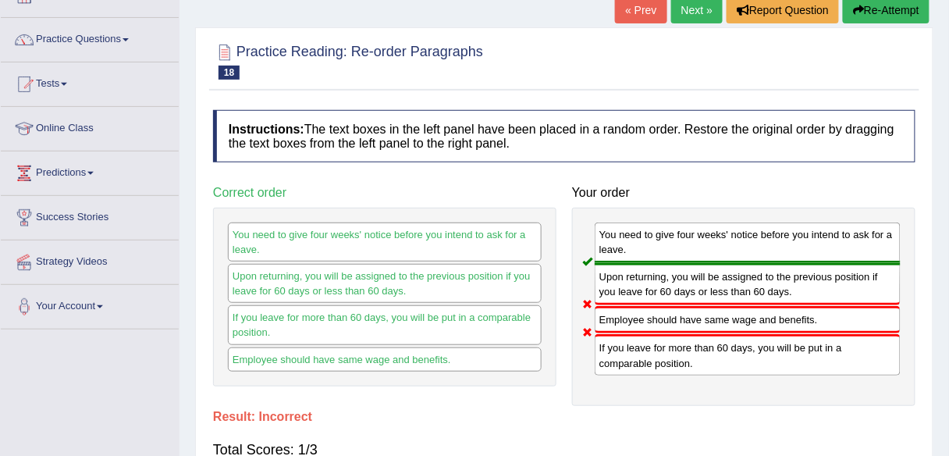
scroll to position [6, 0]
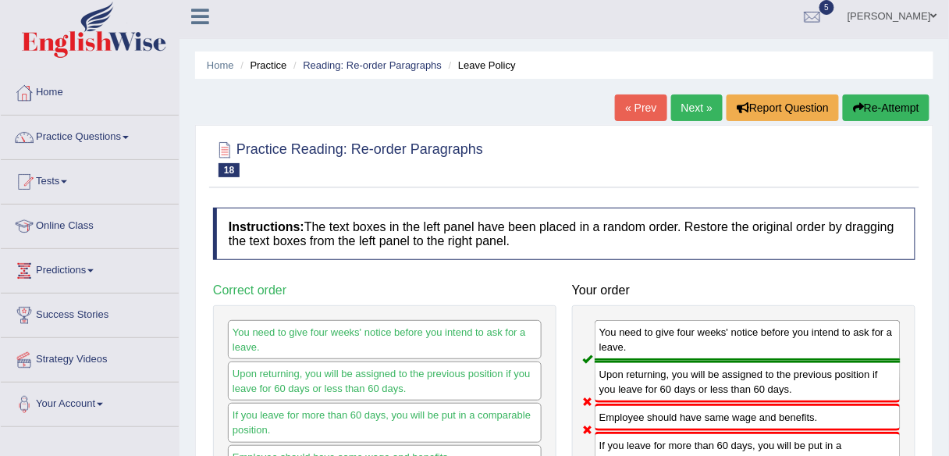
click at [692, 108] on link "Next »" at bounding box center [697, 107] width 52 height 27
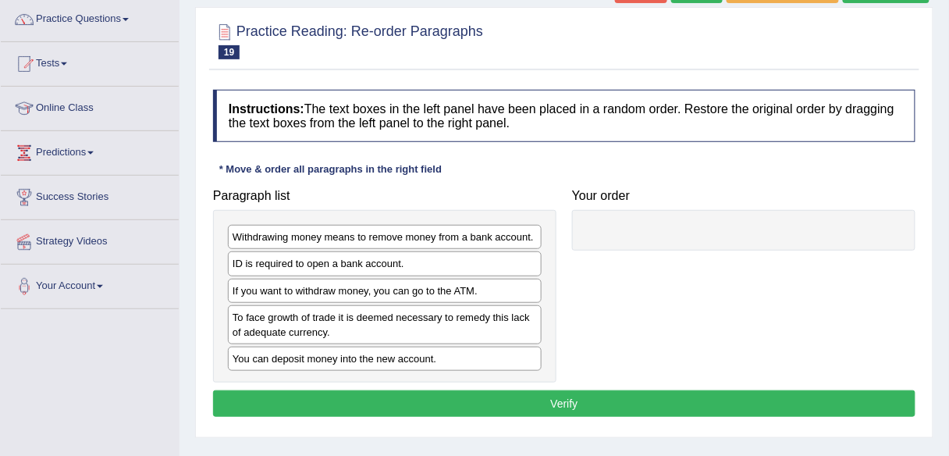
scroll to position [128, 0]
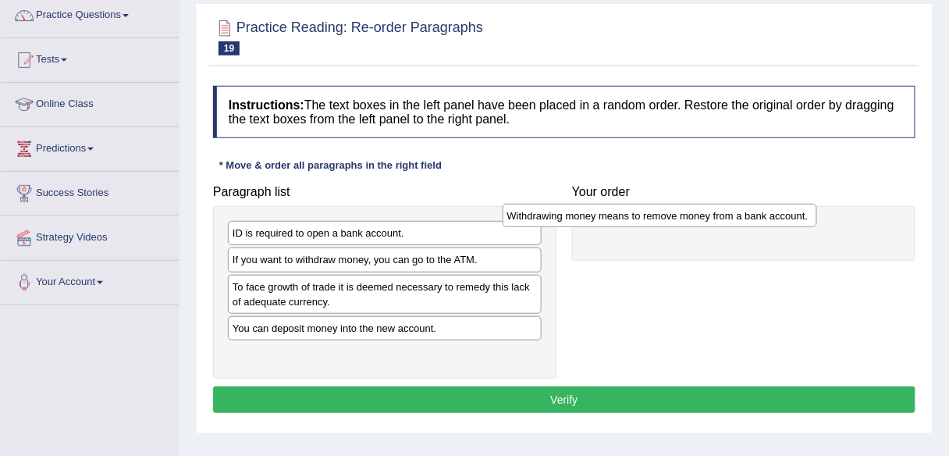
drag, startPoint x: 407, startPoint y: 230, endPoint x: 682, endPoint y: 212, distance: 275.3
click at [682, 212] on div "Withdrawing money means to remove money from a bank account." at bounding box center [660, 215] width 315 height 23
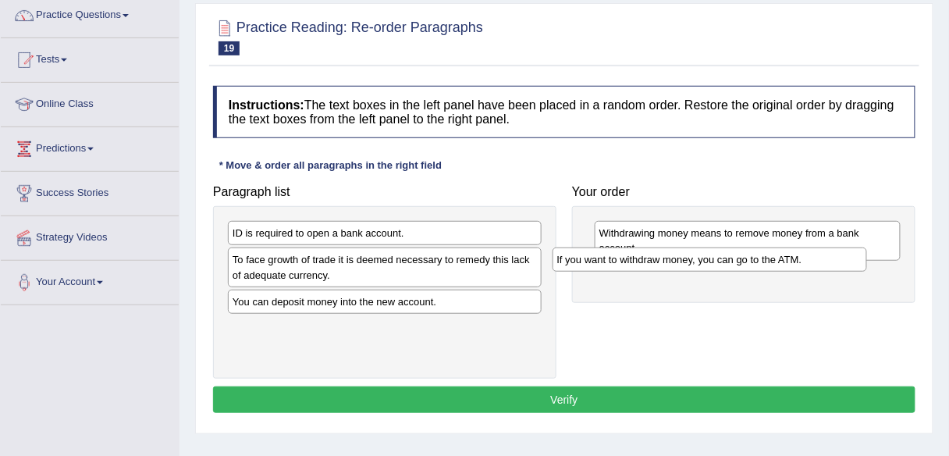
drag, startPoint x: 381, startPoint y: 253, endPoint x: 706, endPoint y: 254, distance: 324.7
click at [706, 254] on div "If you want to withdraw money, you can go to the ATM." at bounding box center [710, 258] width 315 height 23
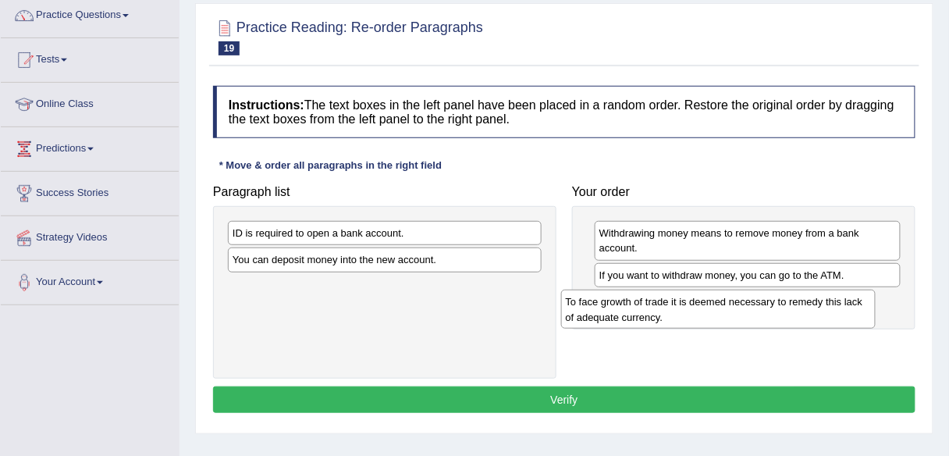
drag, startPoint x: 389, startPoint y: 263, endPoint x: 723, endPoint y: 305, distance: 336.7
click at [723, 305] on div "To face growth of trade it is deemed necessary to remedy this lack of adequate …" at bounding box center [718, 309] width 315 height 39
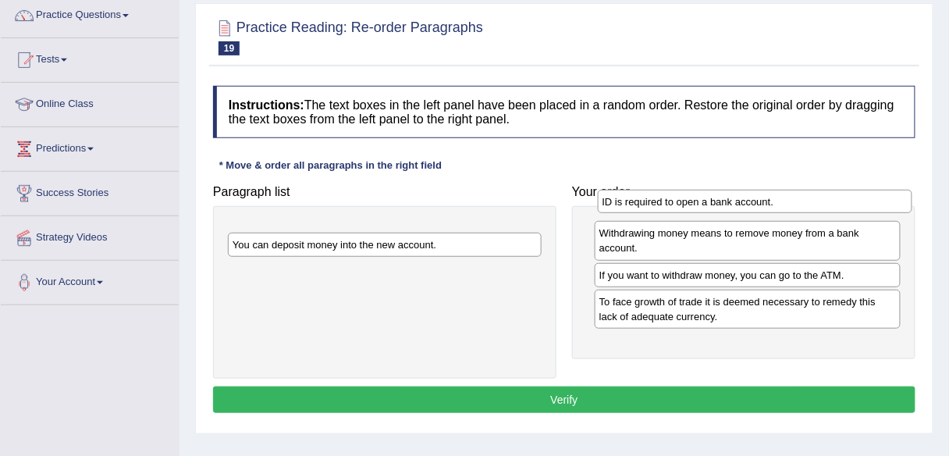
drag, startPoint x: 375, startPoint y: 232, endPoint x: 745, endPoint y: 201, distance: 371.3
click at [745, 201] on div "ID is required to open a bank account." at bounding box center [755, 201] width 315 height 23
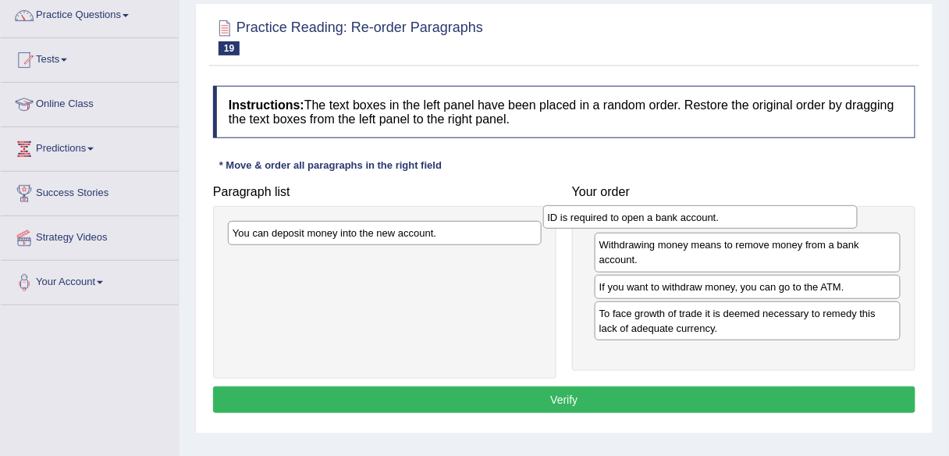
drag, startPoint x: 469, startPoint y: 226, endPoint x: 784, endPoint y: 211, distance: 315.7
click at [784, 211] on div "ID is required to open a bank account." at bounding box center [700, 216] width 315 height 23
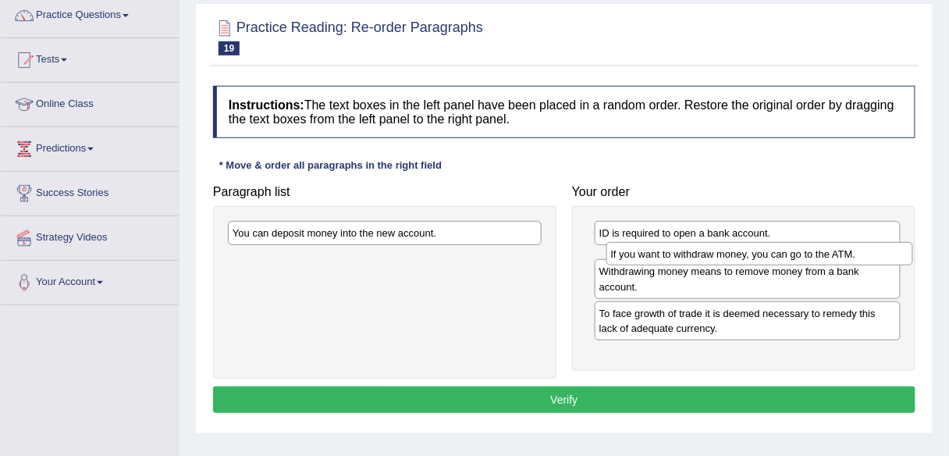
drag, startPoint x: 653, startPoint y: 294, endPoint x: 665, endPoint y: 247, distance: 48.3
click at [665, 247] on div "If you want to withdraw money, you can go to the ATM." at bounding box center [759, 253] width 307 height 23
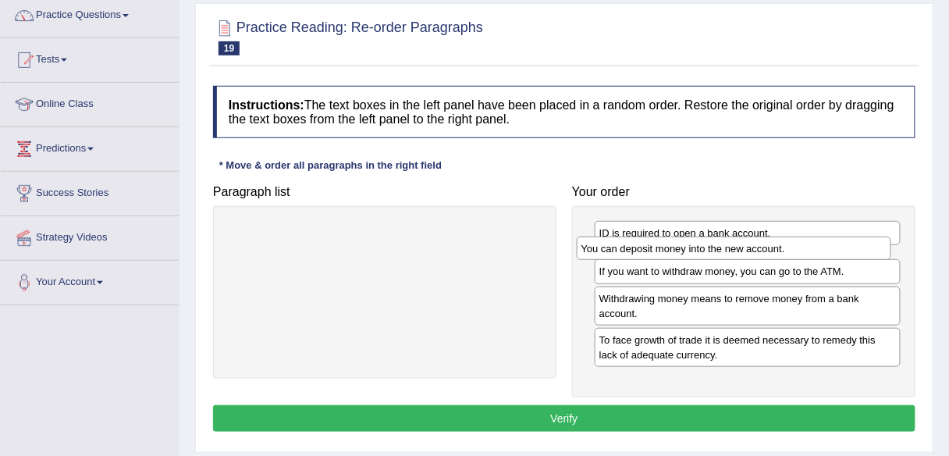
drag, startPoint x: 378, startPoint y: 232, endPoint x: 727, endPoint y: 247, distance: 349.2
click at [727, 247] on div "You can deposit money into the new account." at bounding box center [734, 248] width 315 height 23
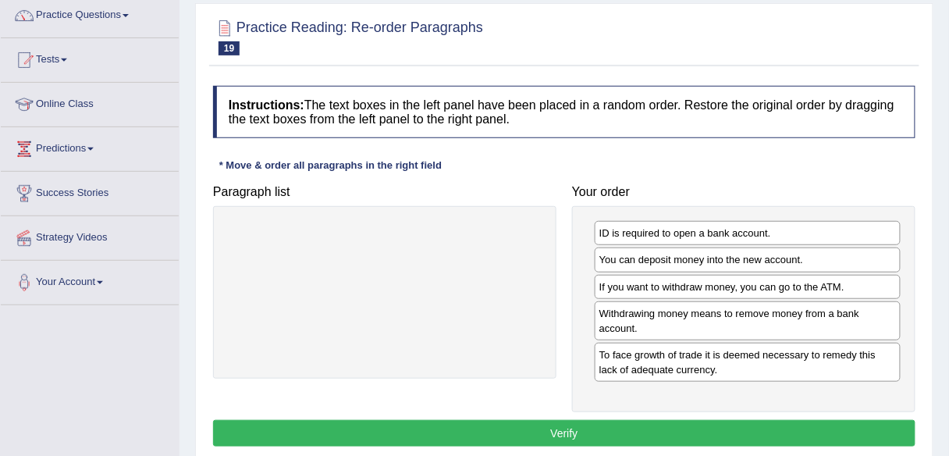
click at [548, 421] on button "Verify" at bounding box center [564, 433] width 702 height 27
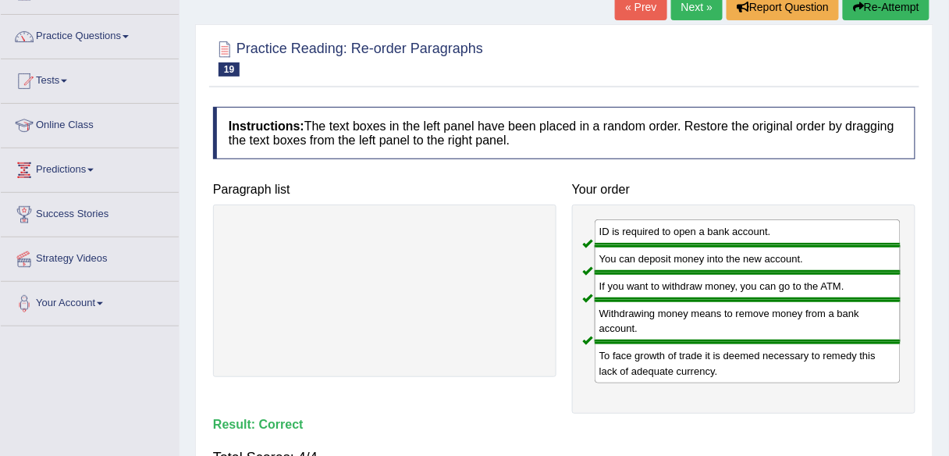
scroll to position [106, 0]
click at [692, 12] on link "Next »" at bounding box center [697, 8] width 52 height 27
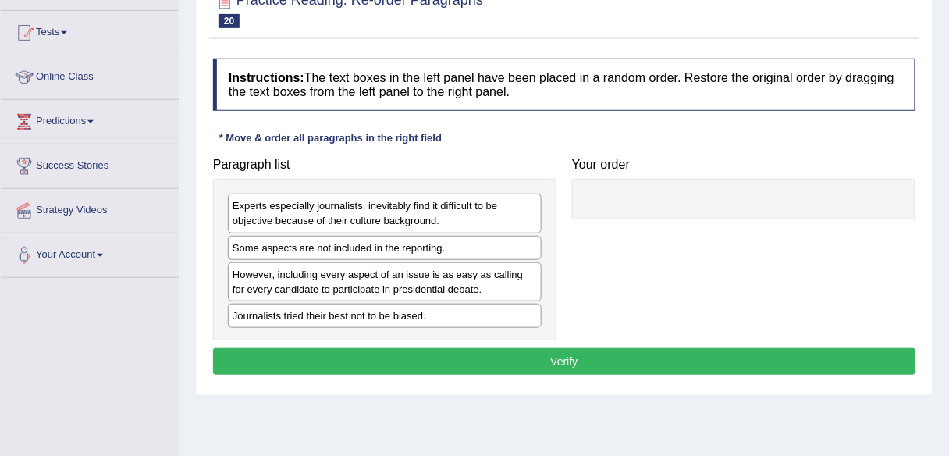
scroll to position [159, 0]
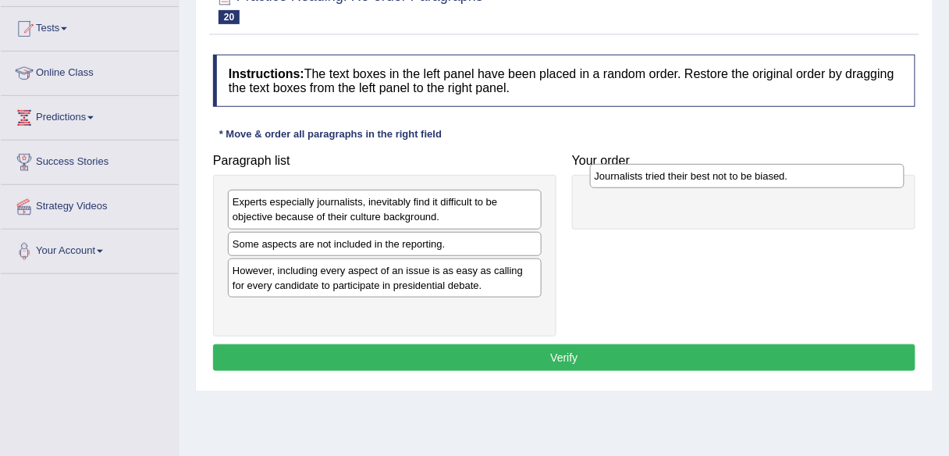
drag, startPoint x: 376, startPoint y: 308, endPoint x: 738, endPoint y: 175, distance: 386.0
click at [738, 175] on div "Journalists tried their best not to be biased." at bounding box center [747, 175] width 315 height 23
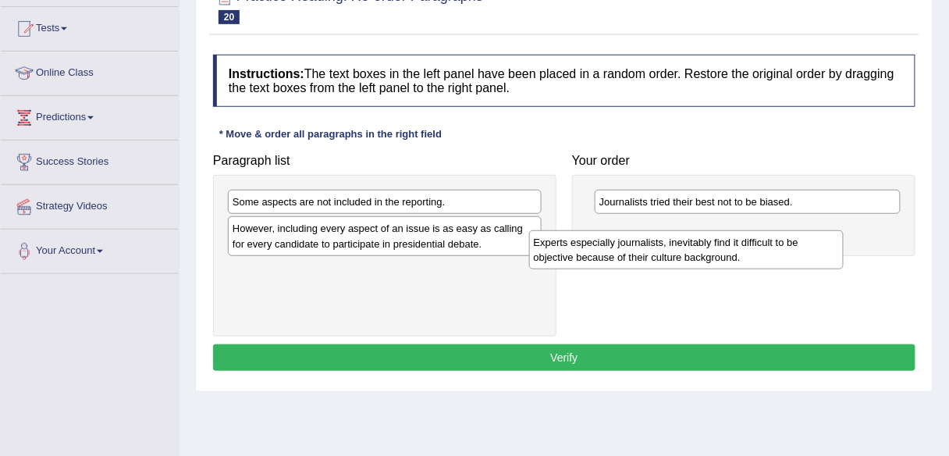
drag, startPoint x: 399, startPoint y: 204, endPoint x: 700, endPoint y: 243, distance: 303.8
click at [700, 243] on div "Experts especially journalists, inevitably find it difficult to be objective be…" at bounding box center [686, 249] width 315 height 39
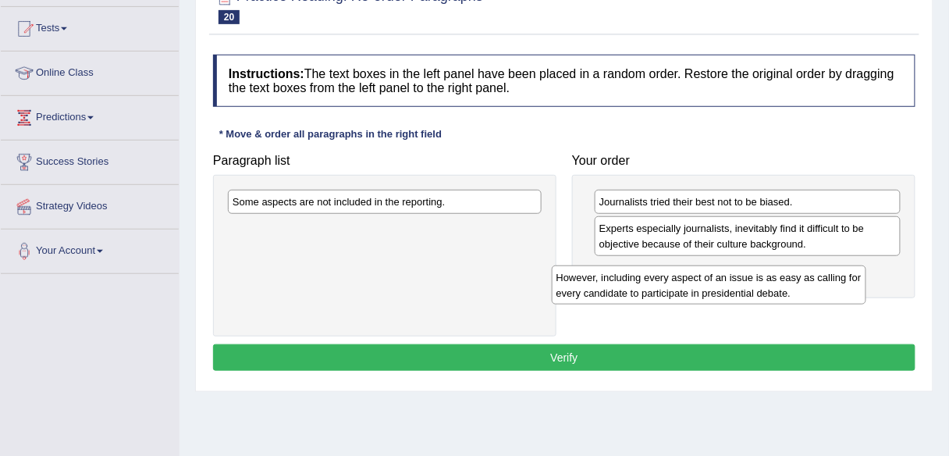
drag, startPoint x: 360, startPoint y: 237, endPoint x: 684, endPoint y: 286, distance: 327.8
click at [684, 286] on div "However, including every aspect of an issue is as easy as calling for every can…" at bounding box center [709, 284] width 315 height 39
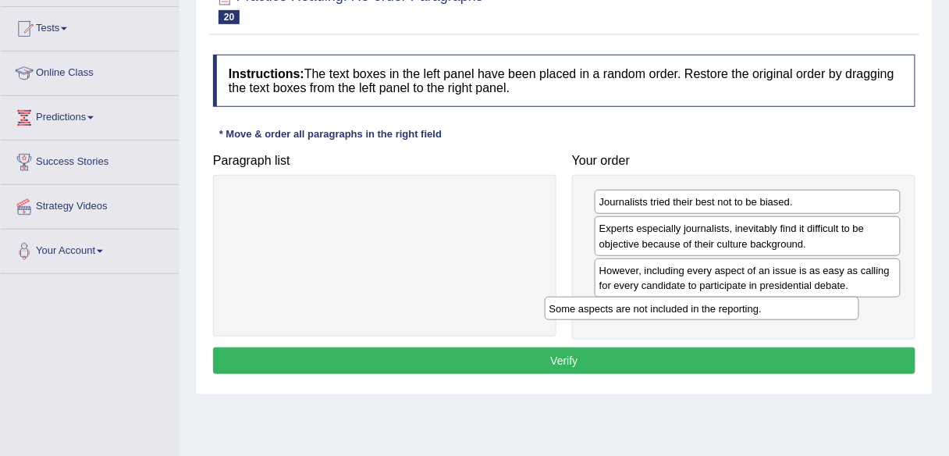
drag, startPoint x: 371, startPoint y: 200, endPoint x: 688, endPoint y: 307, distance: 334.5
click at [688, 307] on div "Some aspects are not included in the reporting." at bounding box center [702, 308] width 315 height 23
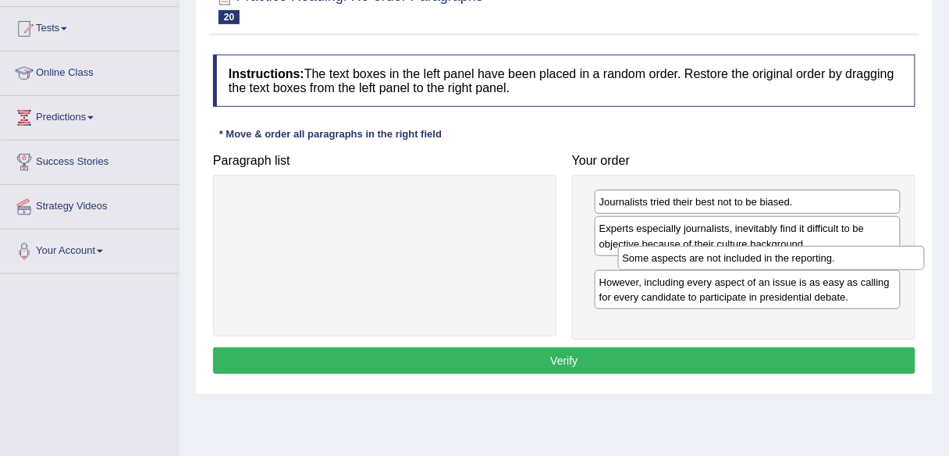
drag, startPoint x: 680, startPoint y: 307, endPoint x: 703, endPoint y: 255, distance: 56.6
click at [703, 255] on div "Some aspects are not included in the reporting." at bounding box center [771, 257] width 307 height 23
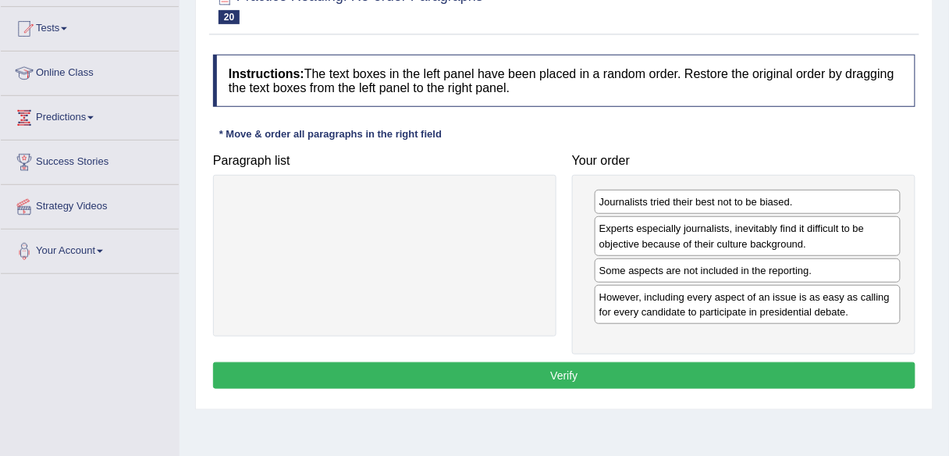
click at [578, 373] on button "Verify" at bounding box center [564, 375] width 702 height 27
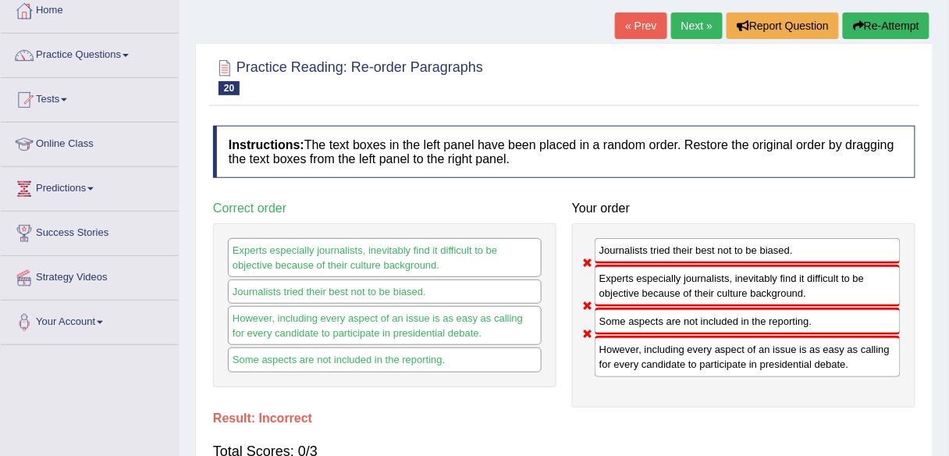
scroll to position [0, 0]
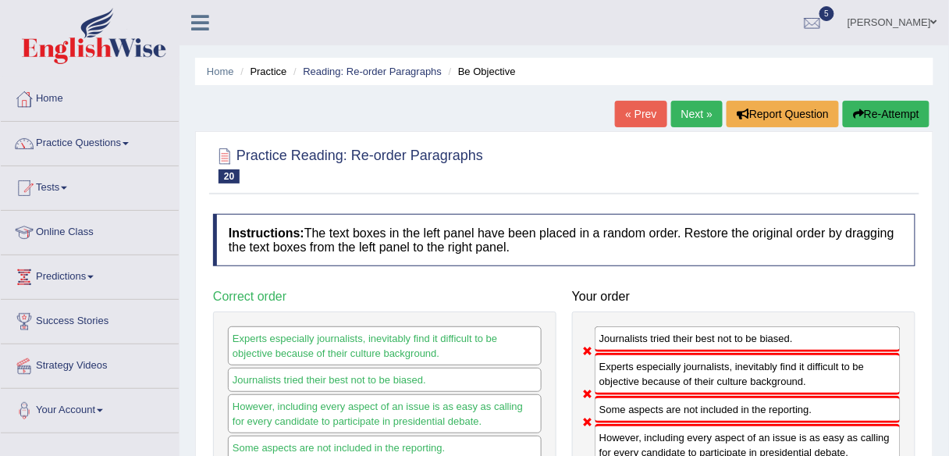
click at [695, 115] on link "Next »" at bounding box center [697, 114] width 52 height 27
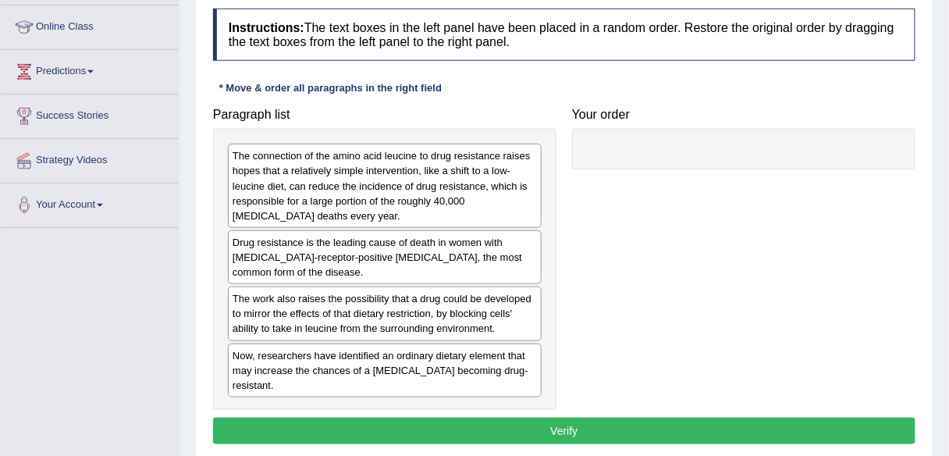
scroll to position [205, 0]
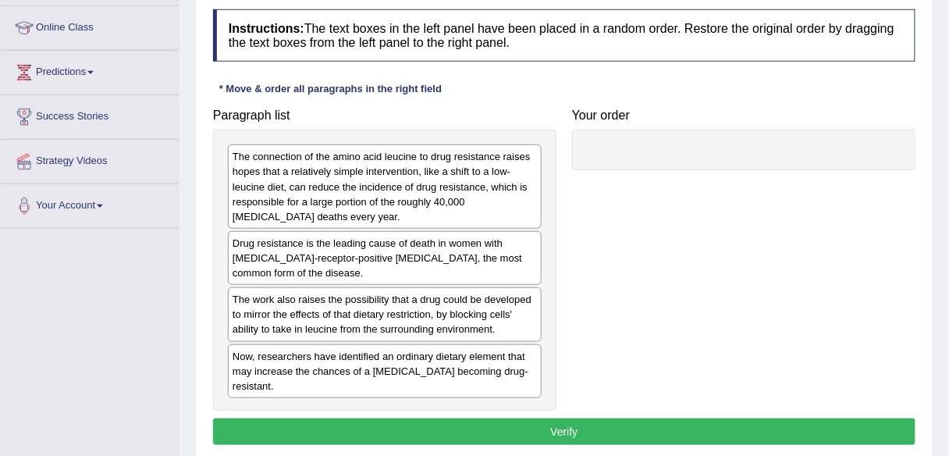
click at [375, 183] on div "The connection of the amino acid leucine to drug resistance raises hopes that a…" at bounding box center [385, 186] width 314 height 84
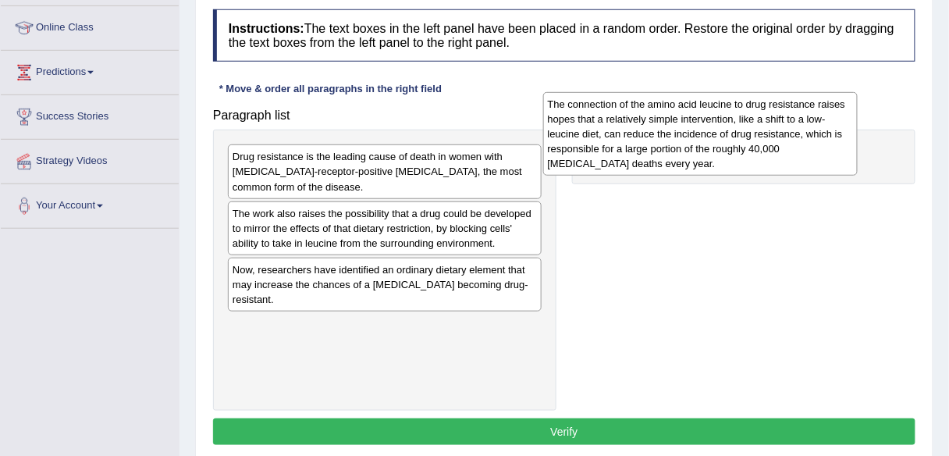
drag, startPoint x: 375, startPoint y: 183, endPoint x: 691, endPoint y: 131, distance: 319.6
click at [691, 131] on div "The connection of the amino acid leucine to drug resistance raises hopes that a…" at bounding box center [700, 134] width 315 height 84
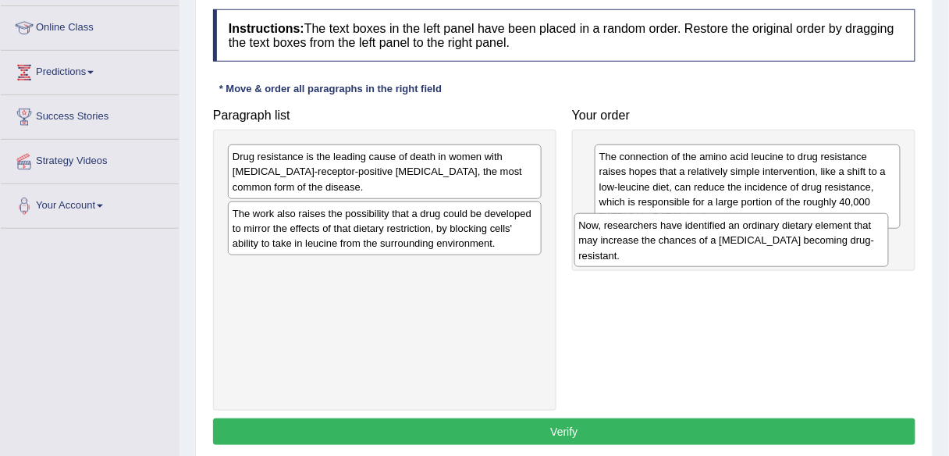
drag, startPoint x: 295, startPoint y: 274, endPoint x: 642, endPoint y: 230, distance: 350.1
click at [642, 230] on div "Now, researchers have identified an ordinary dietary element that may increase …" at bounding box center [731, 240] width 315 height 54
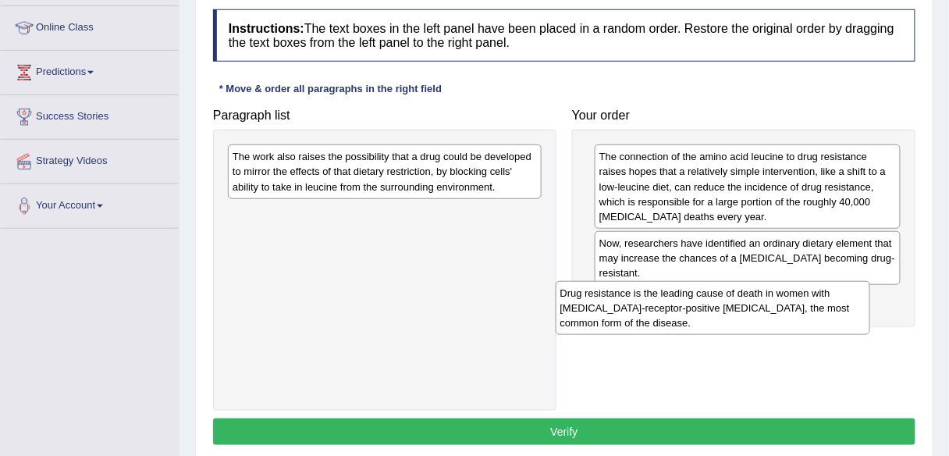
drag, startPoint x: 418, startPoint y: 172, endPoint x: 745, endPoint y: 308, distance: 354.4
click at [745, 308] on div "Drug resistance is the leading cause of death in women with [MEDICAL_DATA]-rece…" at bounding box center [713, 308] width 315 height 54
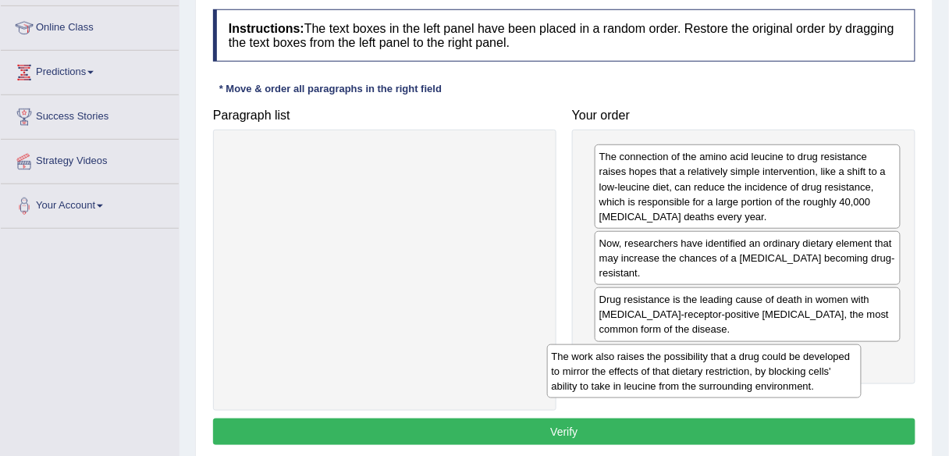
drag, startPoint x: 418, startPoint y: 179, endPoint x: 743, endPoint y: 372, distance: 378.3
click at [743, 372] on div "The work also raises the possibility that a drug could be developed to mirror t…" at bounding box center [704, 371] width 315 height 54
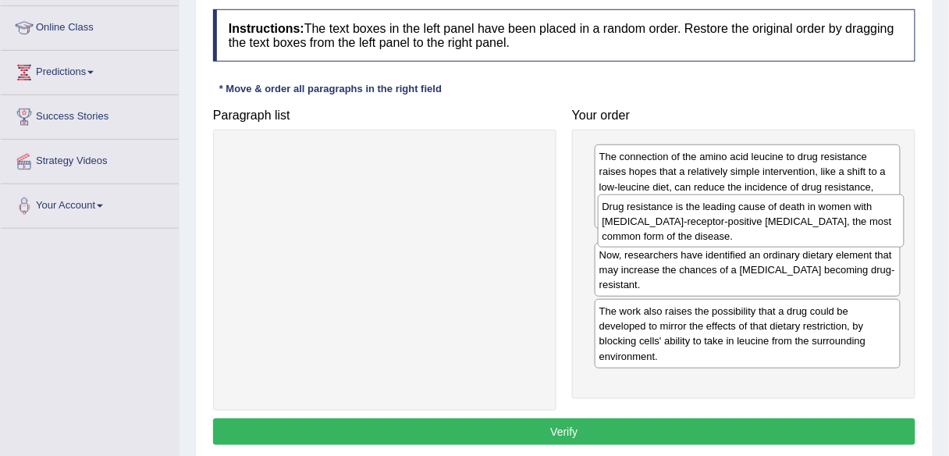
drag, startPoint x: 713, startPoint y: 309, endPoint x: 716, endPoint y: 217, distance: 92.2
click at [716, 217] on div "Drug resistance is the leading cause of death in women with [MEDICAL_DATA]-rece…" at bounding box center [751, 221] width 307 height 54
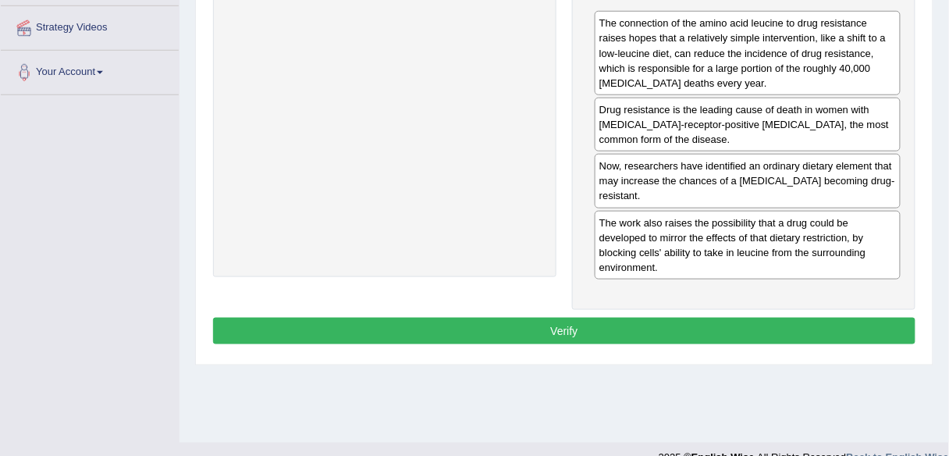
scroll to position [339, 0]
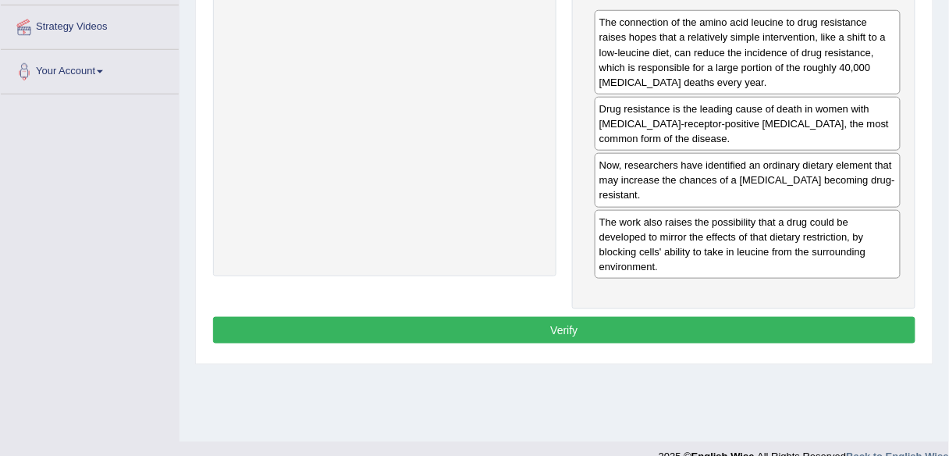
click at [560, 329] on button "Verify" at bounding box center [564, 330] width 702 height 27
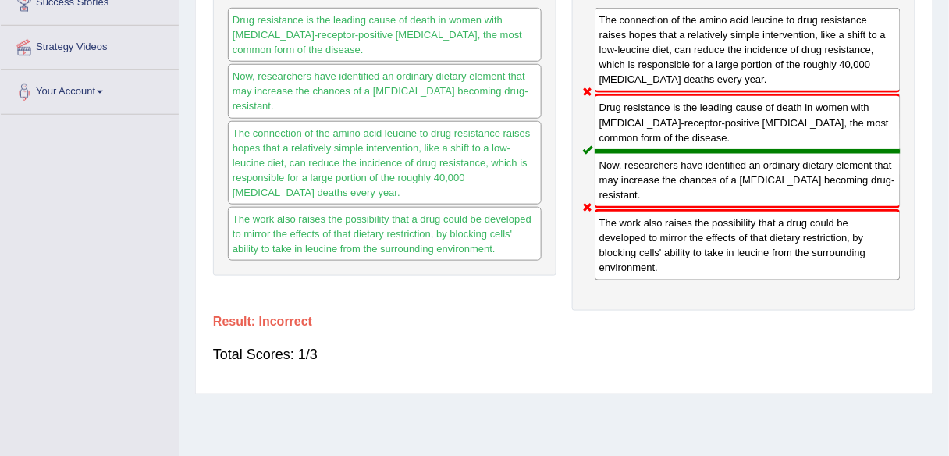
scroll to position [320, 0]
